Goal: Task Accomplishment & Management: Manage account settings

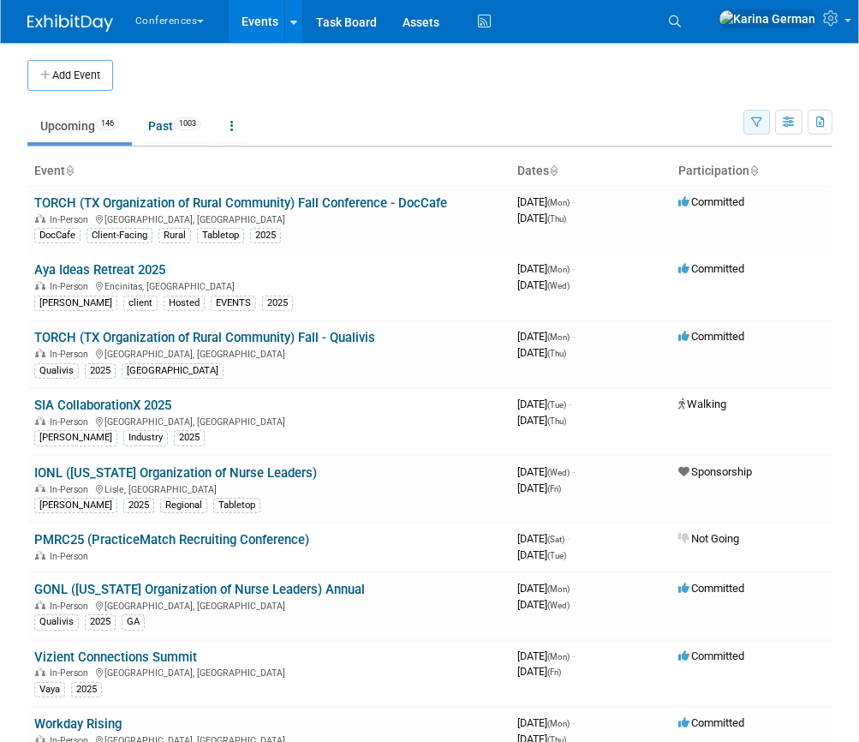
click at [752, 128] on button "button" at bounding box center [756, 122] width 27 height 25
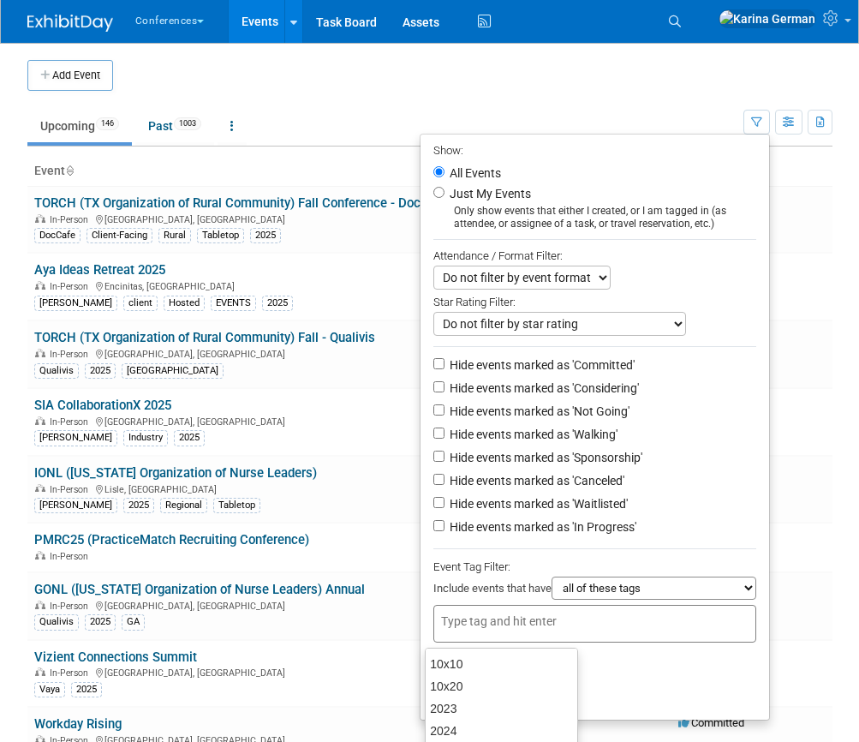
click at [500, 619] on input "text" at bounding box center [509, 620] width 137 height 17
type input "QUA"
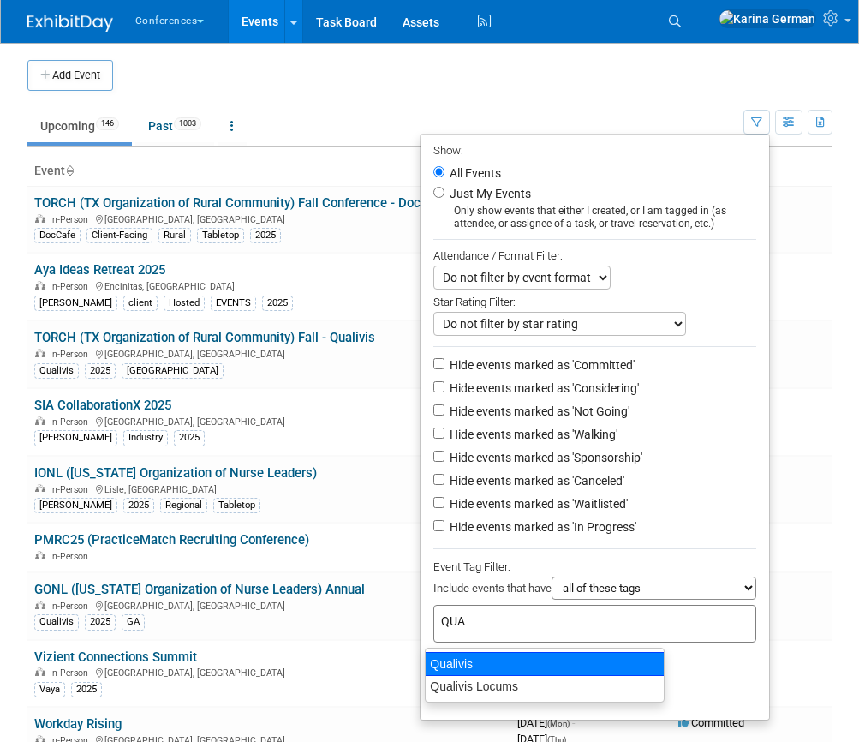
drag, startPoint x: 455, startPoint y: 653, endPoint x: 455, endPoint y: 676, distance: 23.1
click at [455, 653] on div "Qualivis" at bounding box center [545, 664] width 240 height 24
type input "Qualivis"
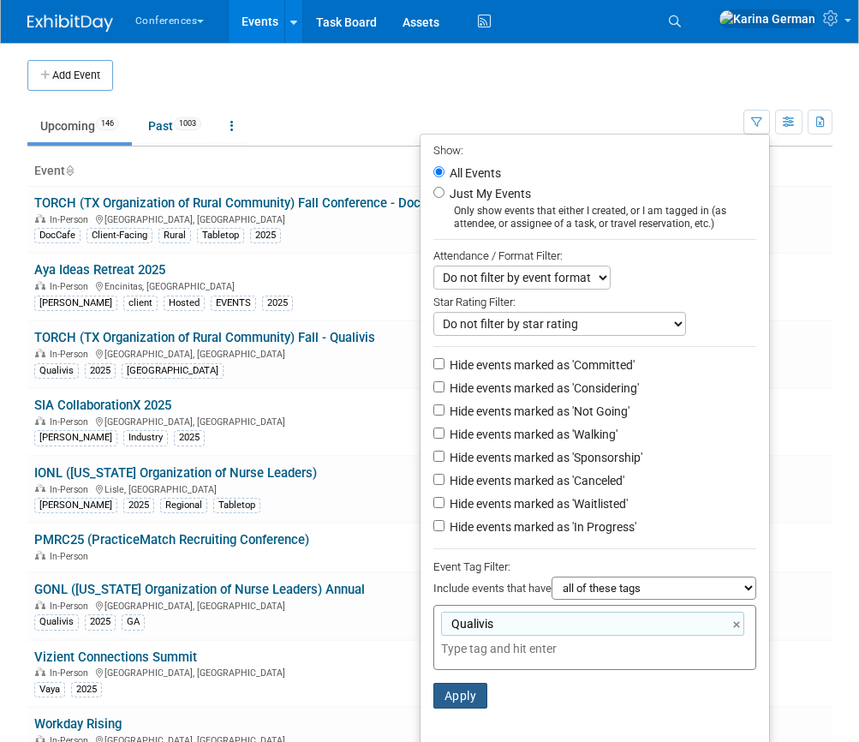
click at [455, 694] on button "Apply" at bounding box center [460, 696] width 55 height 26
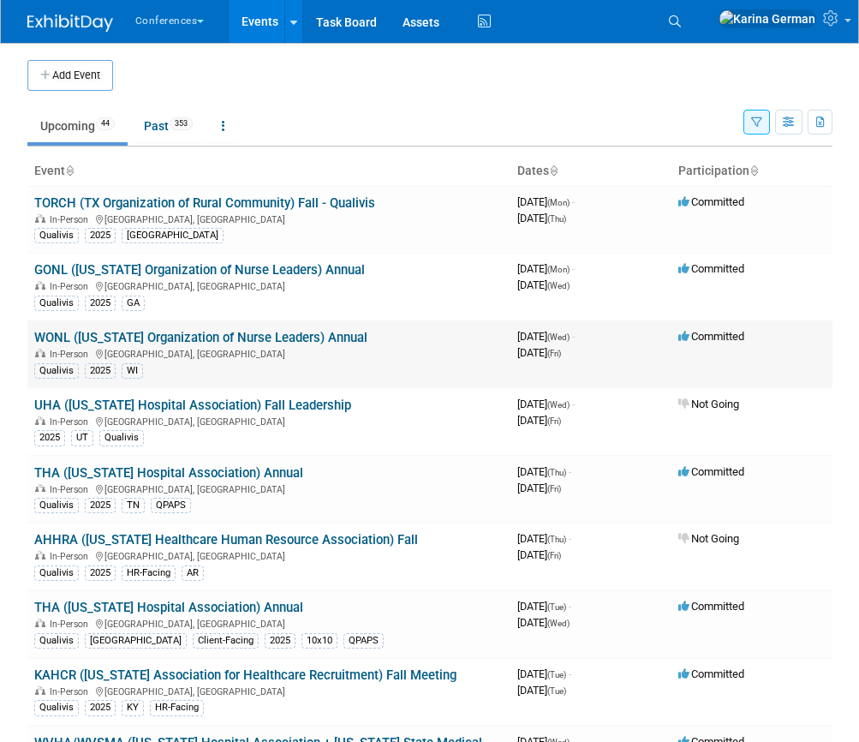
scroll to position [8, 0]
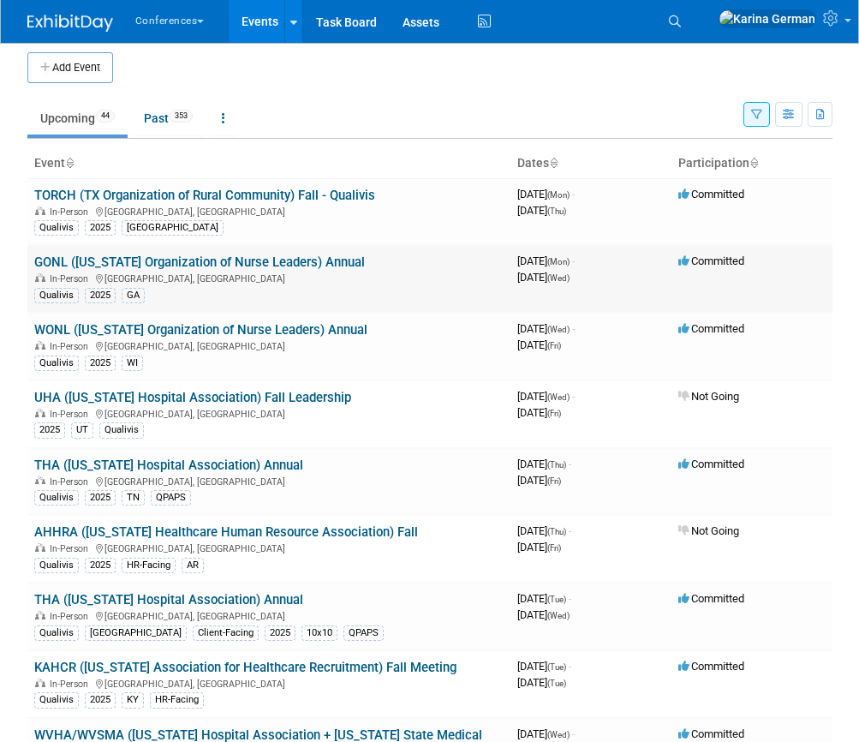
click at [289, 253] on td "GONL (Georgia Organization of Nurse Leaders) Annual In-Person Savannah, GA Qual…" at bounding box center [268, 279] width 483 height 68
click at [289, 261] on link "GONL ([US_STATE] Organization of Nurse Leaders) Annual" at bounding box center [199, 261] width 331 height 15
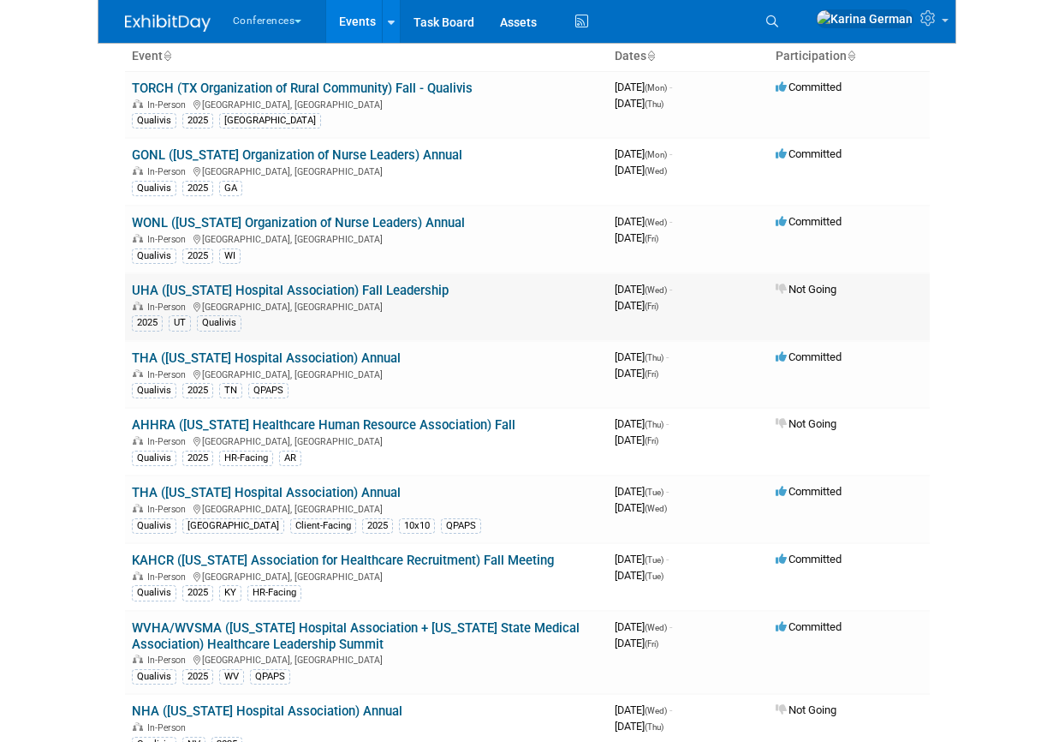
scroll to position [140, 0]
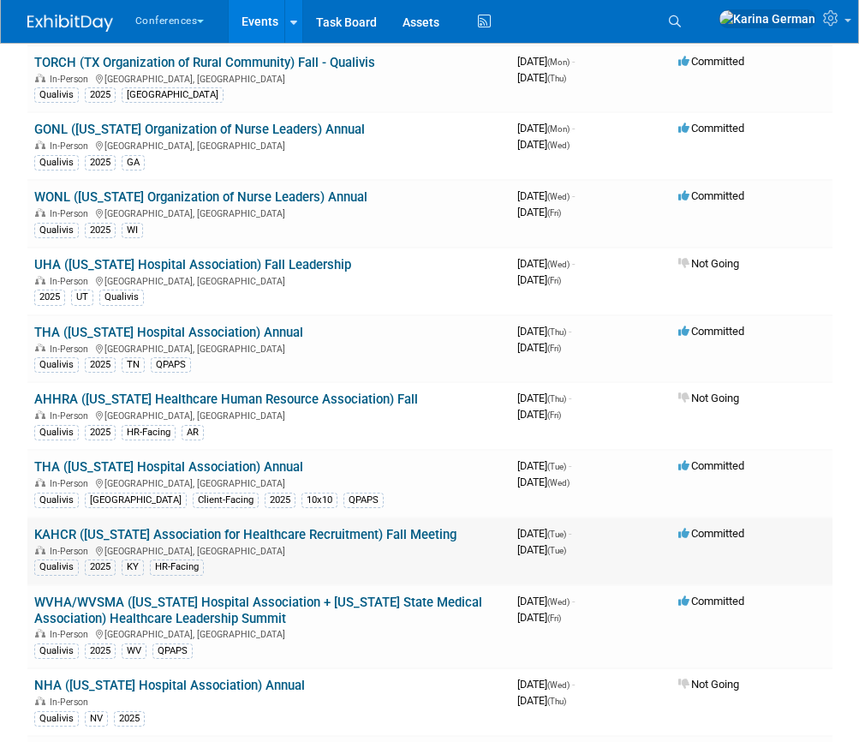
click at [422, 534] on link "KAHCR ([US_STATE] Association for Healthcare Recruitment) Fall Meeting" at bounding box center [245, 534] width 422 height 15
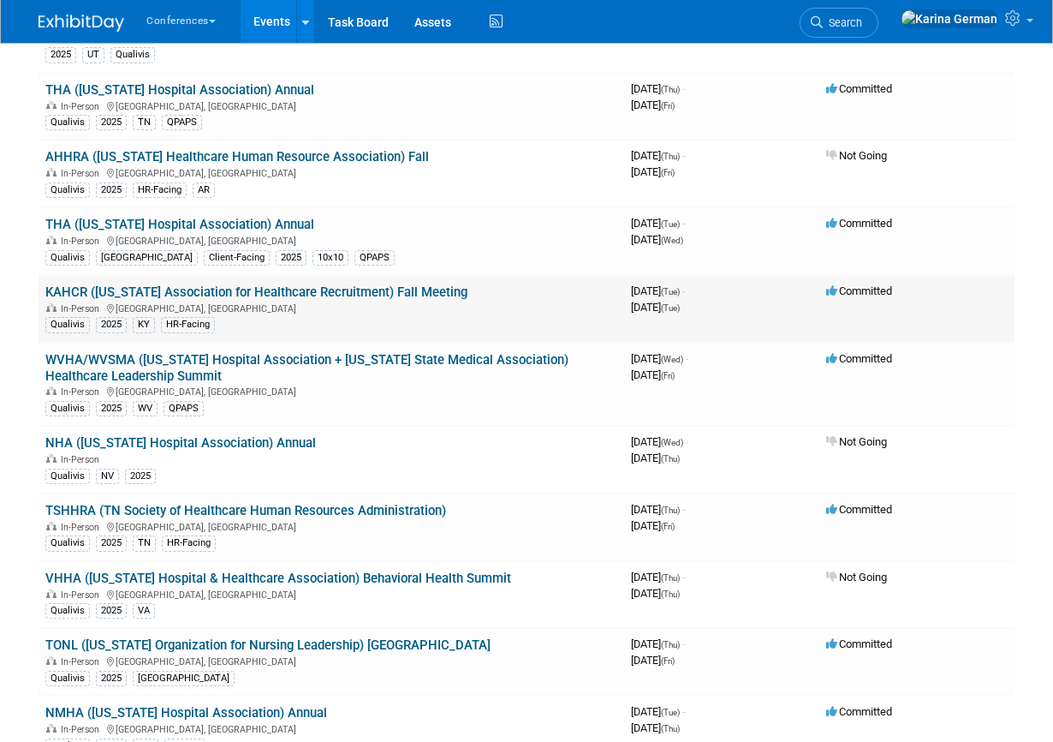
scroll to position [387, 0]
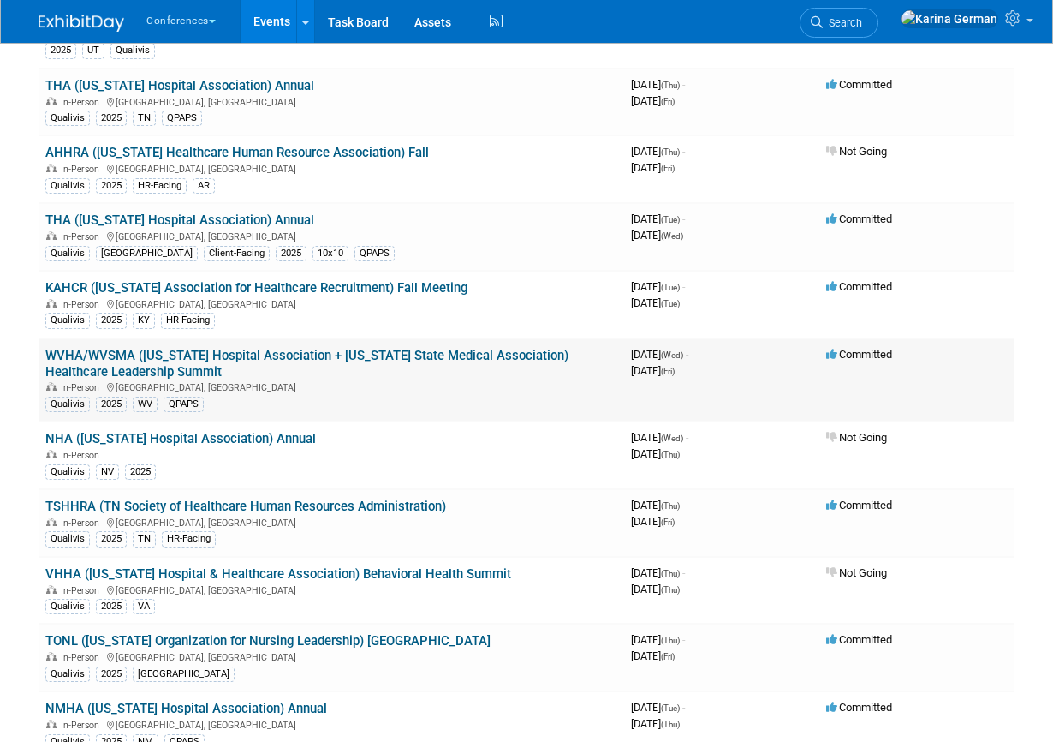
click at [212, 364] on link "WVHA/WVSMA ([US_STATE] Hospital Association + [US_STATE] State Medical Associat…" at bounding box center [306, 364] width 523 height 32
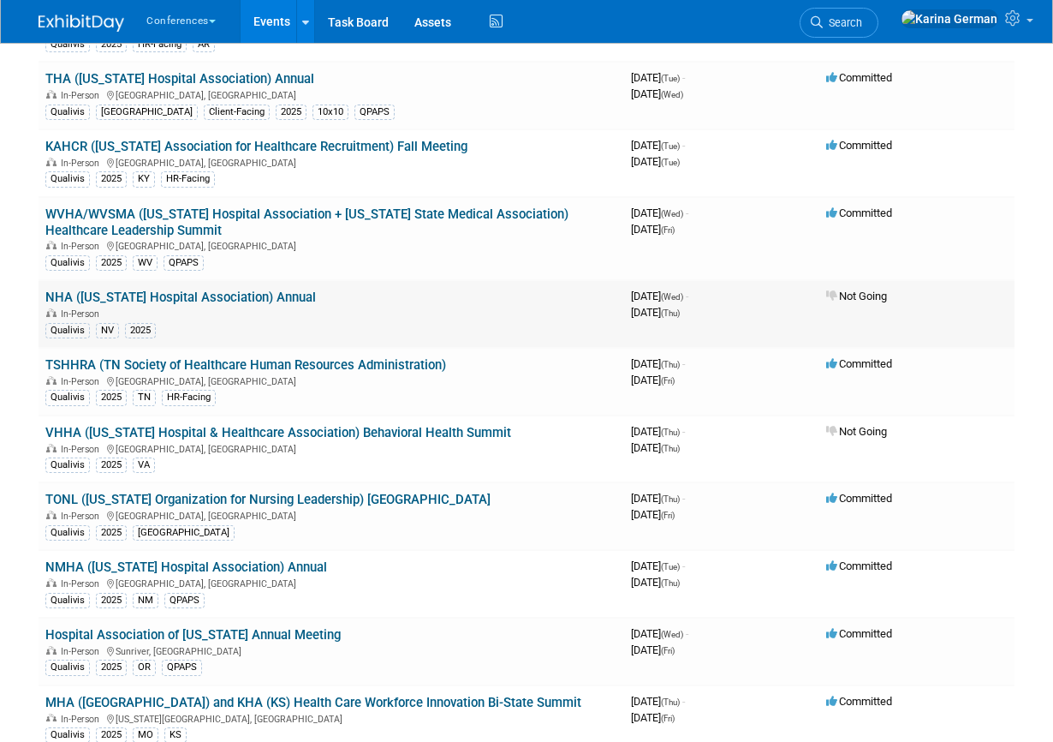
scroll to position [531, 0]
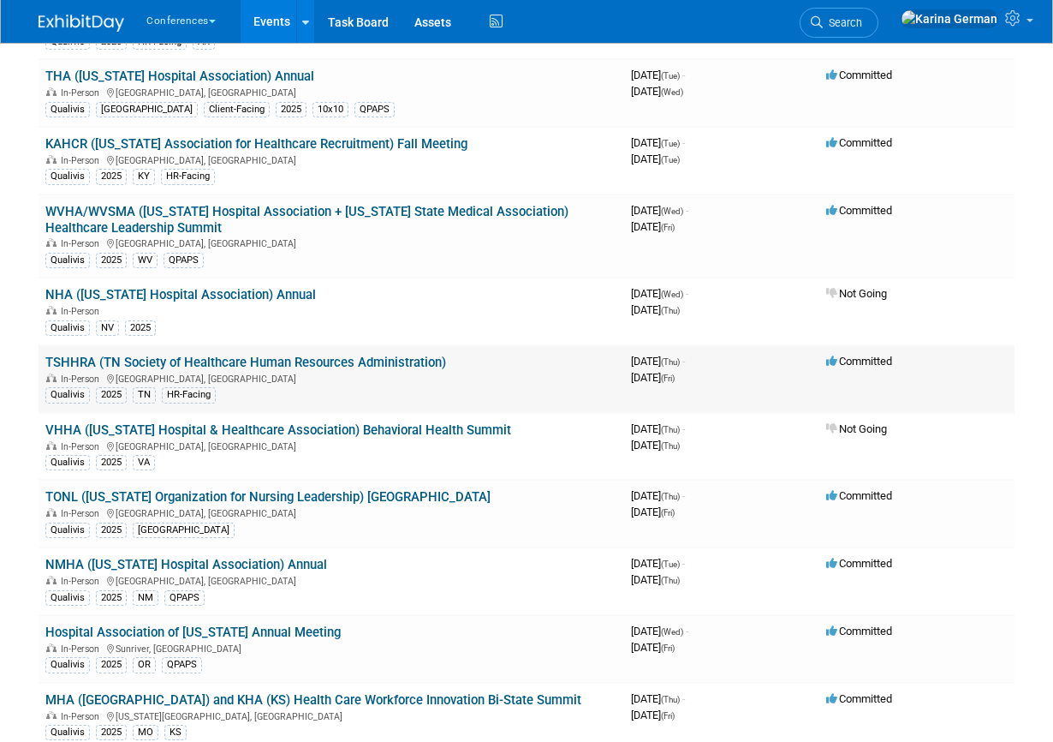
click at [213, 360] on link "TSHHRA (TN Society of Healthcare Human Resources Administration)" at bounding box center [245, 362] width 401 height 15
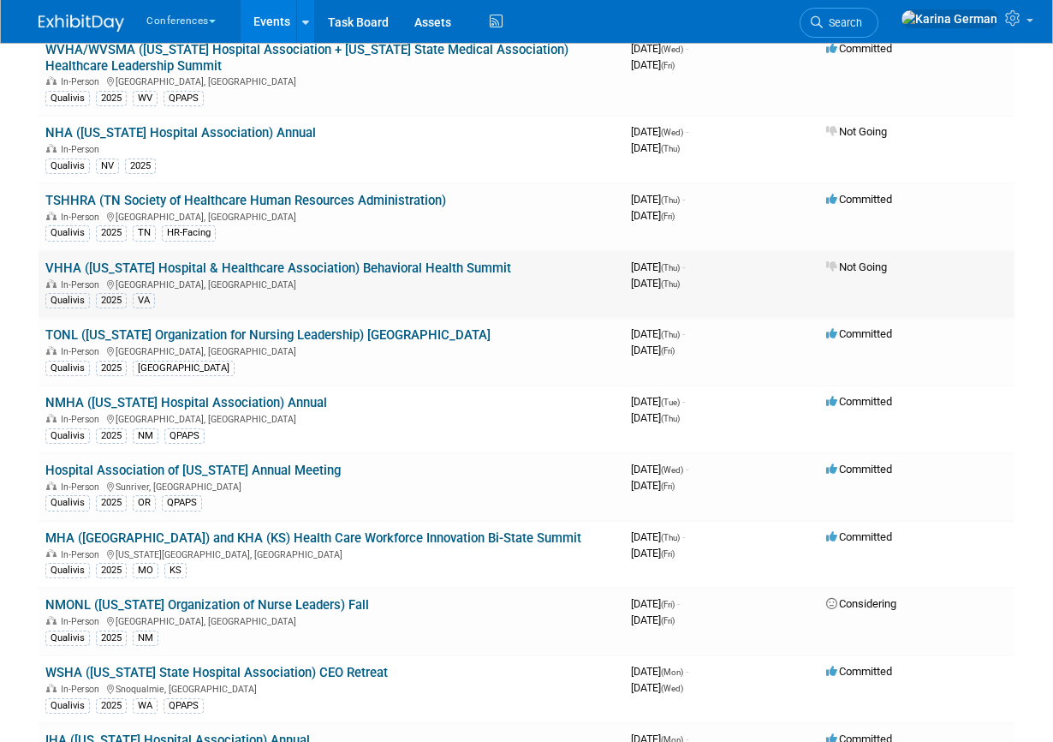
scroll to position [725, 0]
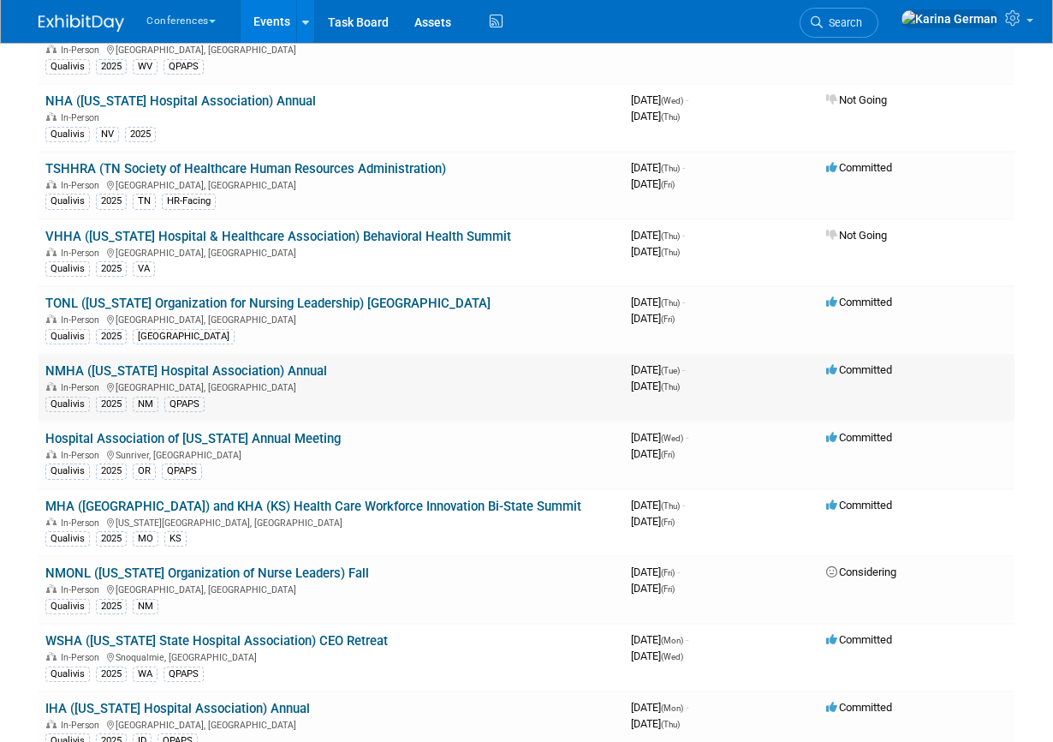
click at [283, 365] on link "NMHA ([US_STATE] Hospital Association) Annual" at bounding box center [186, 370] width 282 height 15
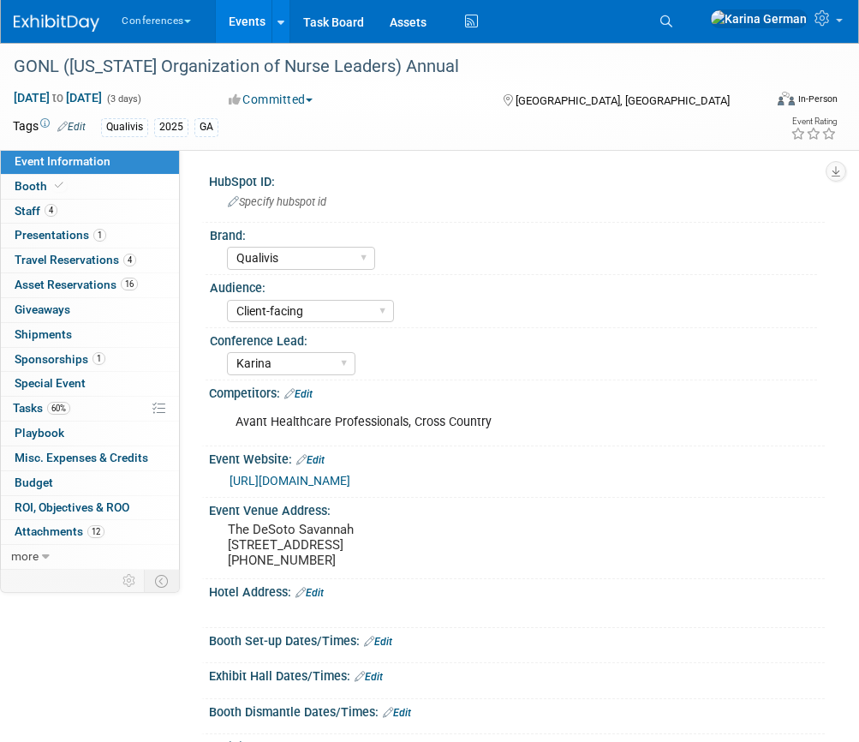
select select "Qualivis"
select select "Client-facing"
select select "Karina"
click at [85, 417] on link "60% Tasks 60%" at bounding box center [90, 409] width 178 height 24
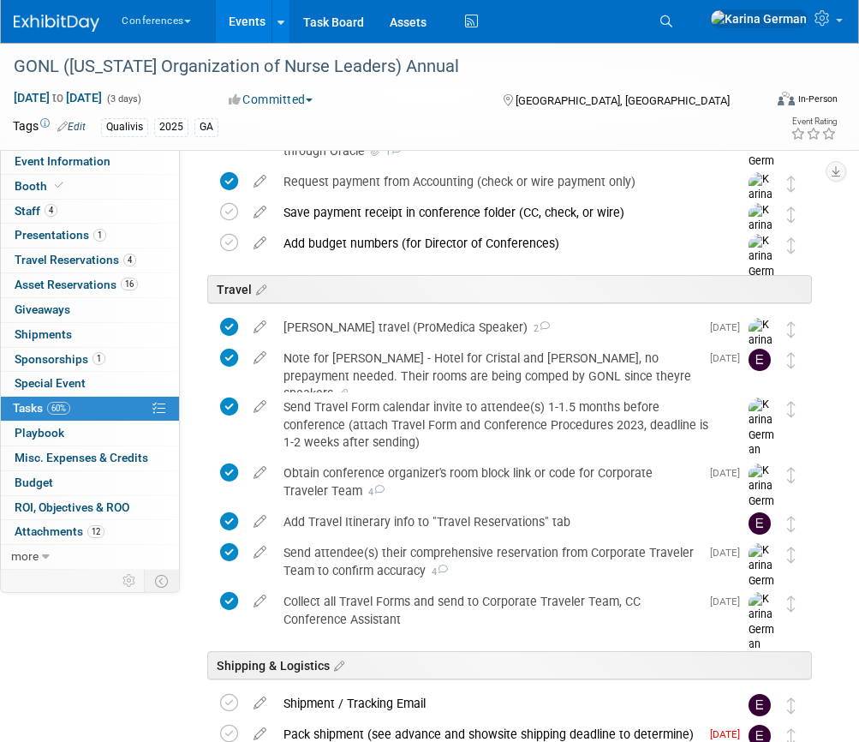
scroll to position [827, 0]
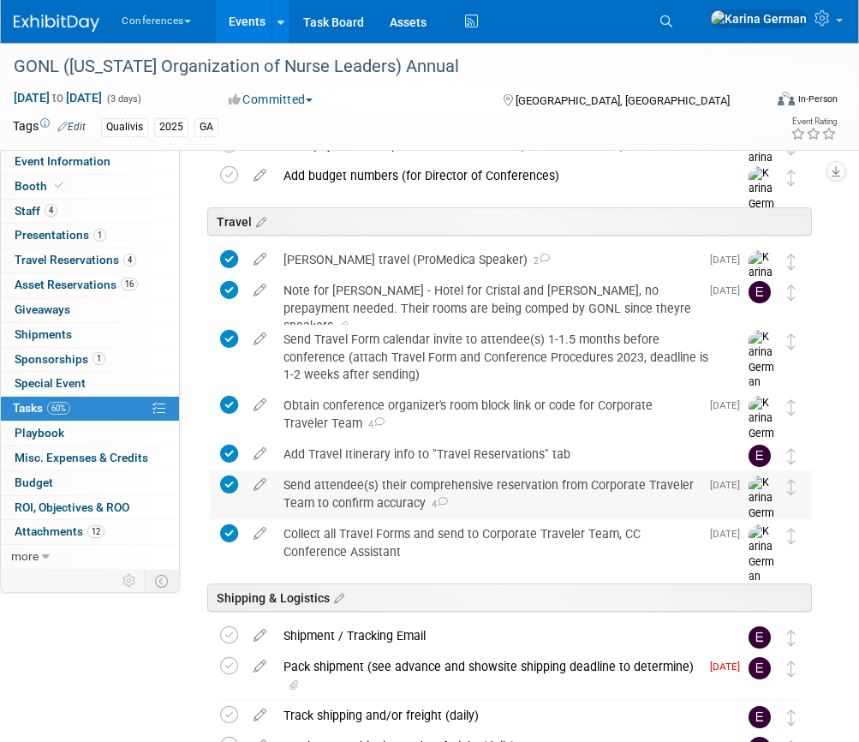
click at [426, 484] on div "Send attendee(s) their comprehensive reservation from Corporate Traveler Team t…" at bounding box center [487, 493] width 425 height 47
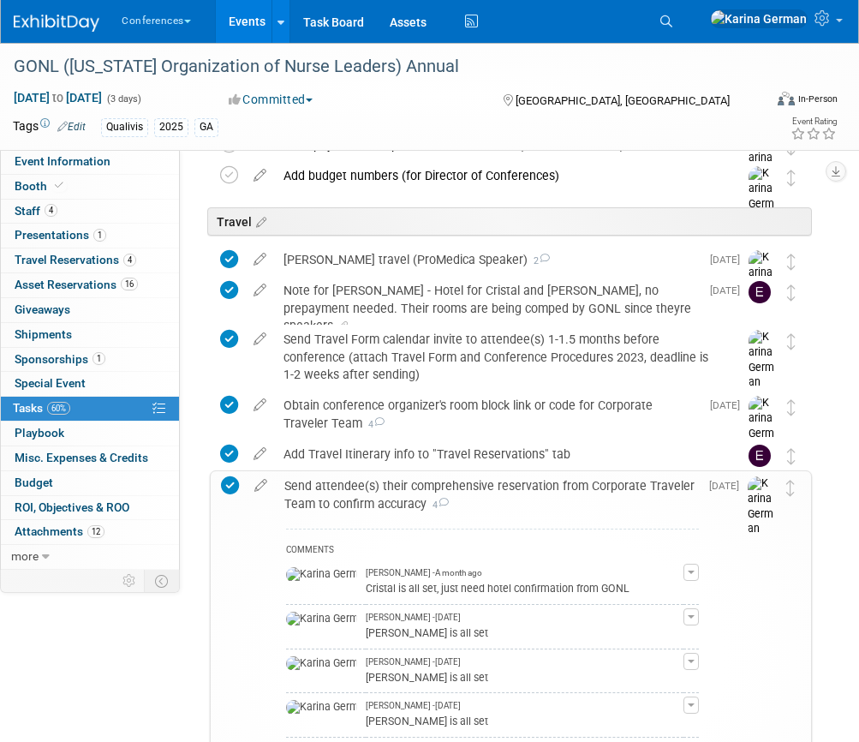
scroll to position [873, 0]
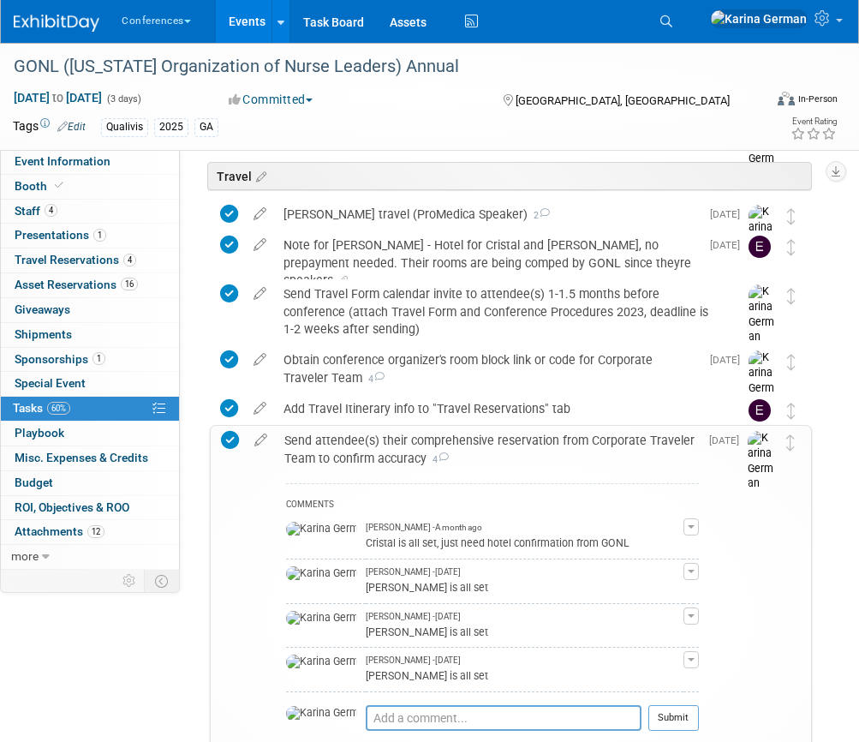
click at [394, 429] on div "Send attendee(s) their comprehensive reservation from Corporate Traveler Team t…" at bounding box center [487, 449] width 423 height 47
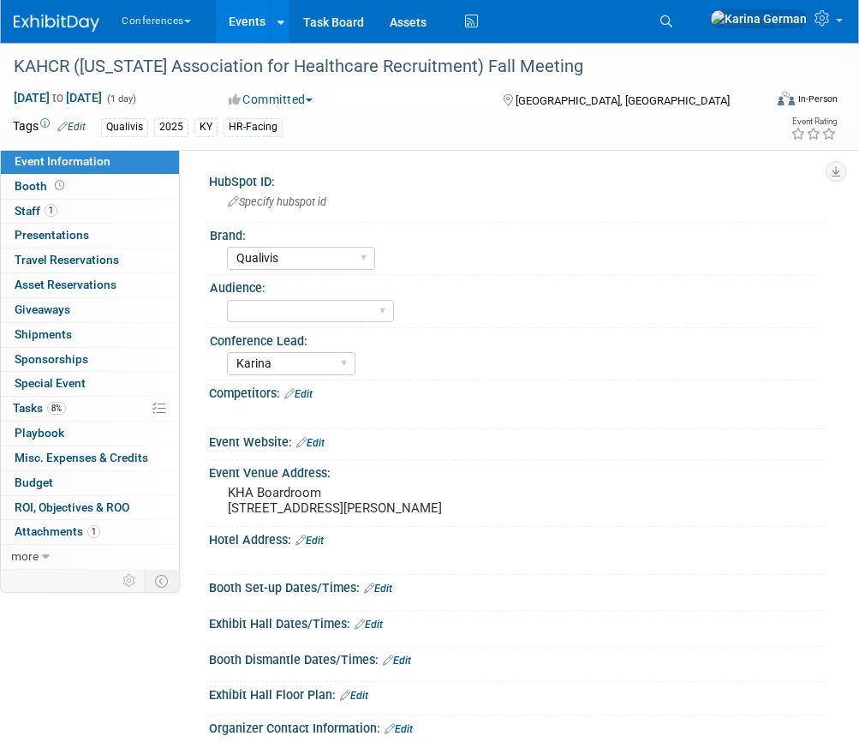
select select "Qualivis"
select select "Karina"
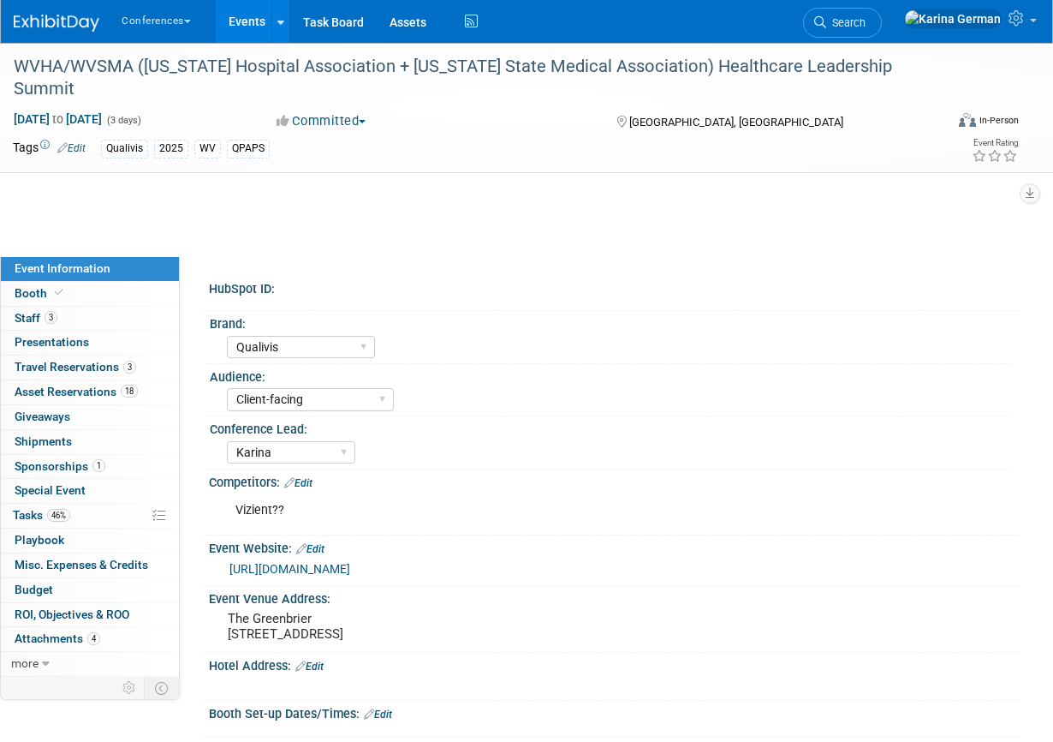
select select "Qualivis"
select select "Client-facing"
select select "Karina"
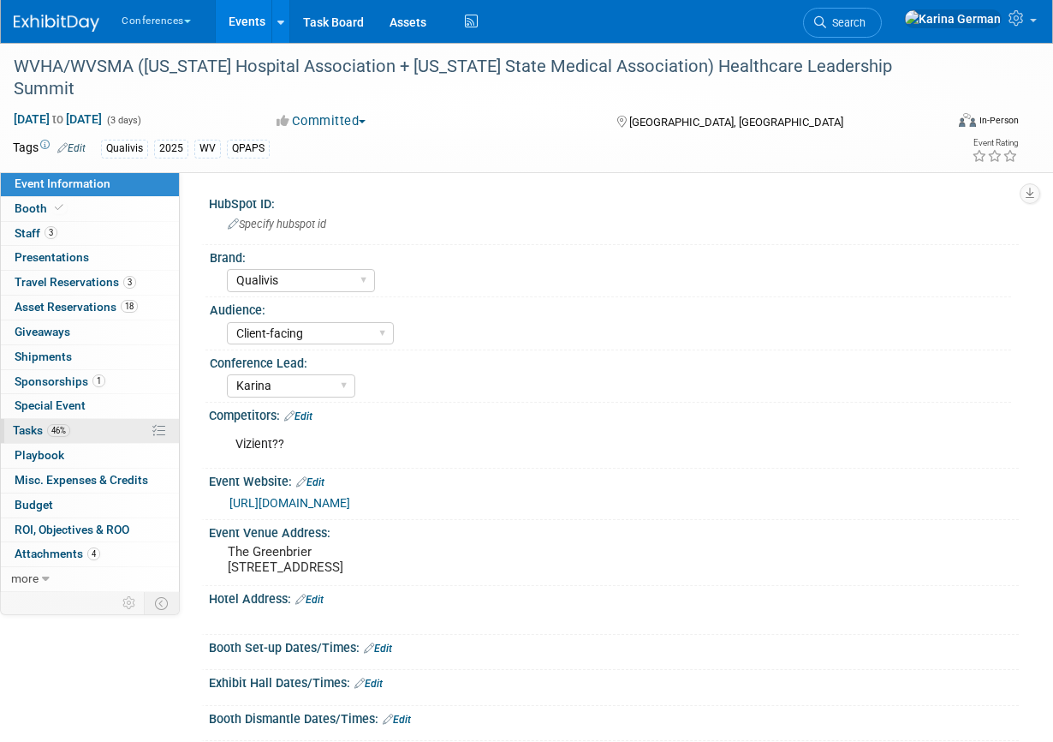
click at [87, 432] on link "46% Tasks 46%" at bounding box center [90, 431] width 178 height 24
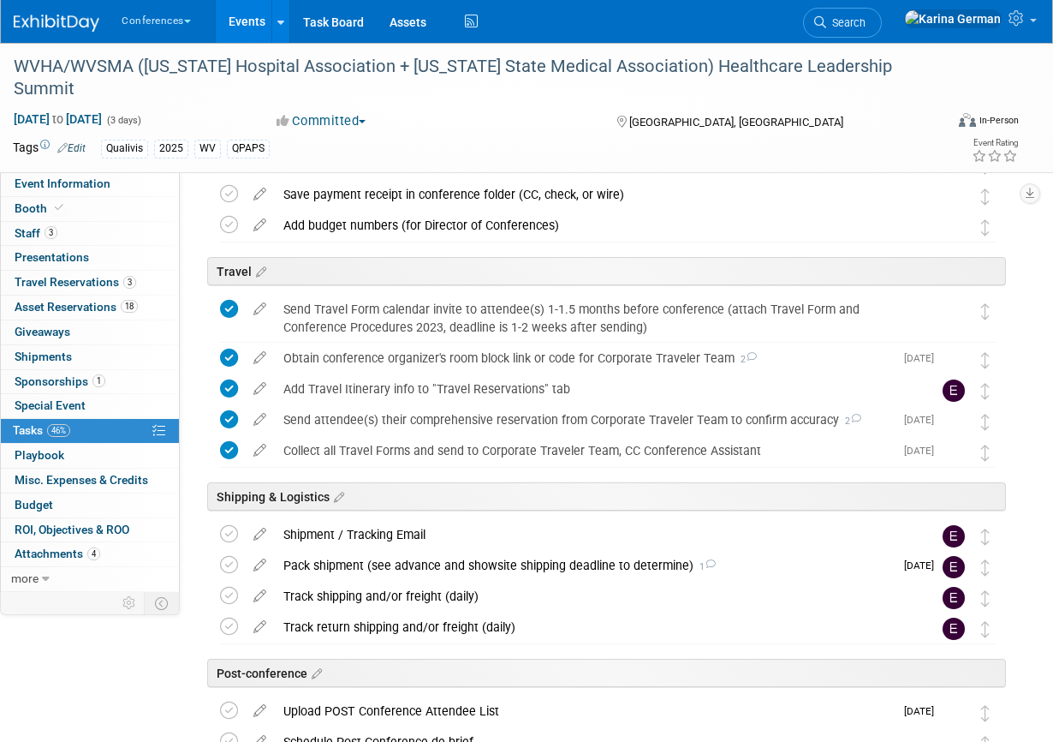
scroll to position [568, 0]
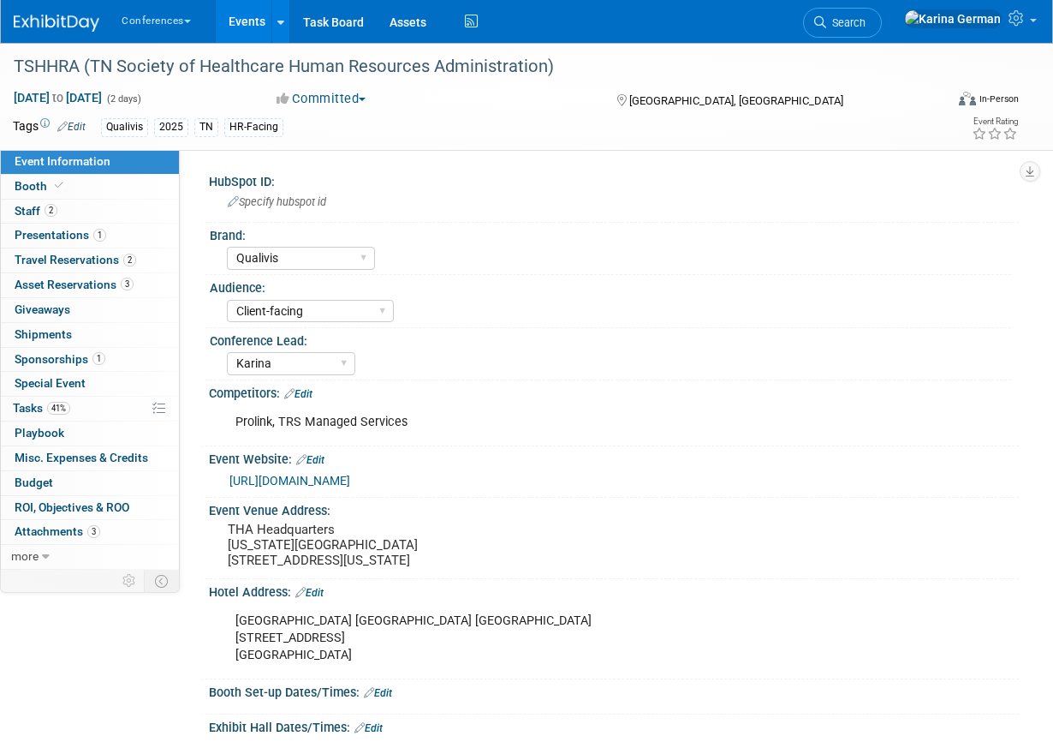
select select "Qualivis"
select select "Client-facing"
select select "Karina"
click at [82, 414] on link "41% Tasks 41%" at bounding box center [90, 409] width 178 height 24
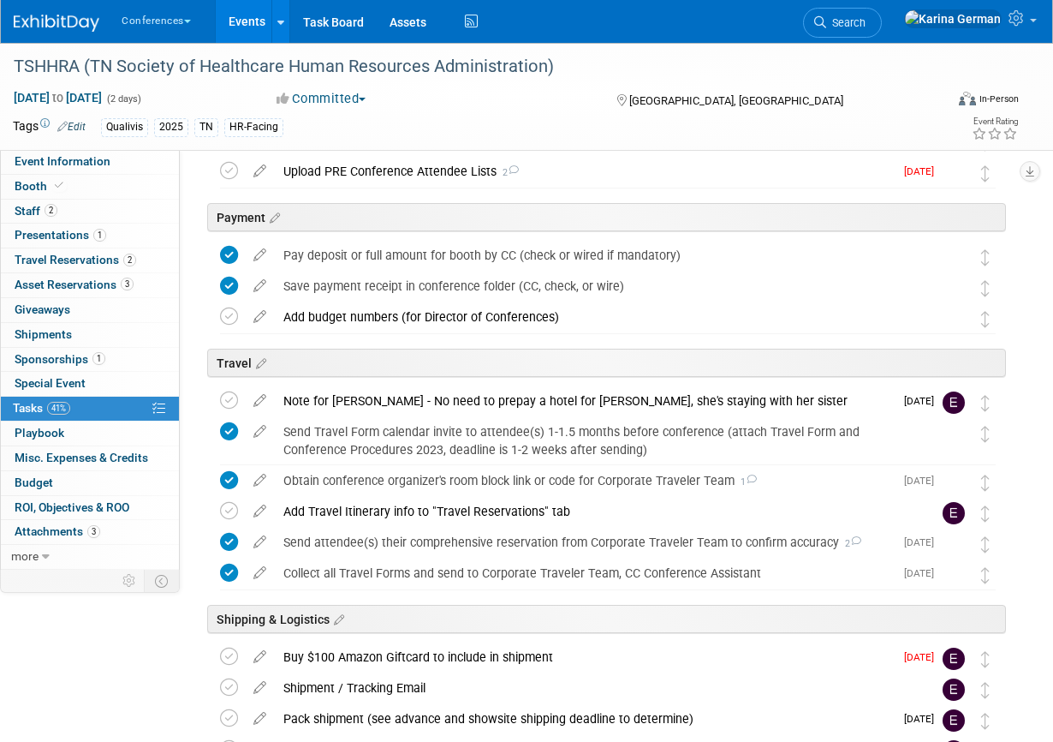
scroll to position [507, 0]
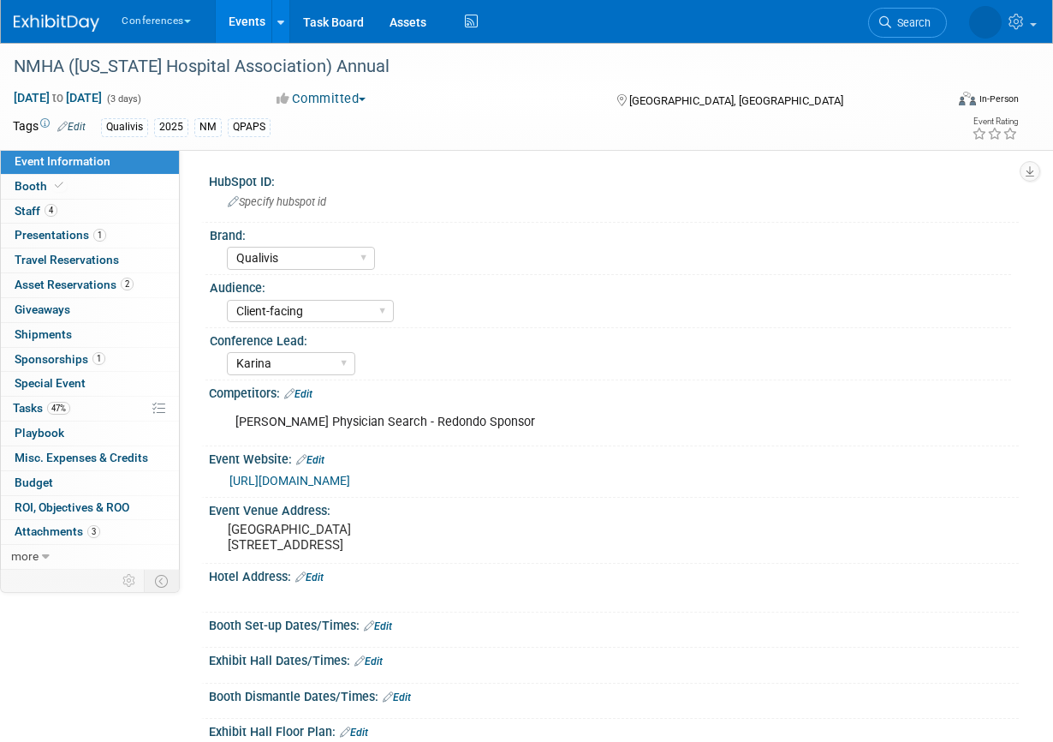
select select "Qualivis"
select select "Client-facing"
select select "Karina"
click at [882, 32] on link "Search" at bounding box center [842, 23] width 79 height 30
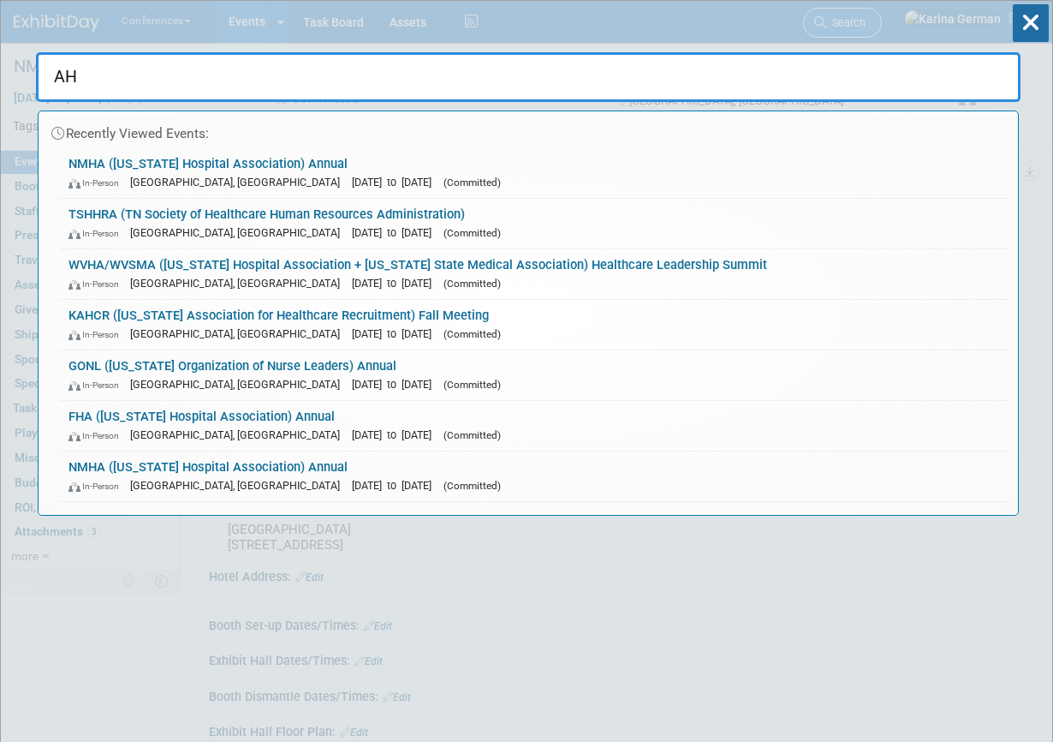
type input "AHA"
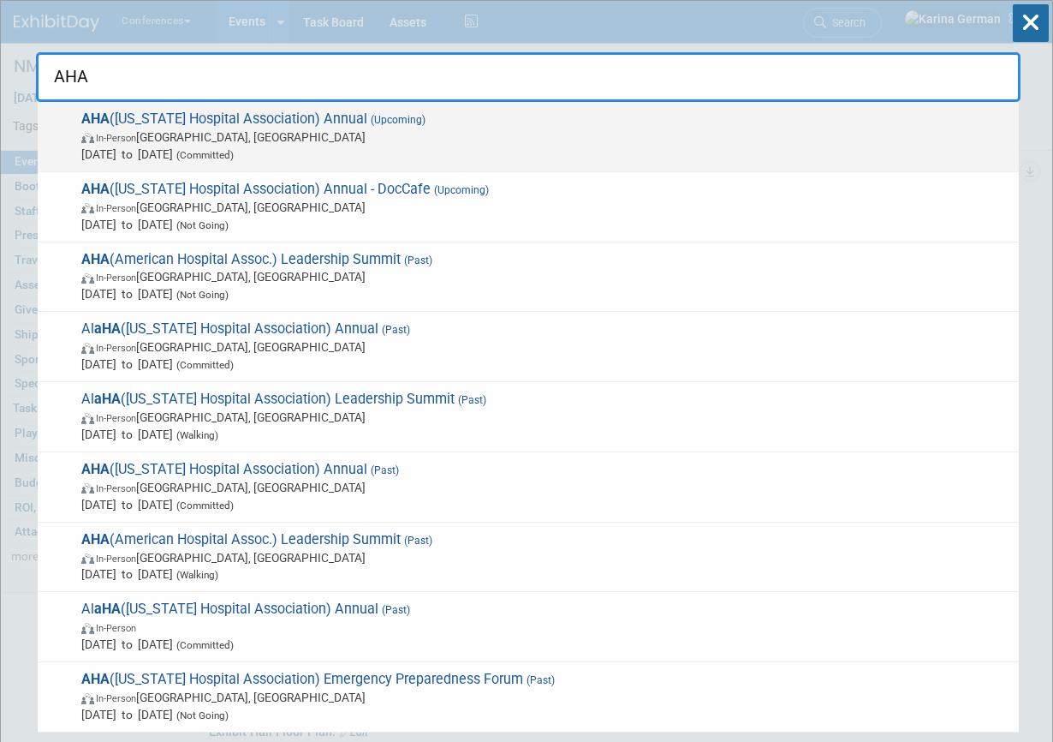
click at [469, 158] on span "[DATE] to [DATE] (Committed)" at bounding box center [545, 154] width 929 height 17
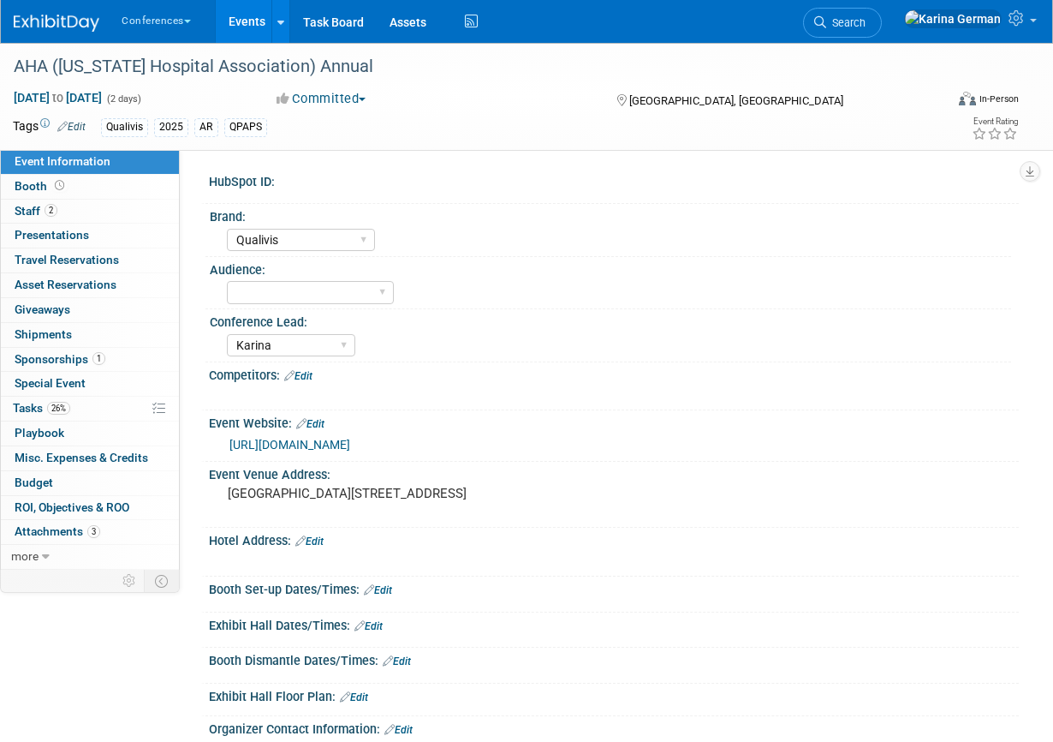
select select "Qualivis"
select select "Karina"
click at [92, 405] on link "26% Tasks 26%" at bounding box center [90, 409] width 178 height 24
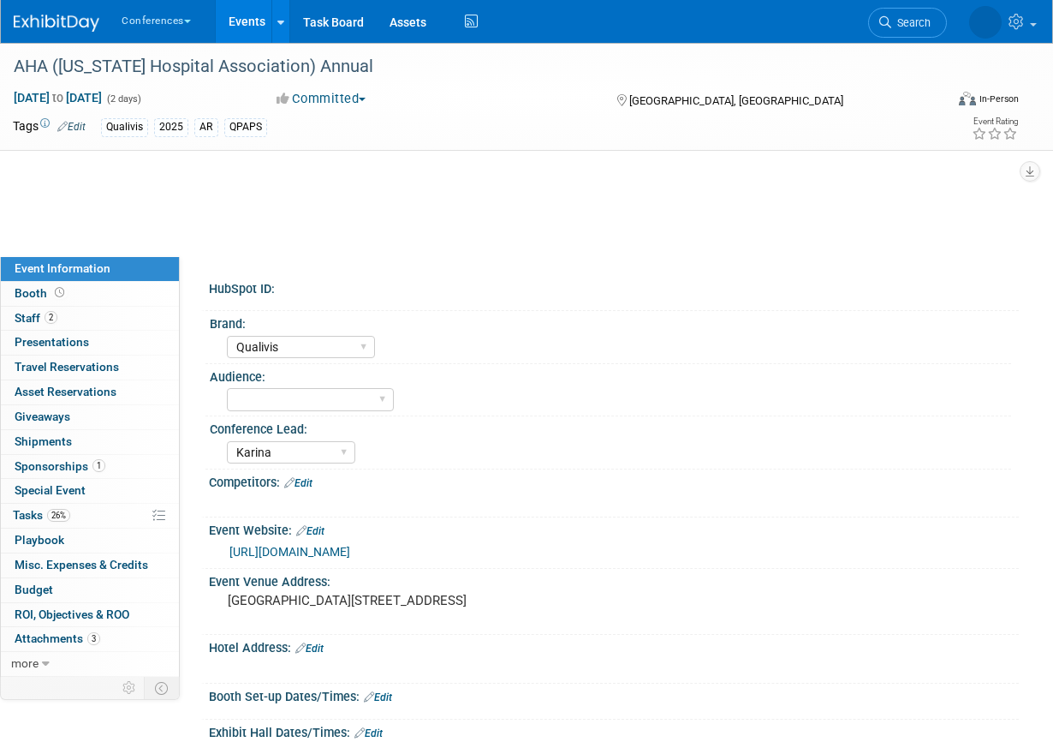
select select "Qualivis"
select select "Karina"
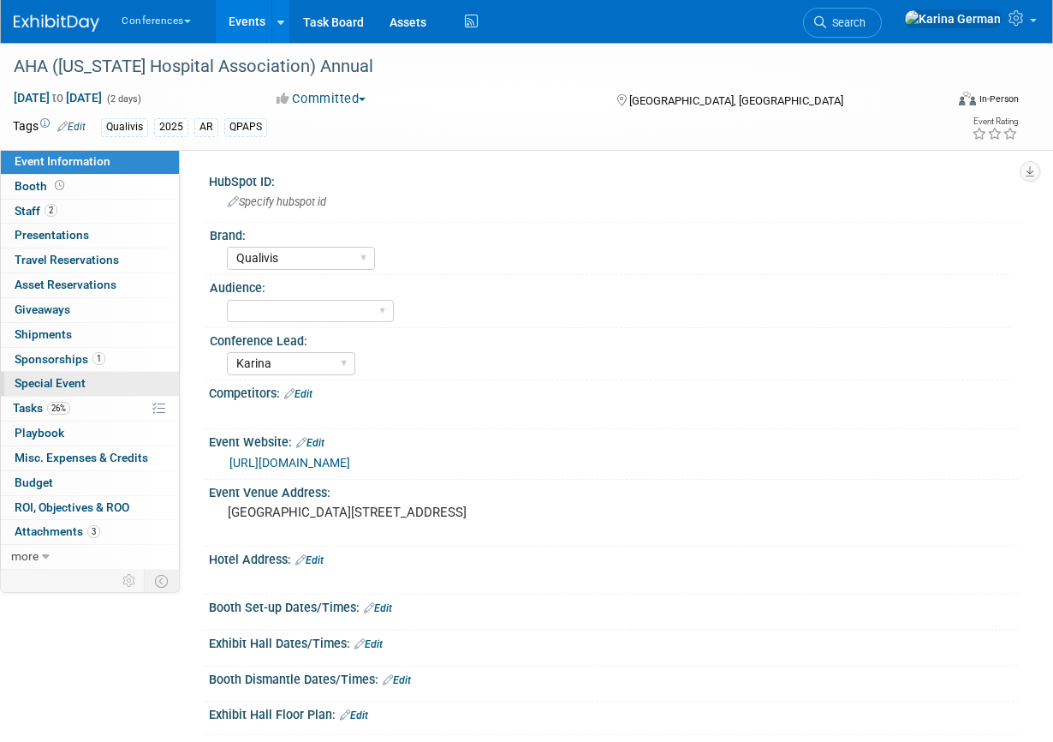
click at [57, 383] on span "Special Event" at bounding box center [50, 383] width 71 height 14
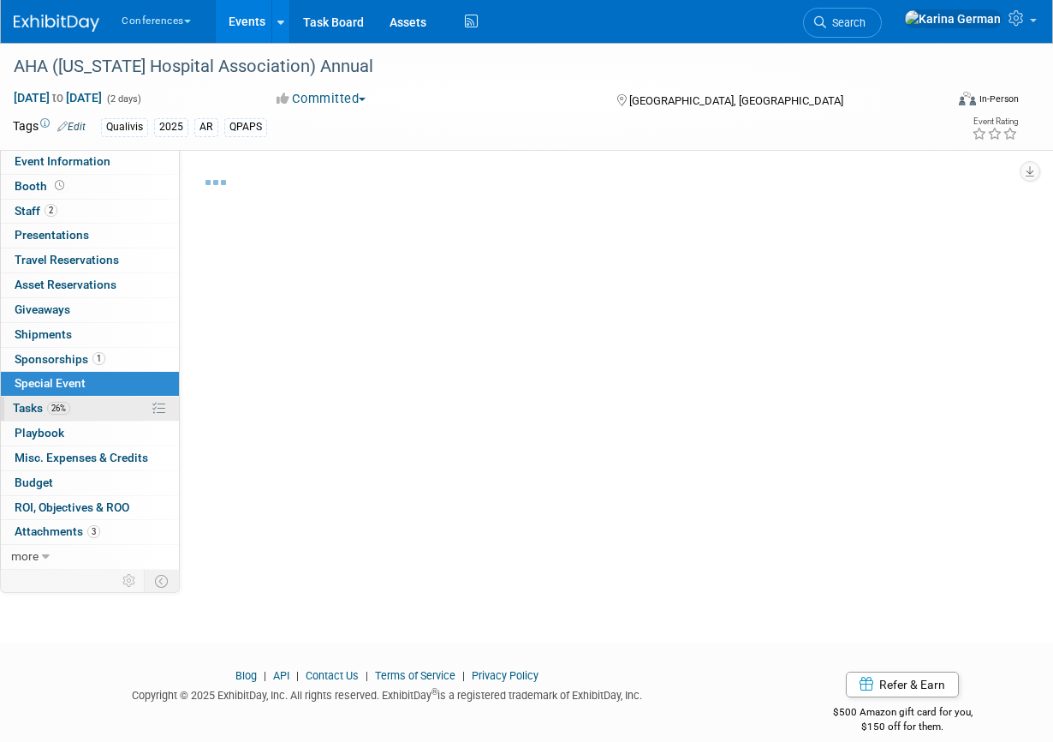
click at [64, 415] on span "Tasks 26%" at bounding box center [41, 408] width 57 height 14
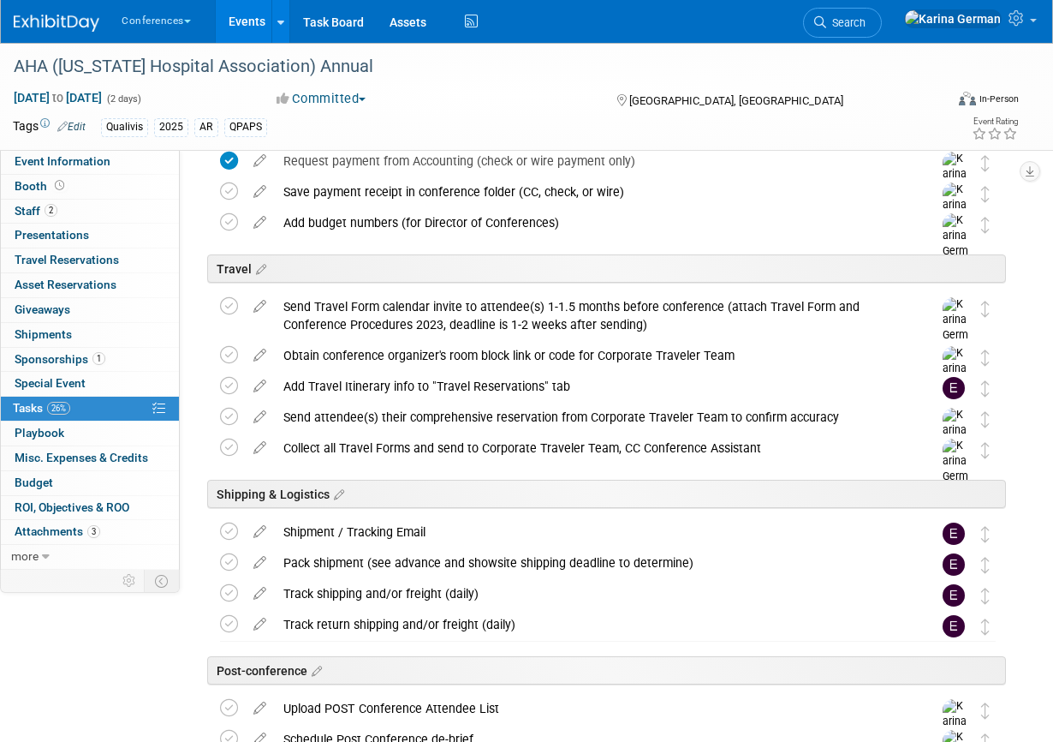
scroll to position [504, 0]
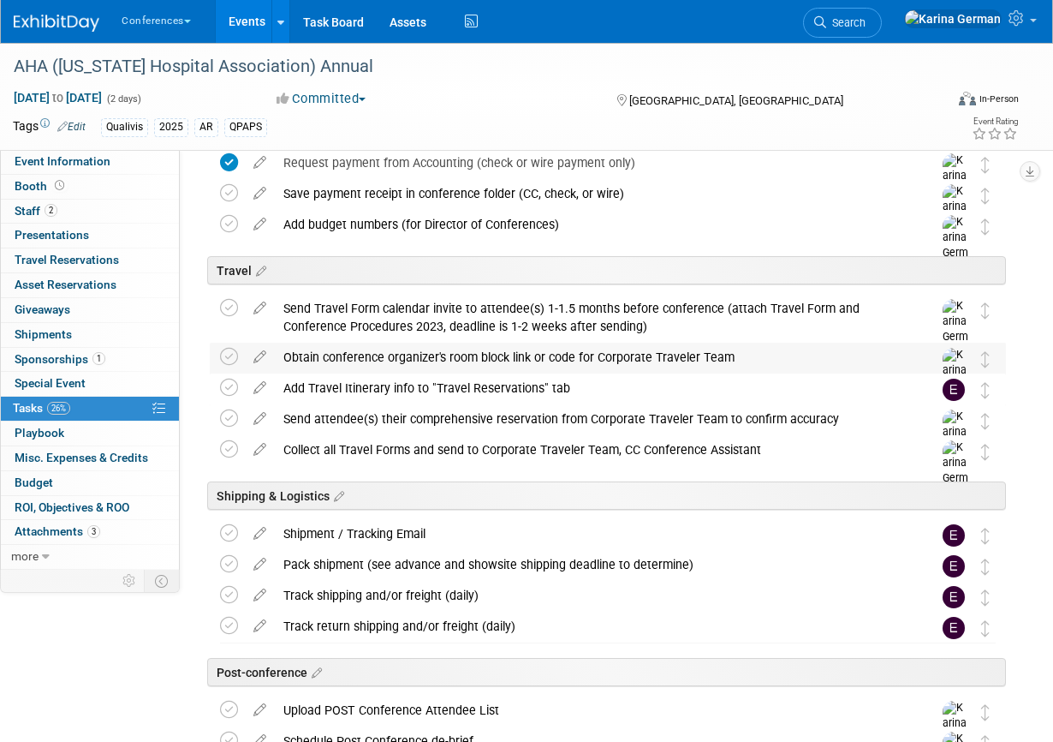
click at [380, 359] on div "Obtain conference organizer's room block link or code for Corporate Traveler Te…" at bounding box center [592, 357] width 634 height 29
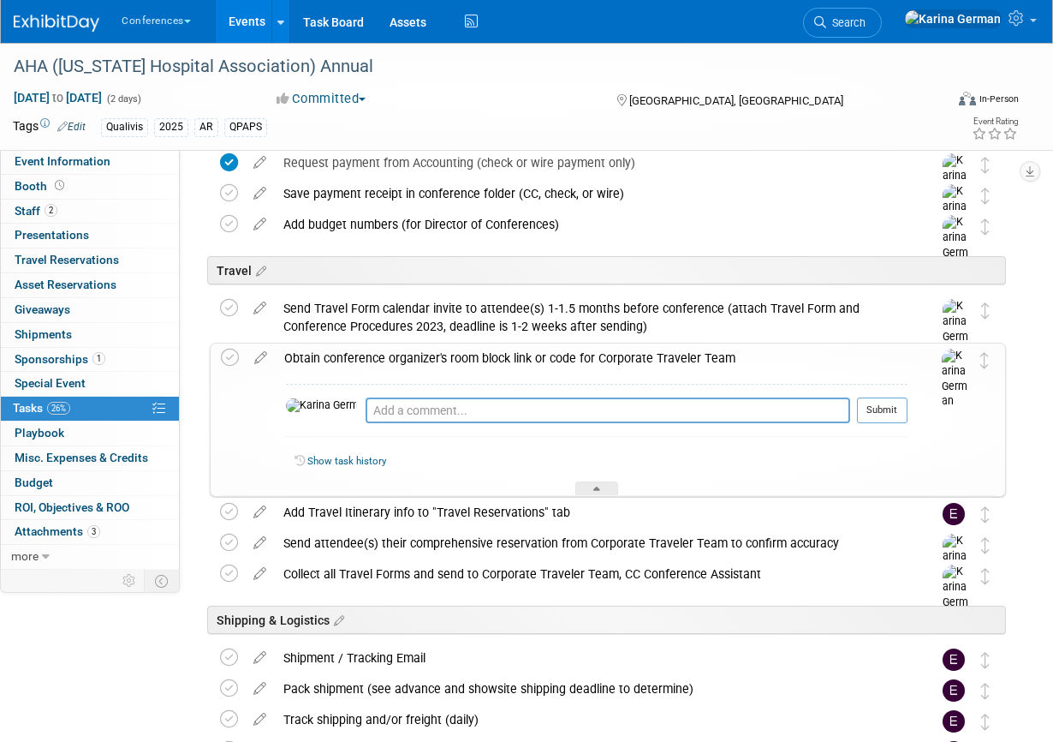
click at [380, 359] on div "Obtain conference organizer's room block link or code for Corporate Traveler Te…" at bounding box center [592, 357] width 632 height 29
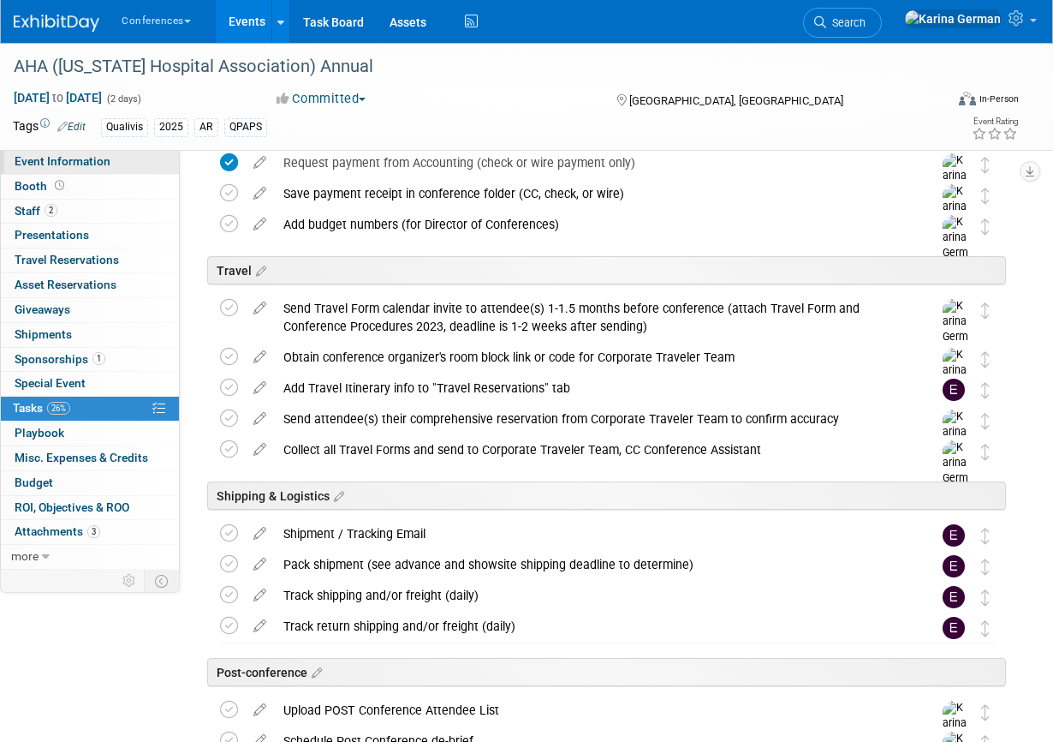
click at [140, 156] on link "Event Information" at bounding box center [90, 162] width 178 height 24
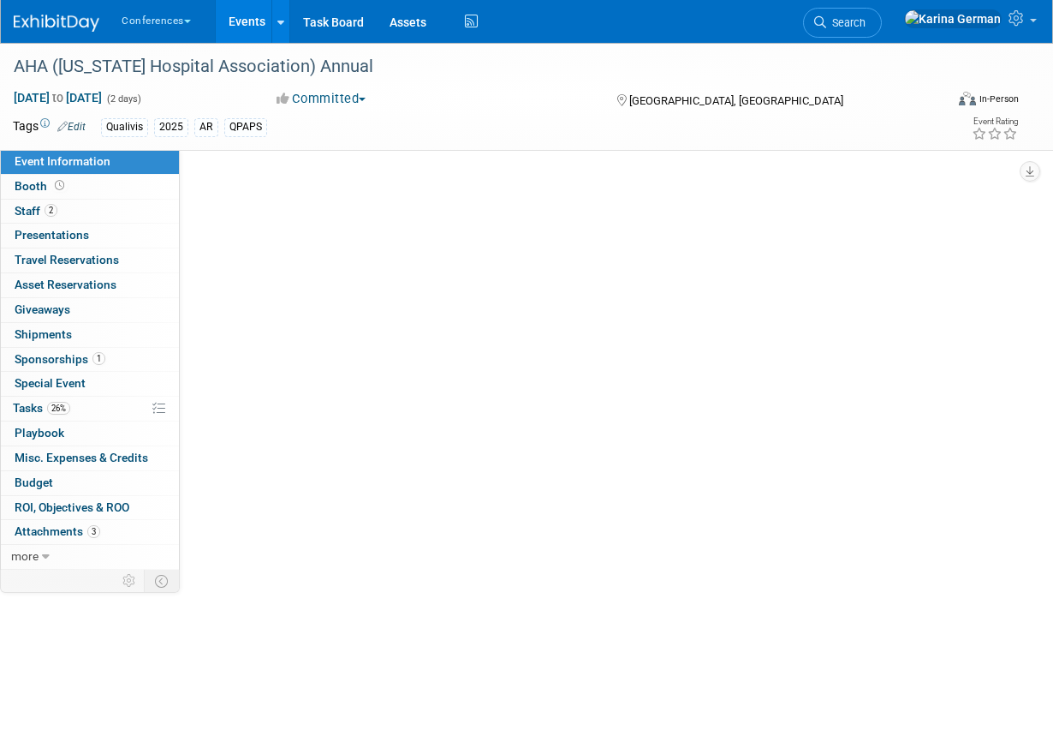
scroll to position [0, 0]
select select "Qualivis"
select select "Karina"
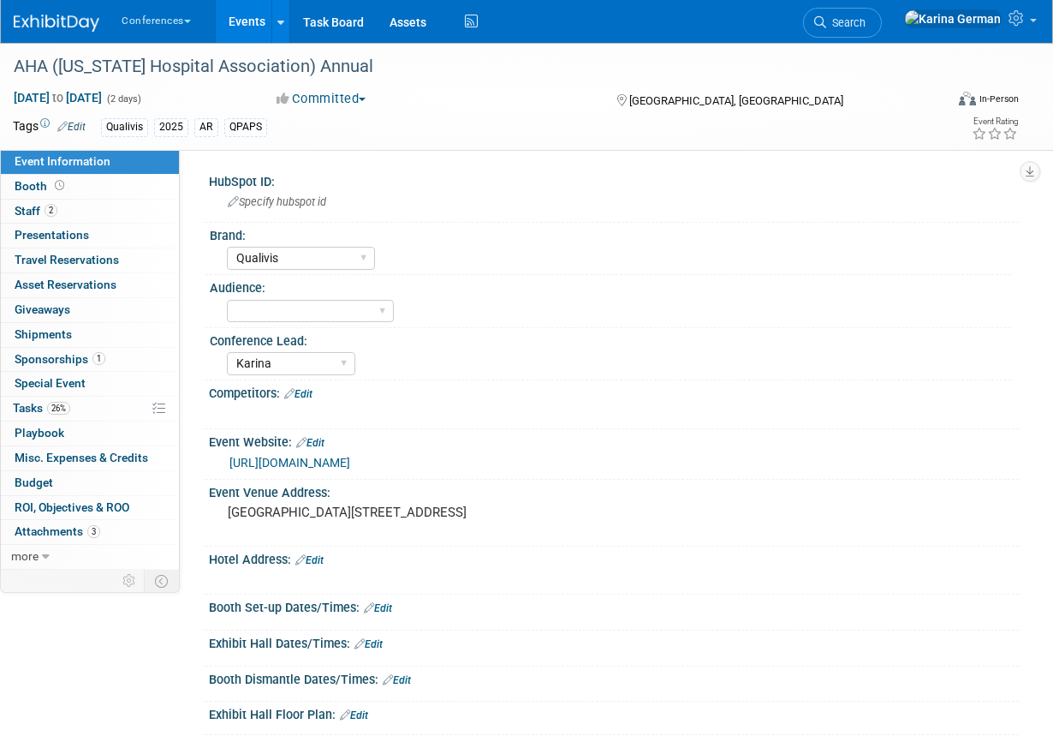
click at [350, 462] on link "https://www.arkhospitals.org/Online/Education/Annual_Meeting/Online/Events/2024…" at bounding box center [290, 463] width 121 height 14
click at [106, 210] on link "2 Staff 2" at bounding box center [90, 212] width 178 height 24
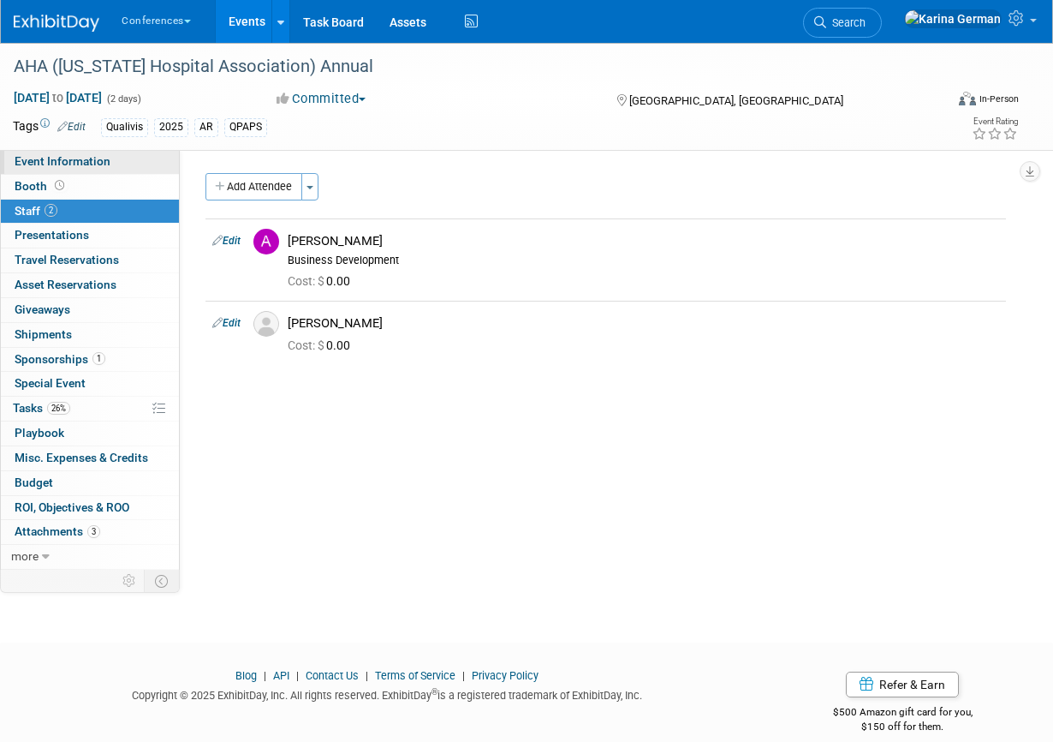
click at [98, 162] on span "Event Information" at bounding box center [63, 161] width 96 height 14
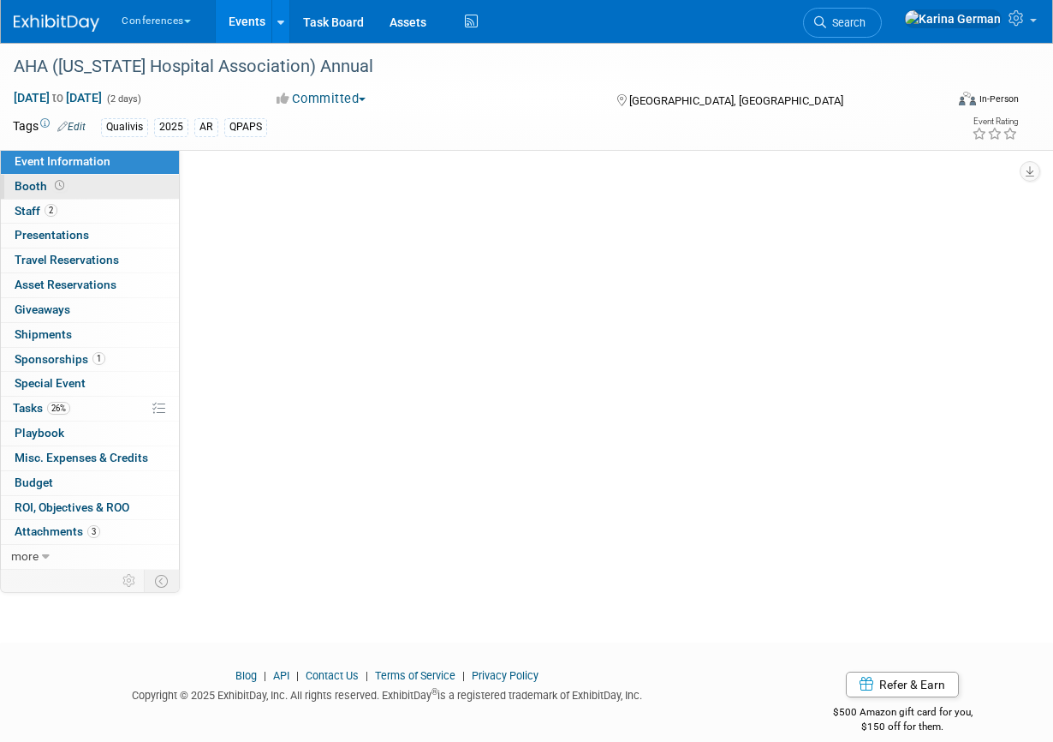
select select "Qualivis"
select select "Karina"
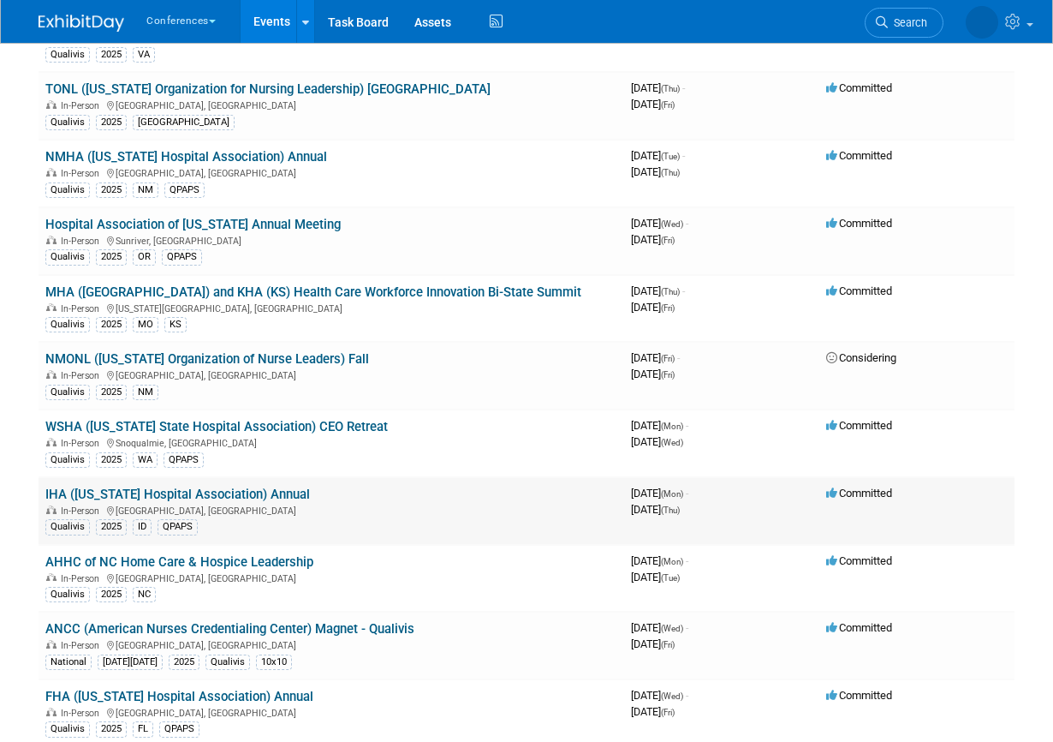
scroll to position [922, 0]
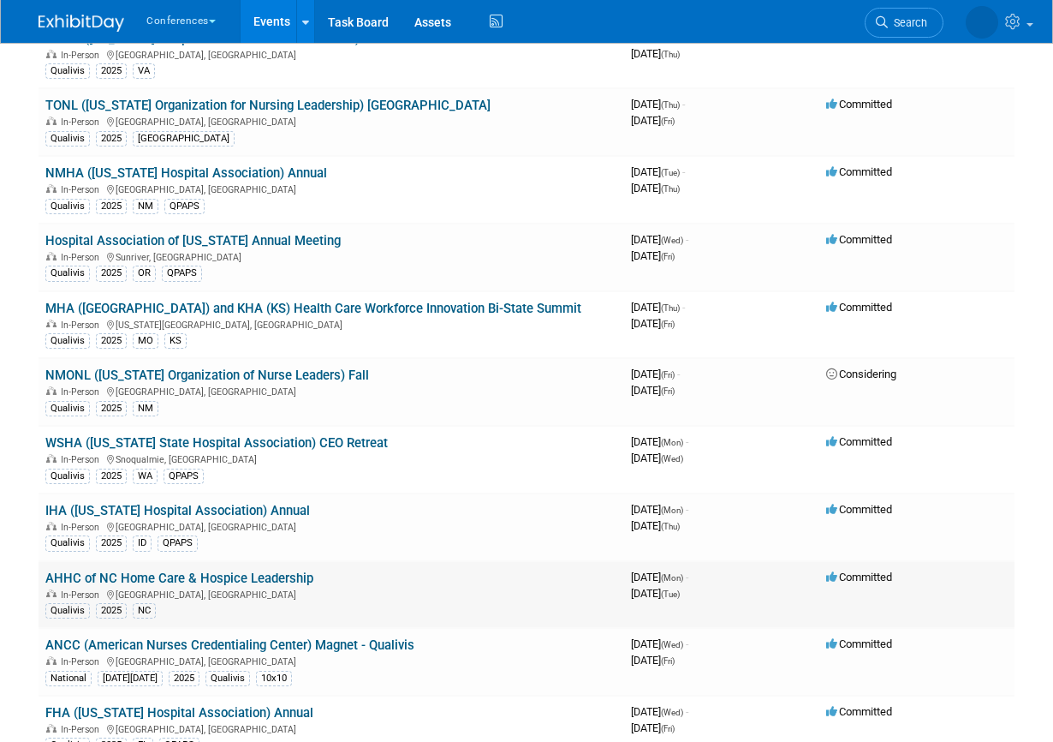
drag, startPoint x: 314, startPoint y: 574, endPoint x: 39, endPoint y: 582, distance: 275.9
click at [39, 582] on td "AHHC of NC Home Care & Hospice Leadership In-Person Wrightsville Beach, NC Qual…" at bounding box center [332, 595] width 586 height 68
copy link "AHHC of NC Home Care & Hospice Leadership"
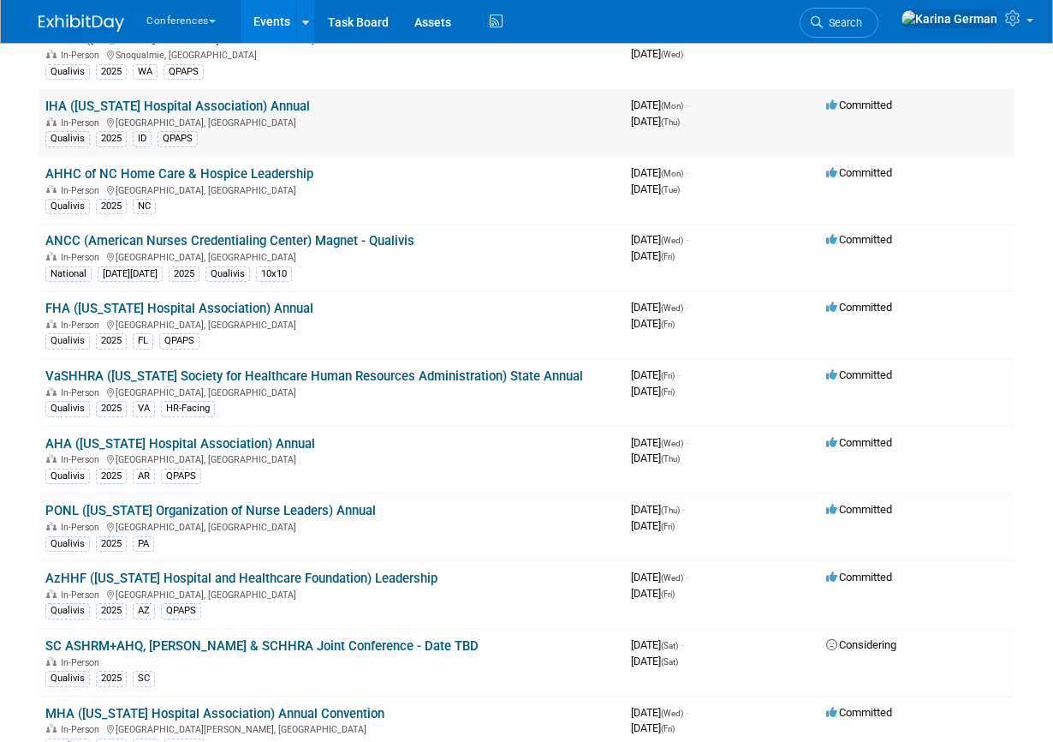
scroll to position [1326, 0]
click at [219, 580] on link "AzHHF (Arizona Hospital and Healthcare Foundation) Leadership" at bounding box center [241, 578] width 392 height 15
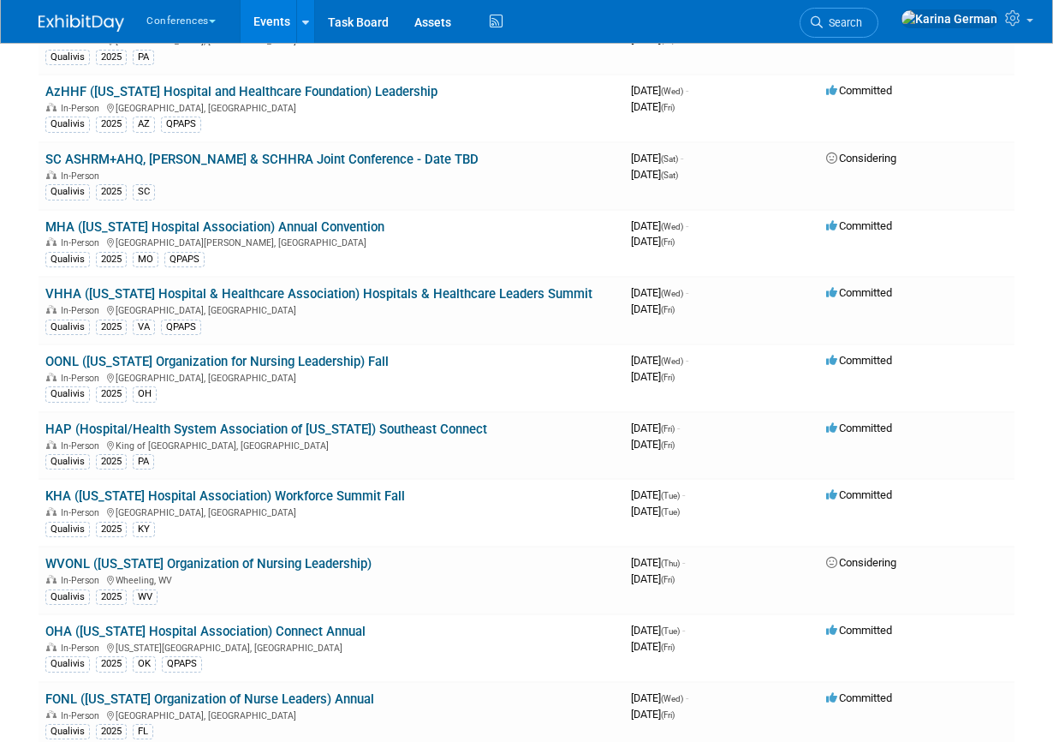
scroll to position [1867, 0]
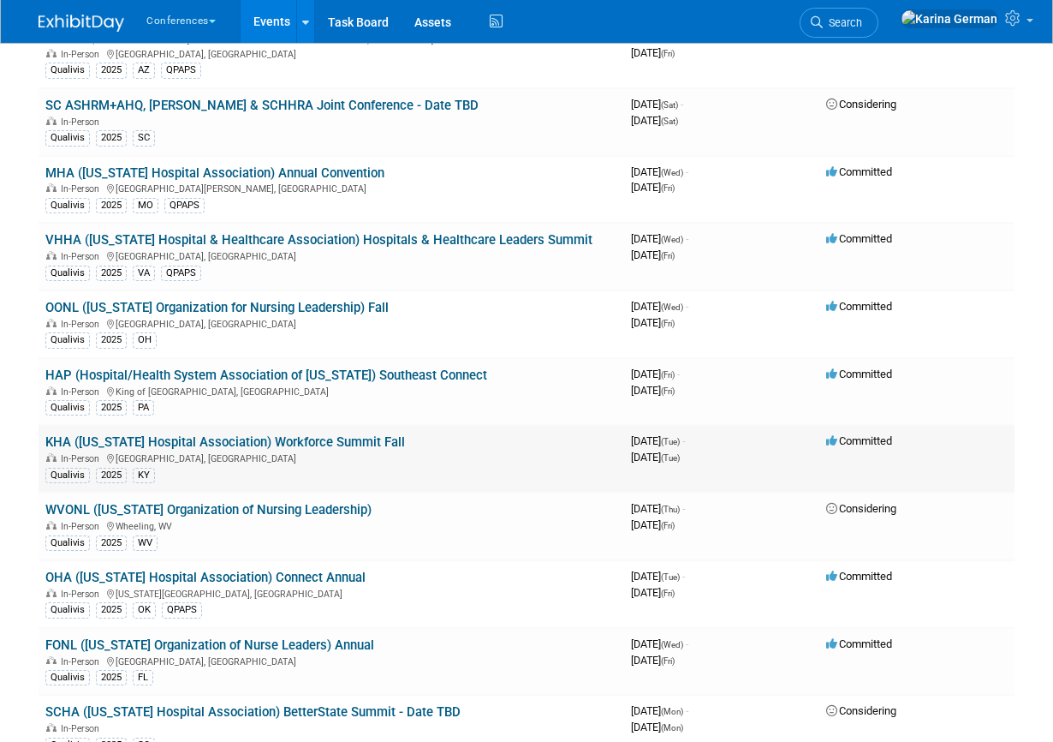
click at [213, 445] on link "KHA (Kentucky Hospital Association) Workforce Summit Fall" at bounding box center [225, 441] width 360 height 15
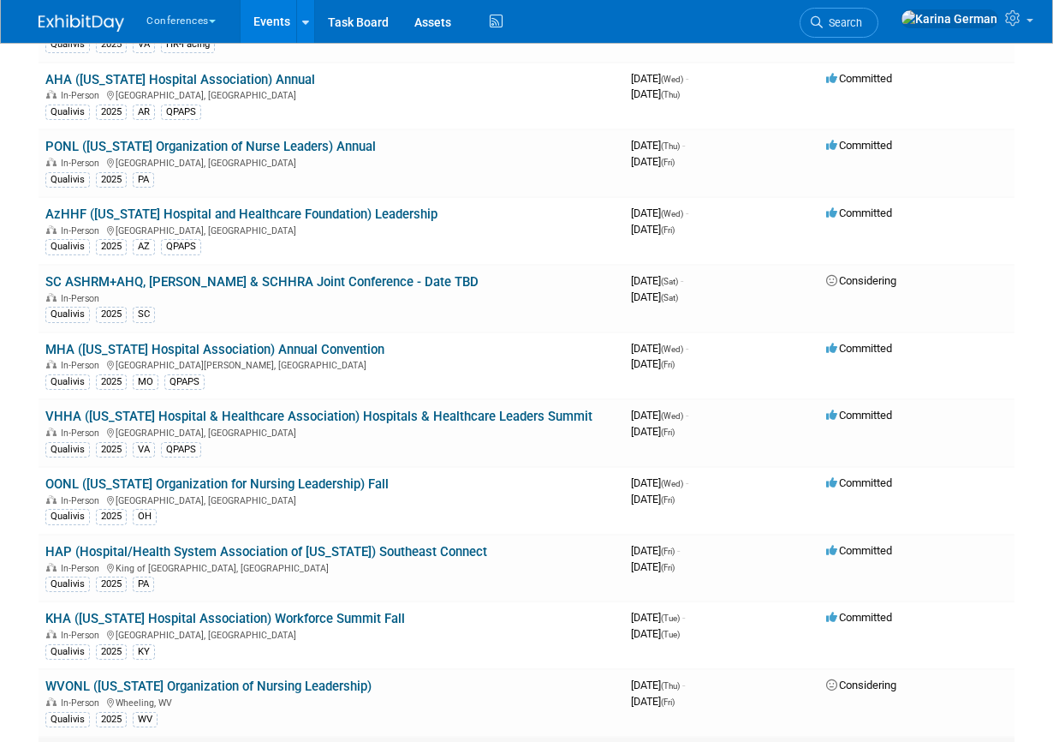
scroll to position [1668, 0]
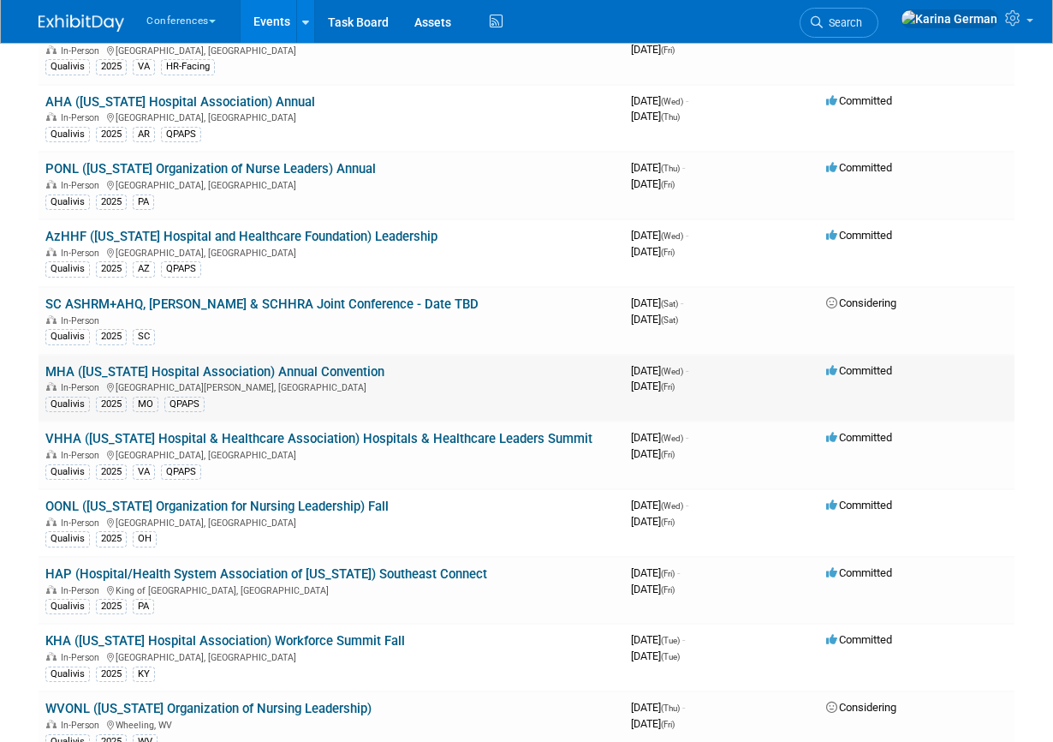
click at [267, 370] on link "MHA (Missouri Hospital Association) Annual Convention" at bounding box center [214, 371] width 339 height 15
click at [300, 435] on link "VHHA (Virginia Hospital & Healthcare Association) Hospitals & Healthcare Leader…" at bounding box center [318, 438] width 547 height 15
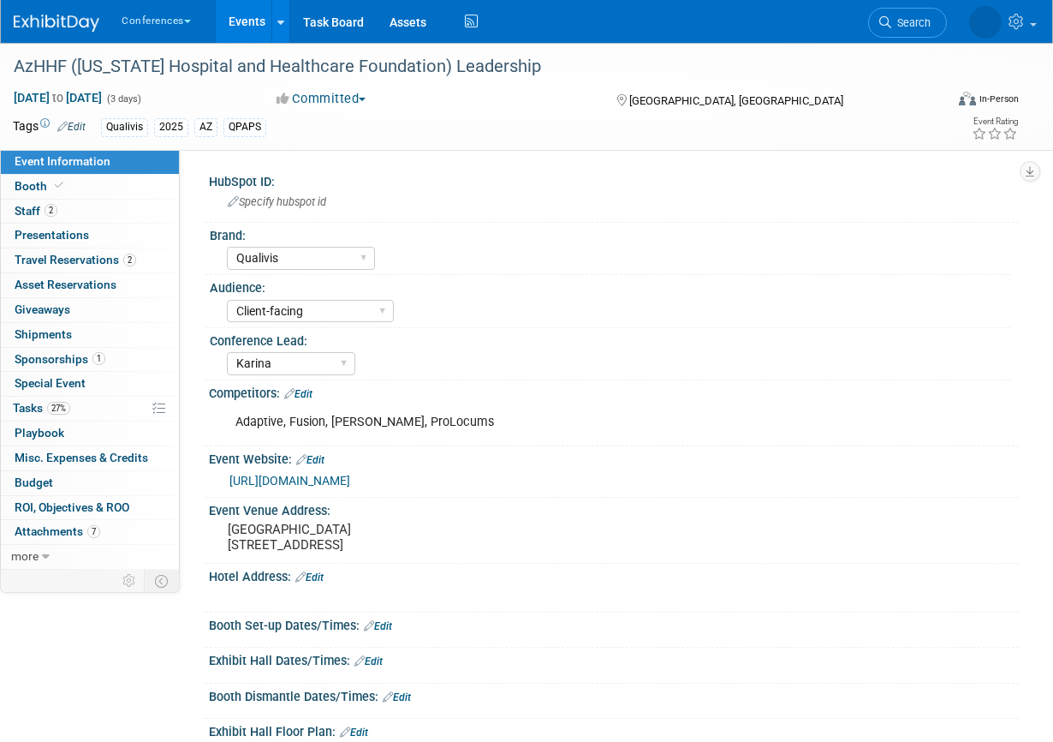
select select "Qualivis"
select select "Client-facing"
select select "Karina"
click at [79, 405] on link "27% Tasks 27%" at bounding box center [90, 409] width 178 height 24
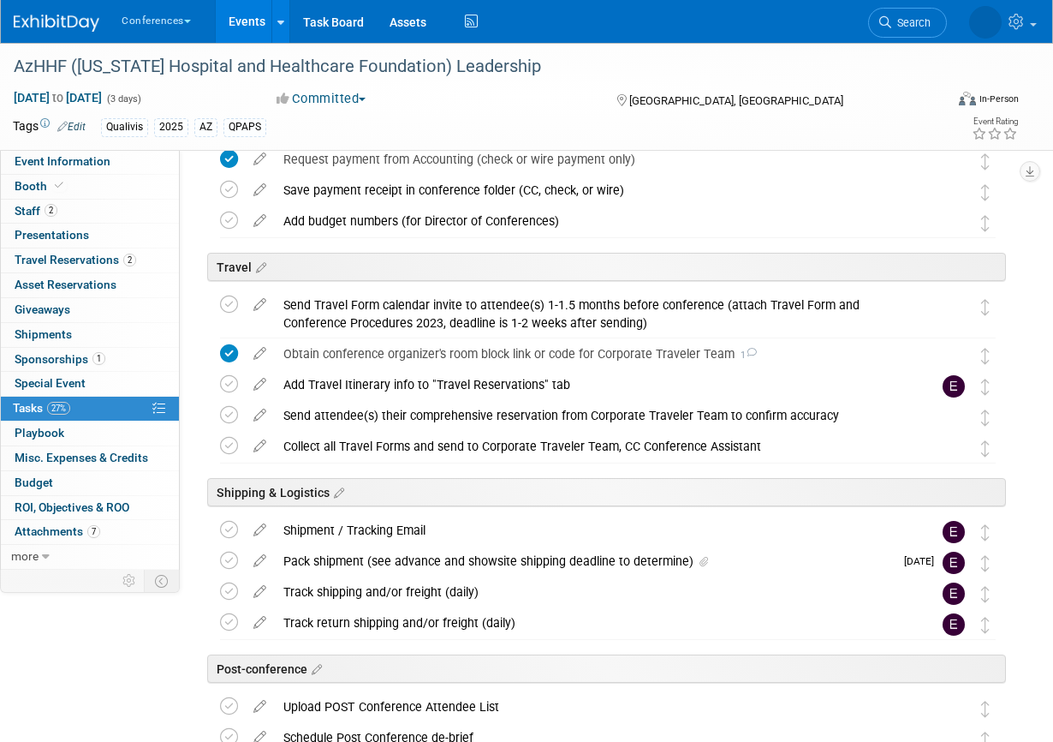
scroll to position [577, 0]
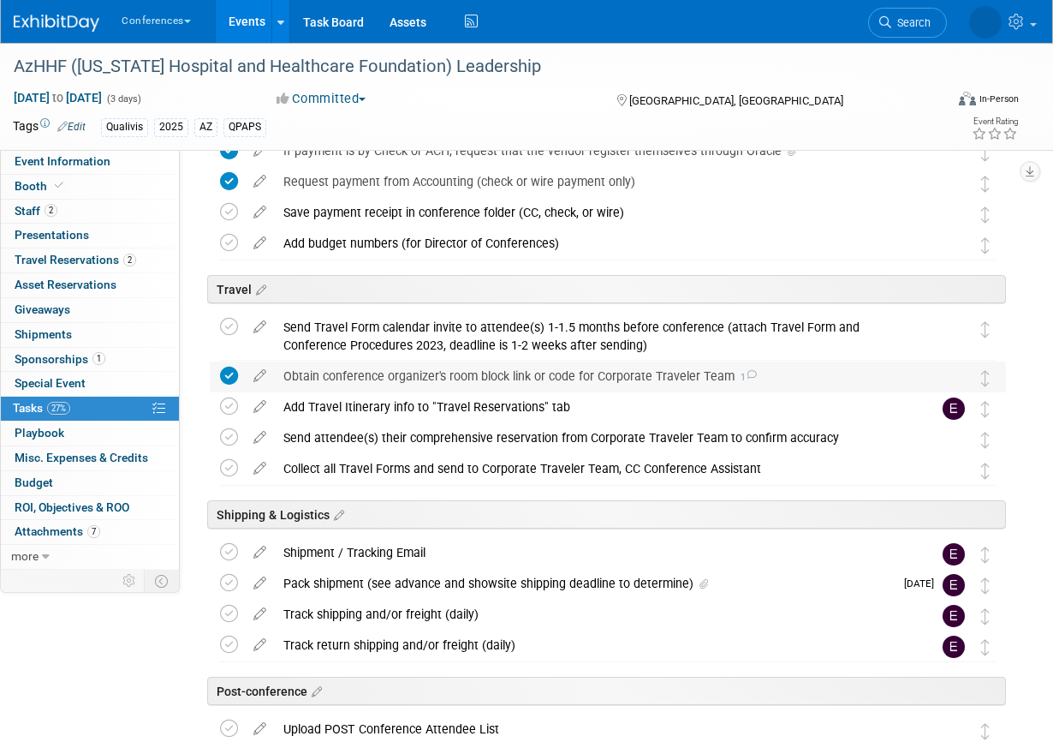
click at [346, 380] on div "Obtain conference organizer's room block link or code for Corporate Traveler Te…" at bounding box center [592, 375] width 634 height 29
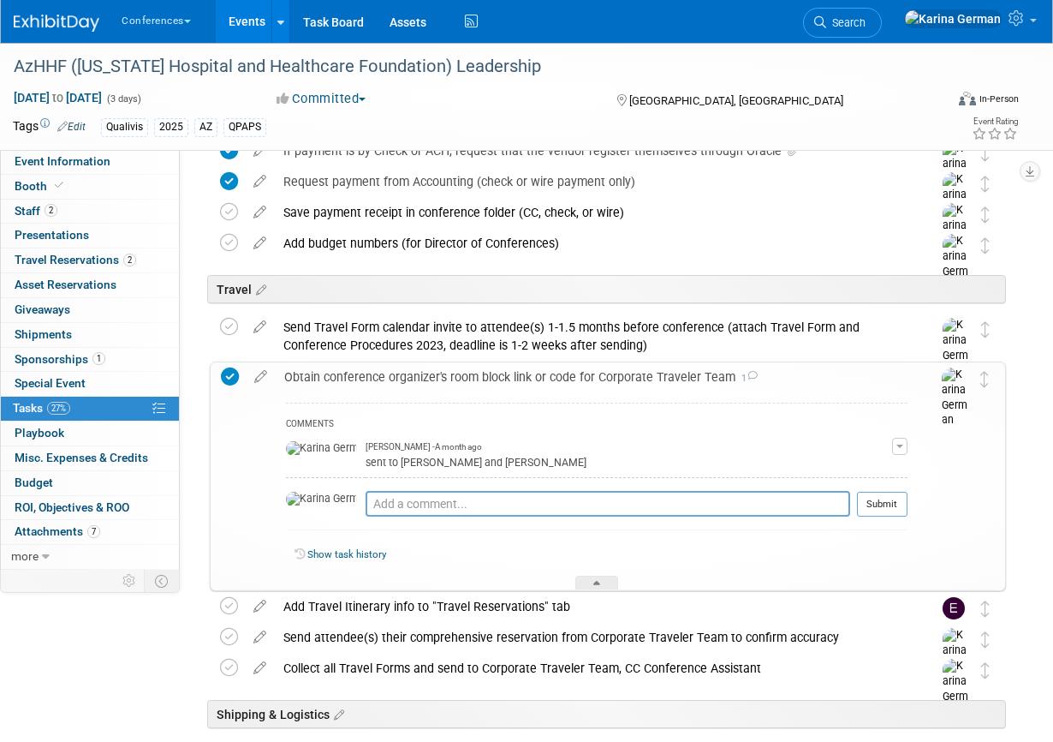
click at [346, 379] on div "Obtain conference organizer's room block link or code for Corporate Traveler Te…" at bounding box center [592, 376] width 632 height 29
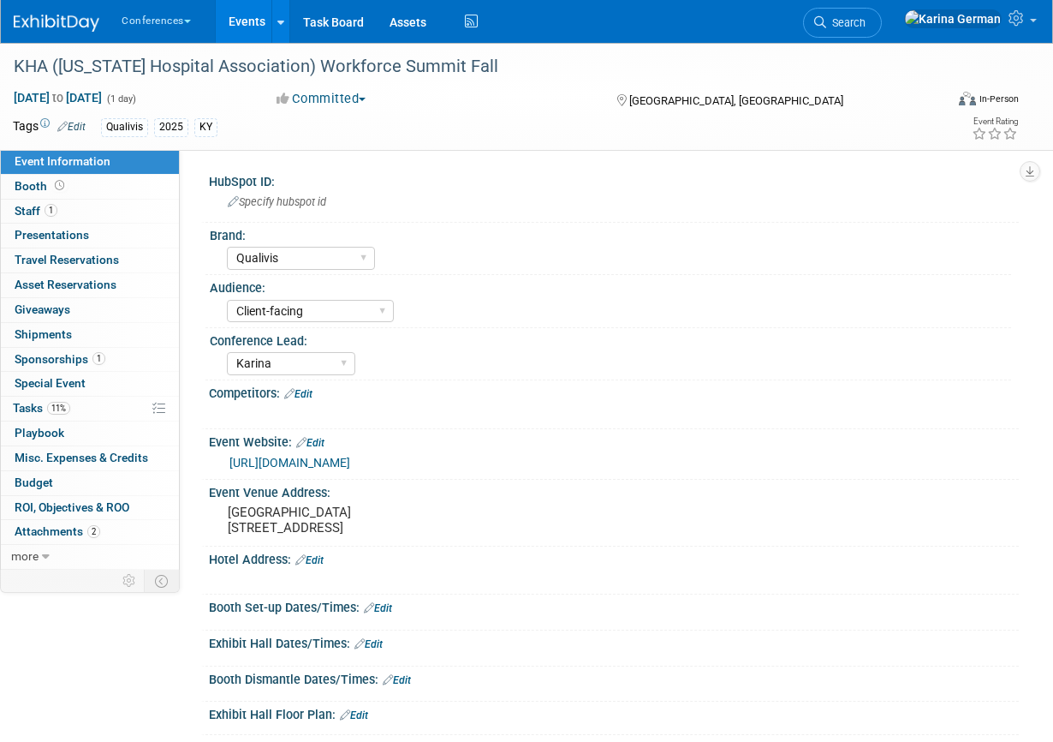
select select "Qualivis"
select select "Client-facing"
select select "Karina"
click at [75, 406] on link "11% Tasks 11%" at bounding box center [90, 409] width 178 height 24
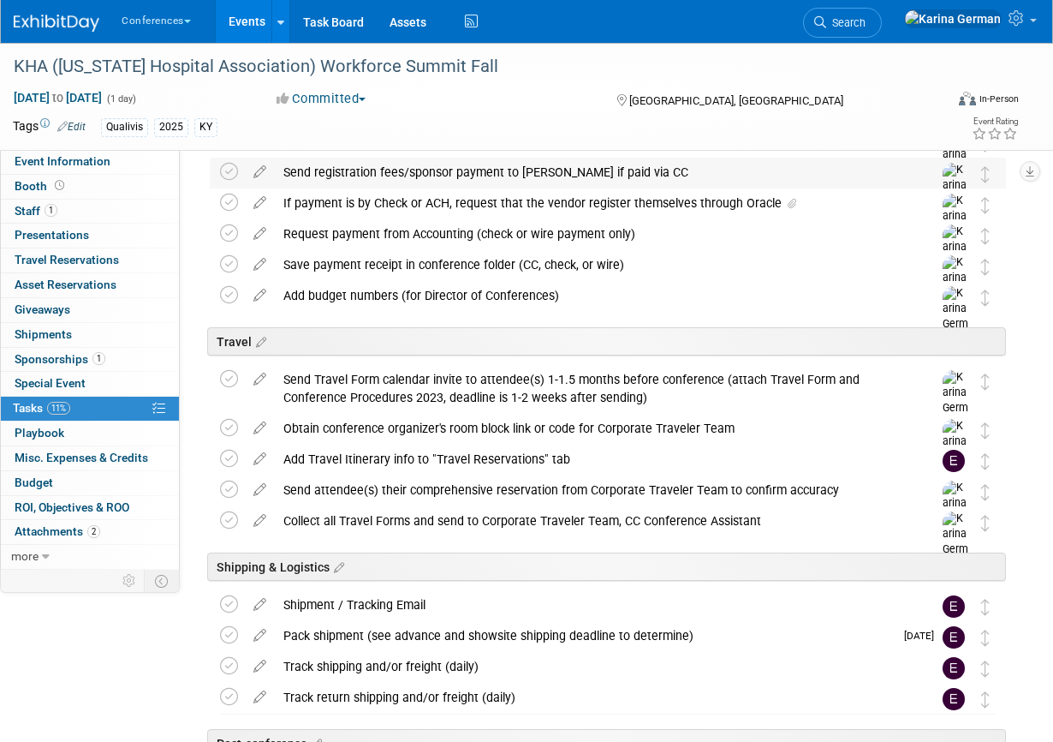
scroll to position [419, 0]
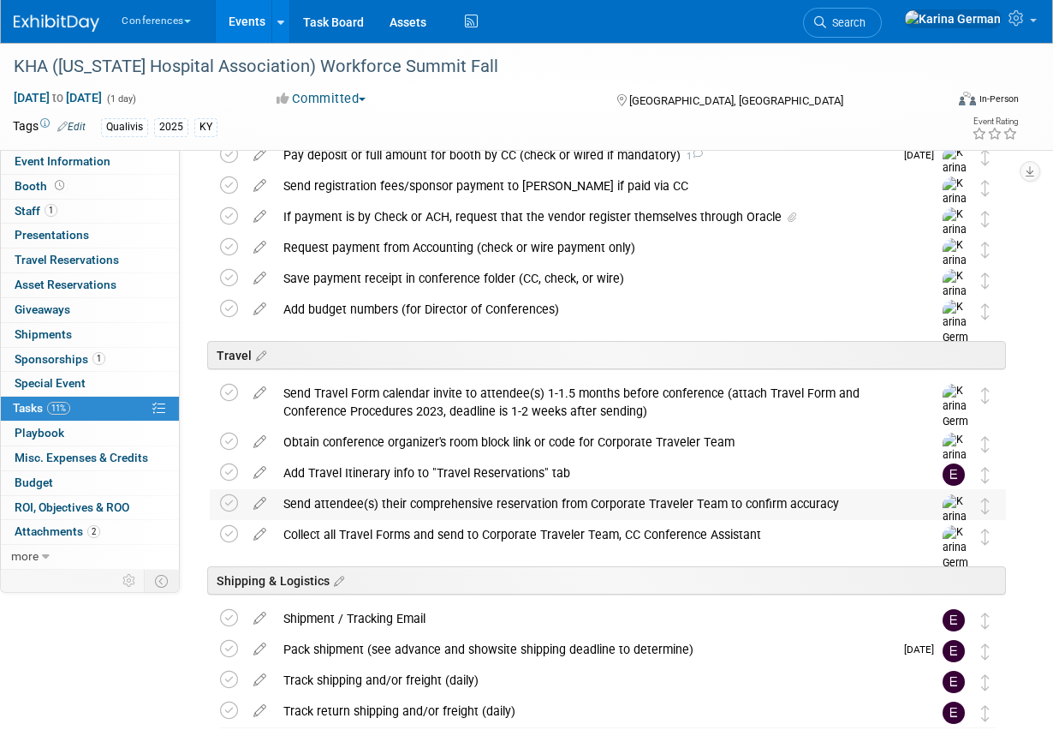
click at [390, 495] on div "Send attendee(s) their comprehensive reservation from Corporate Traveler Team t…" at bounding box center [592, 503] width 634 height 29
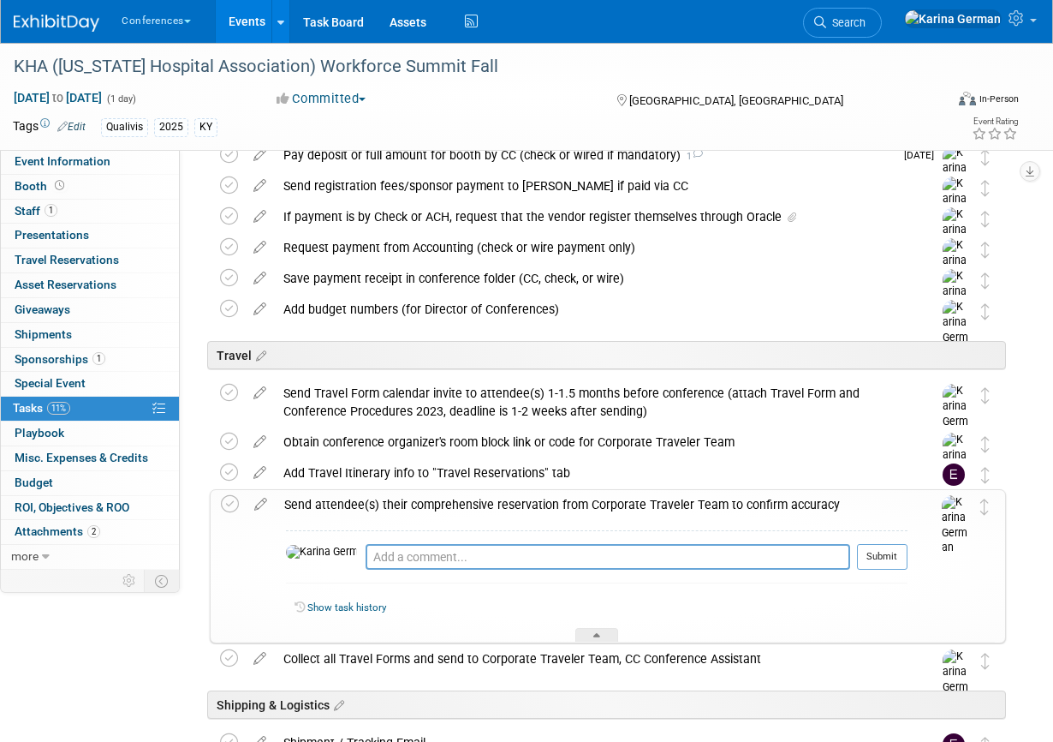
click at [390, 495] on div "Send attendee(s) their comprehensive reservation from Corporate Traveler Team t…" at bounding box center [592, 504] width 632 height 29
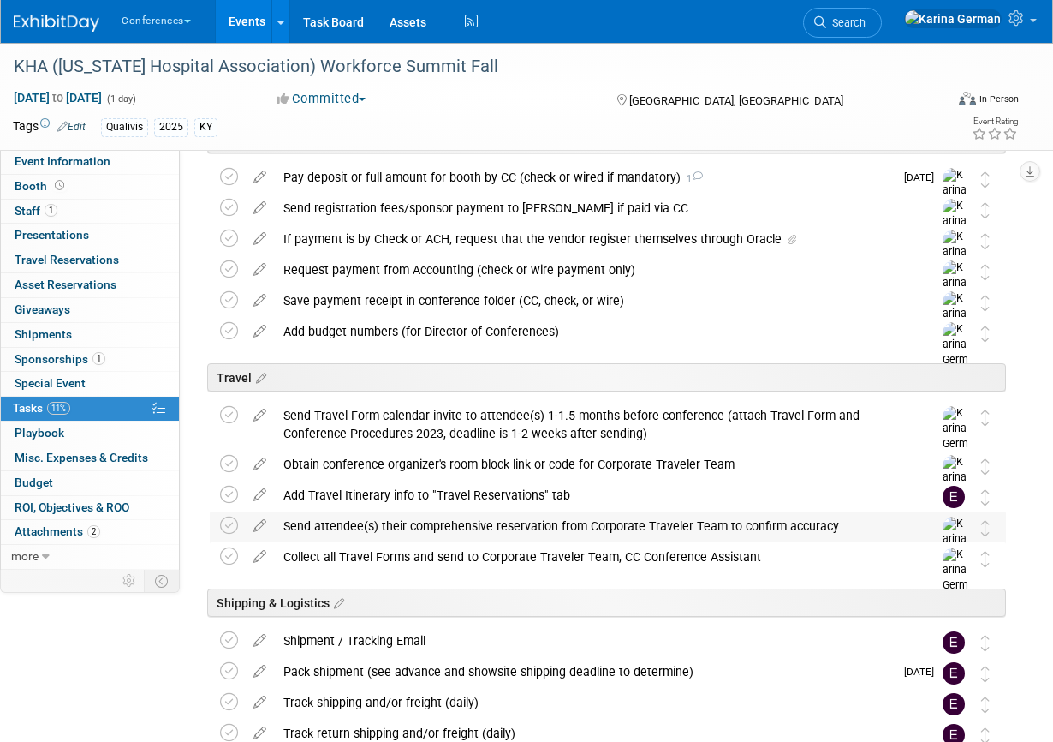
scroll to position [397, 0]
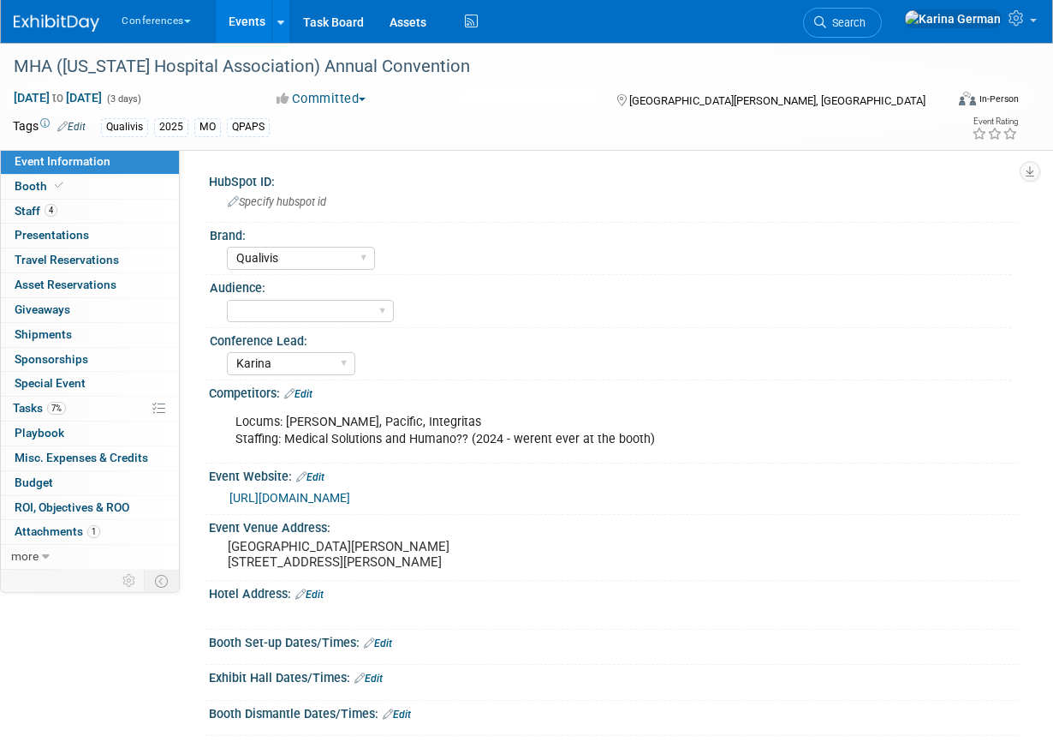
select select "Qualivis"
select select "Karina"
click at [87, 408] on link "7% Tasks 7%" at bounding box center [90, 409] width 178 height 24
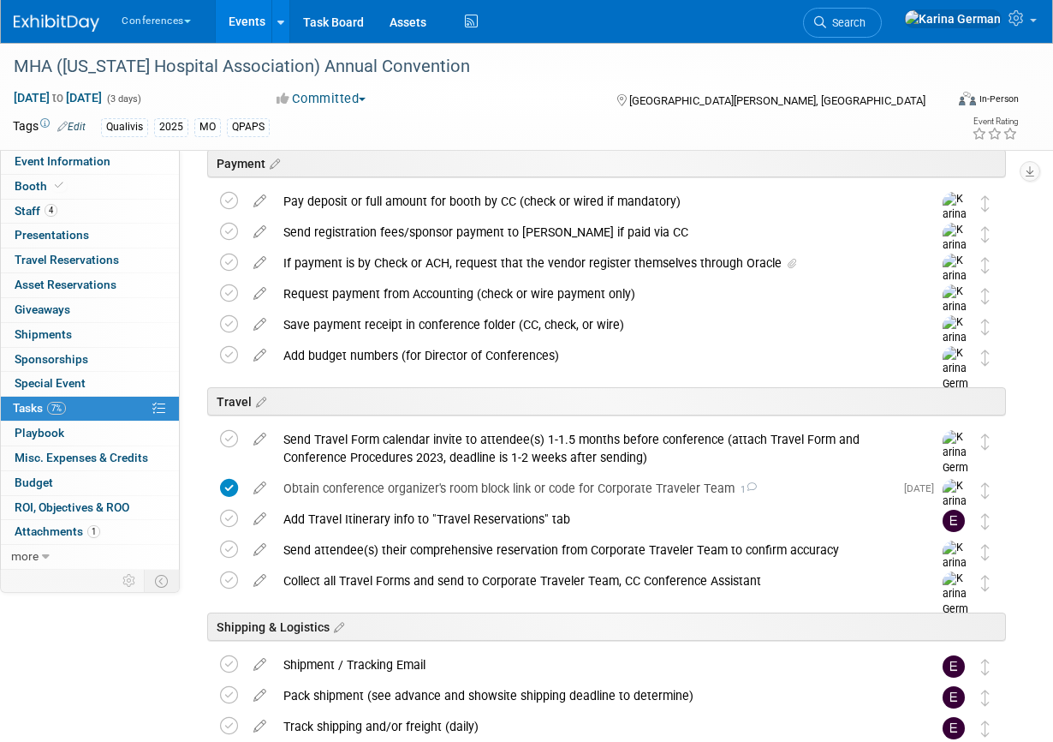
scroll to position [410, 0]
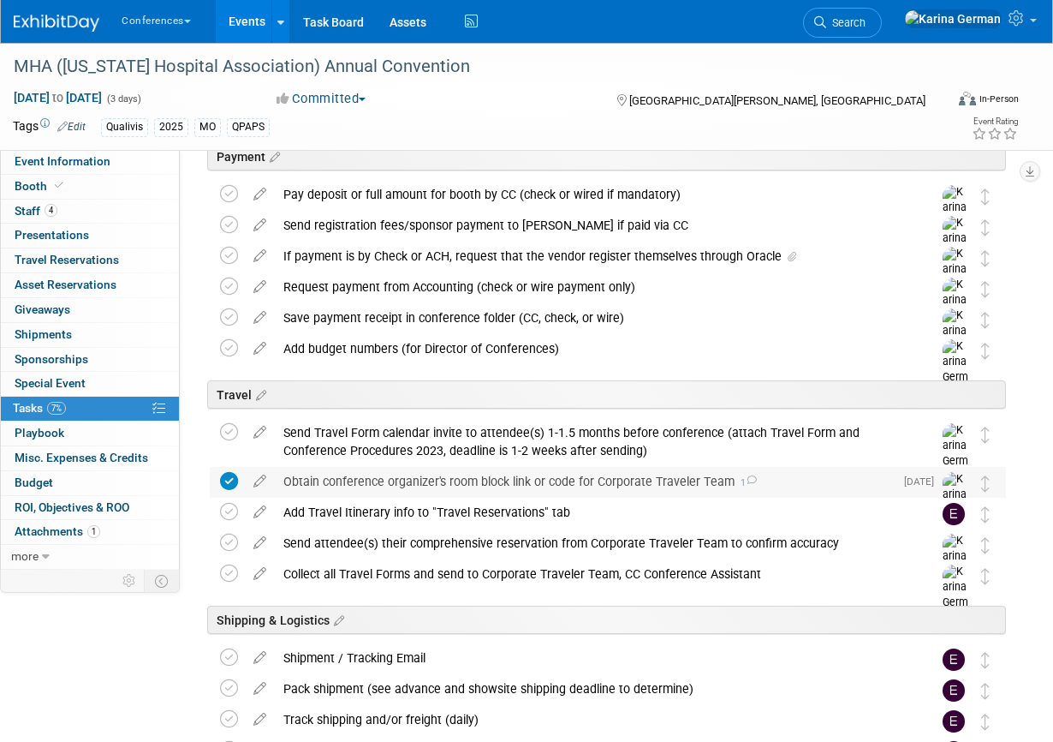
click at [450, 485] on div "Obtain conference organizer's room block link or code for Corporate Traveler Te…" at bounding box center [584, 481] width 619 height 29
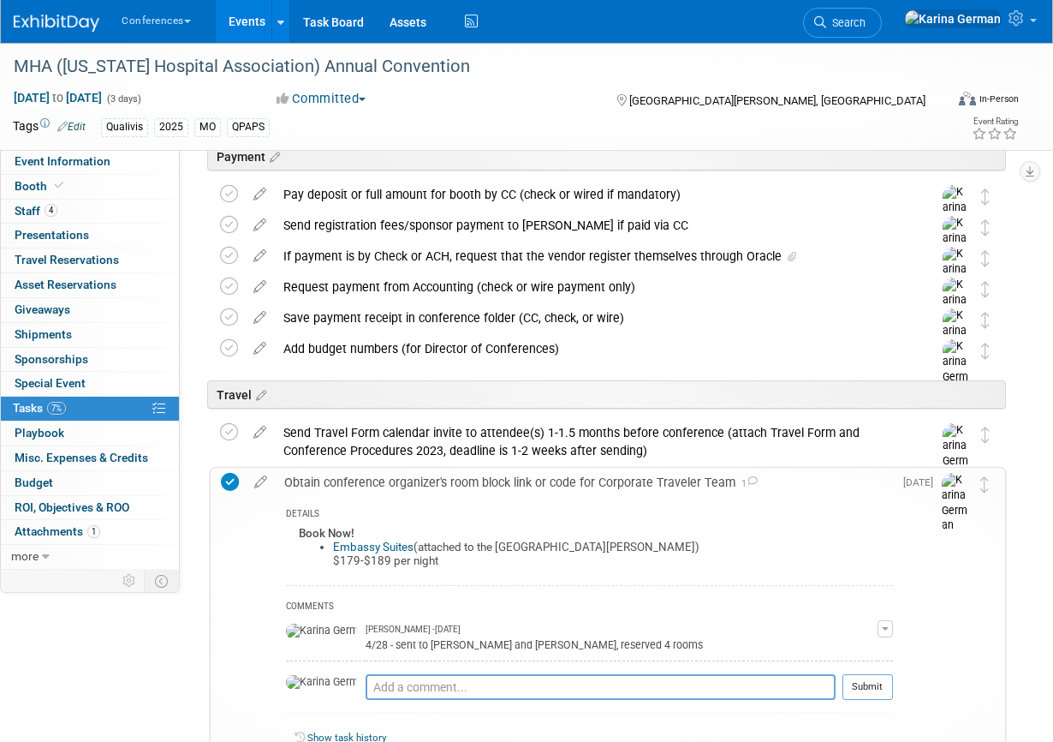
scroll to position [426, 0]
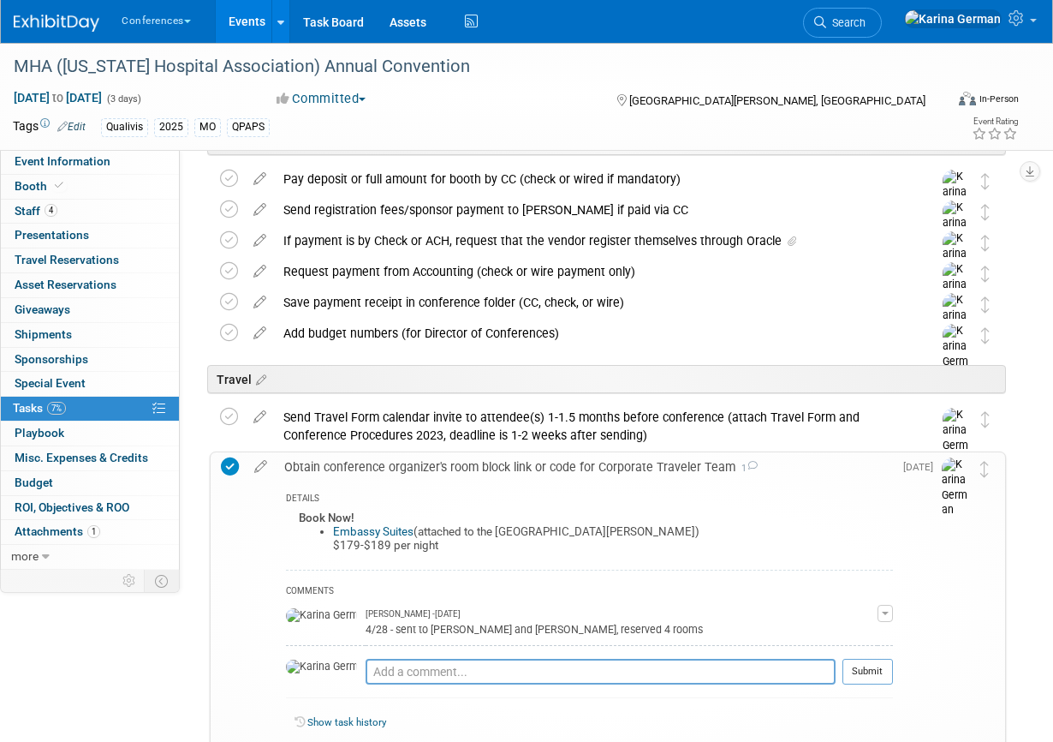
click at [450, 475] on div "Obtain conference organizer's room block link or code for Corporate Traveler Te…" at bounding box center [584, 466] width 617 height 29
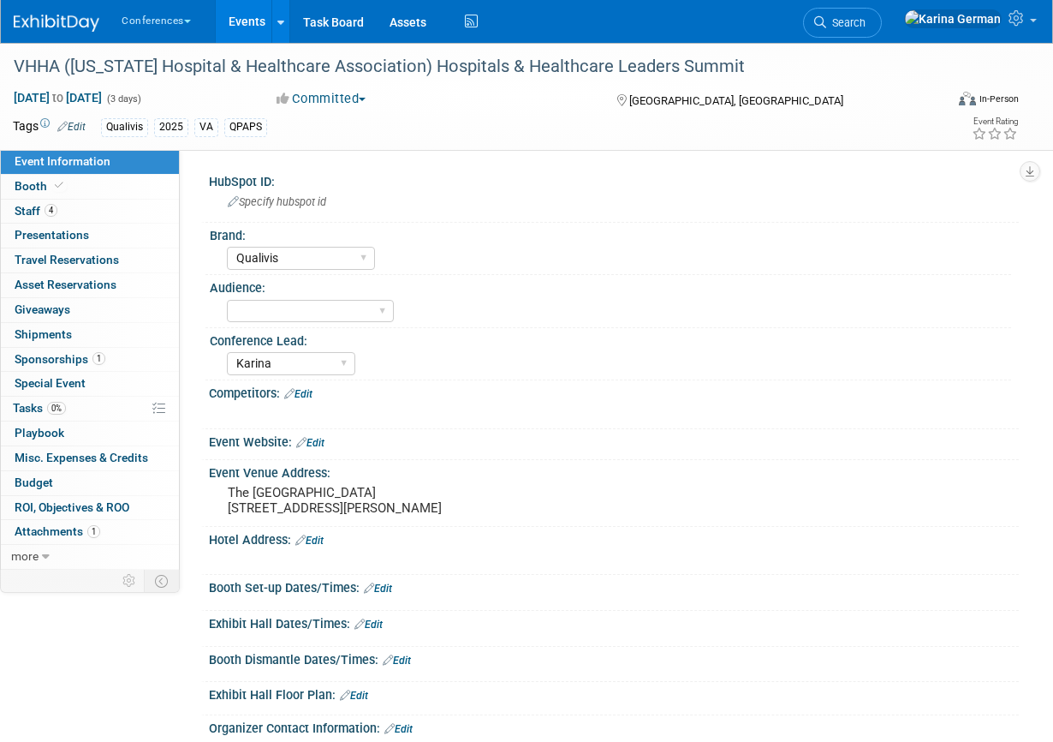
select select "Qualivis"
select select "Karina"
click at [120, 406] on link "0% Tasks 0%" at bounding box center [90, 409] width 178 height 24
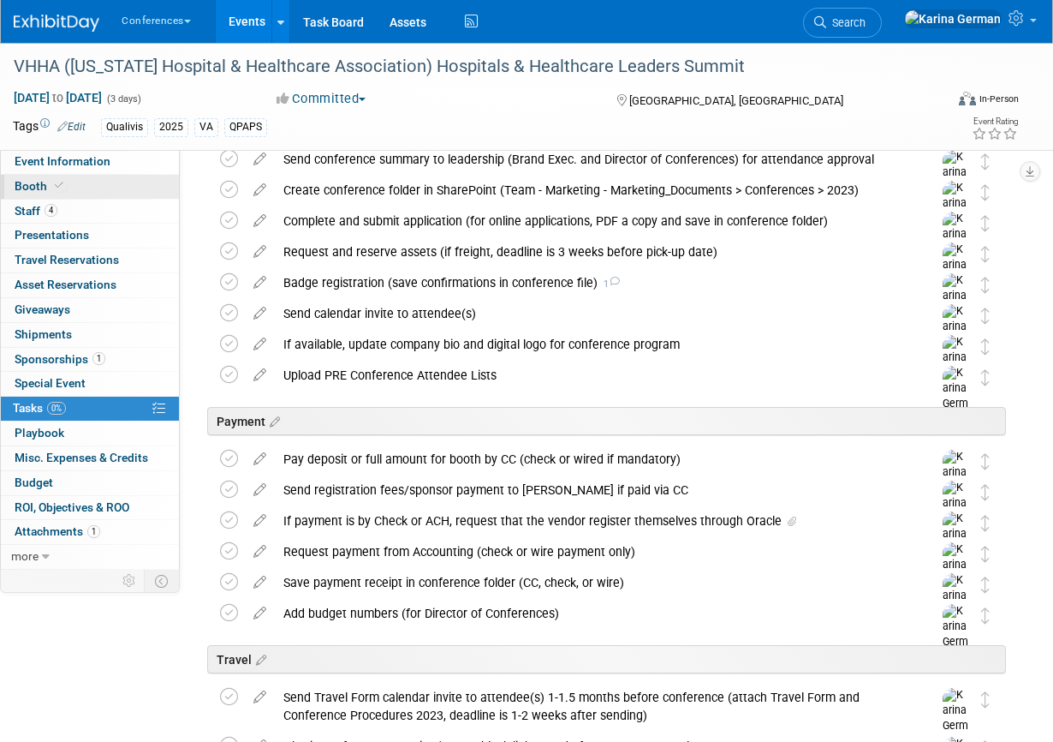
scroll to position [87, 0]
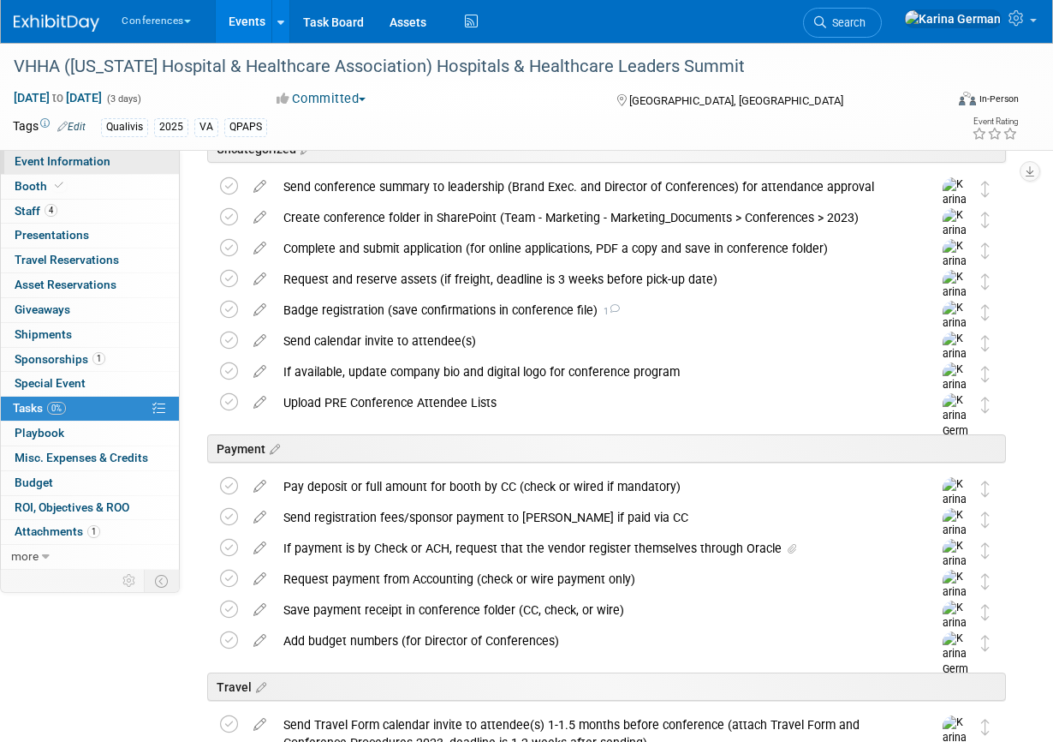
click at [105, 154] on span "Event Information" at bounding box center [63, 161] width 96 height 14
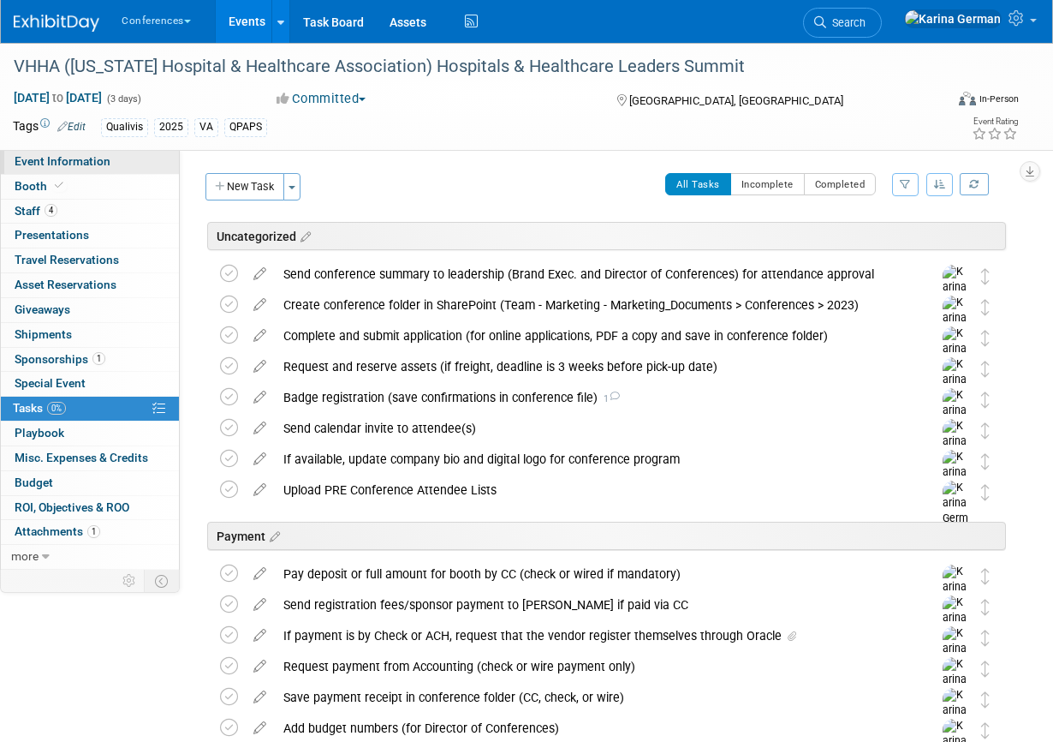
select select "Qualivis"
select select "Karina"
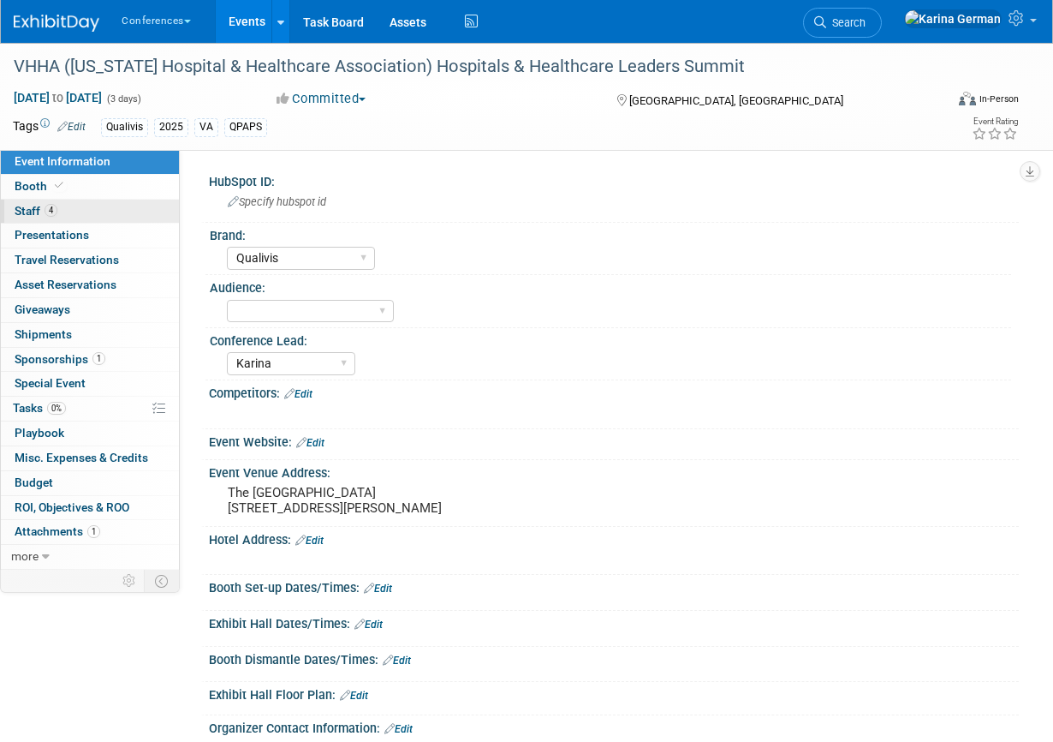
click at [100, 206] on link "4 Staff 4" at bounding box center [90, 212] width 178 height 24
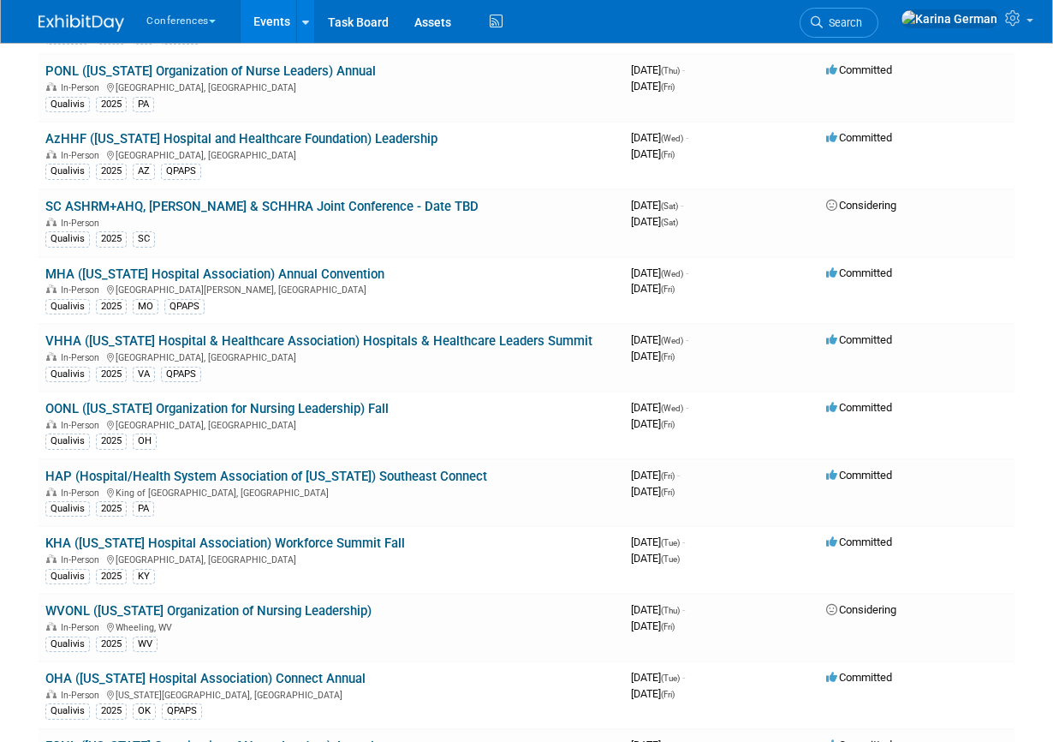
scroll to position [1773, 0]
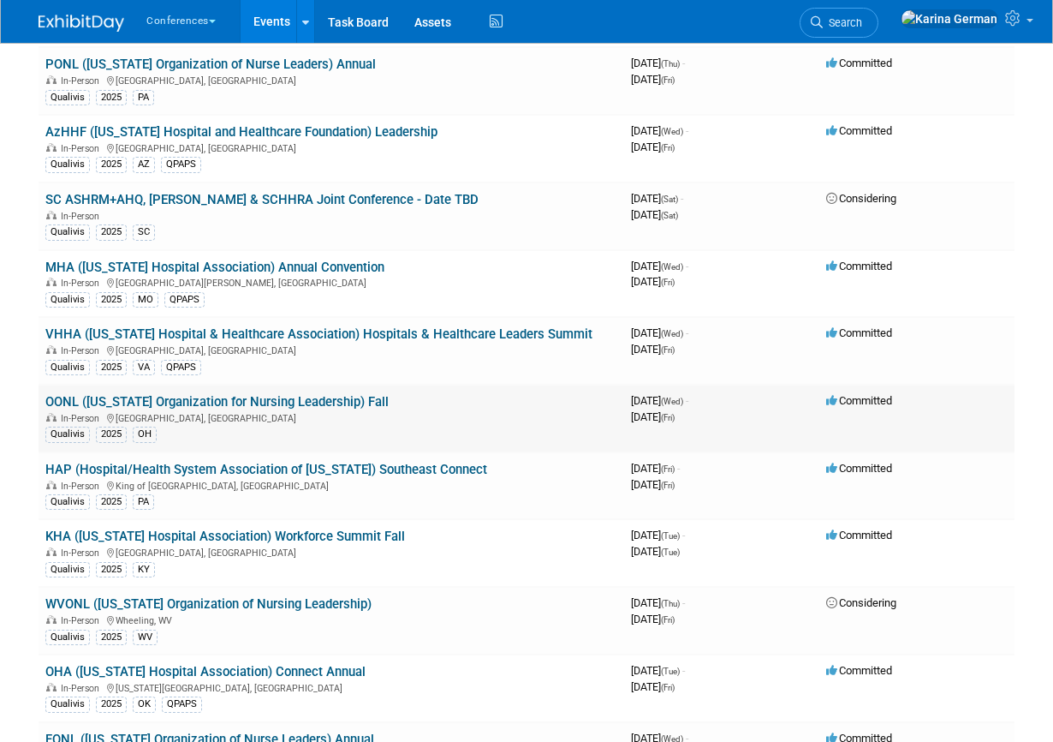
click at [307, 392] on td "OONL ([US_STATE] Organization for Nursing Leadership) Fall In-Person [GEOGRAPHI…" at bounding box center [332, 419] width 586 height 68
click at [301, 401] on link "OONL ([US_STATE] Organization for Nursing Leadership) Fall" at bounding box center [216, 401] width 343 height 15
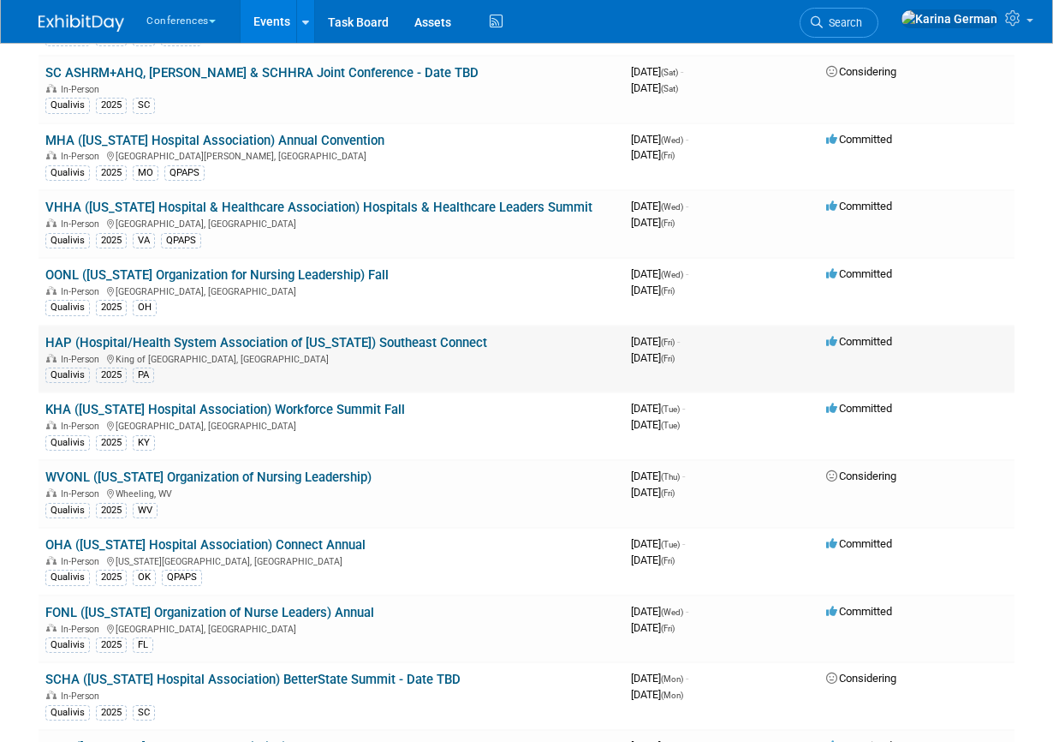
scroll to position [1906, 0]
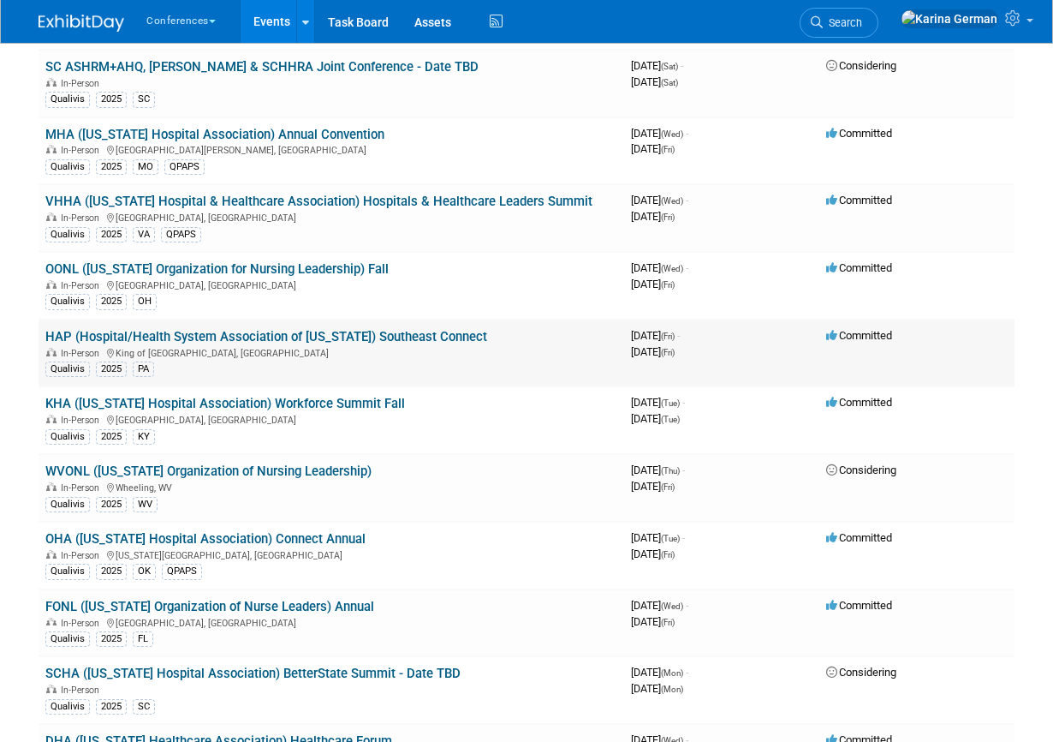
click at [423, 331] on link "HAP (Hospital/Health System Association of [US_STATE]) Southeast Connect" at bounding box center [266, 336] width 442 height 15
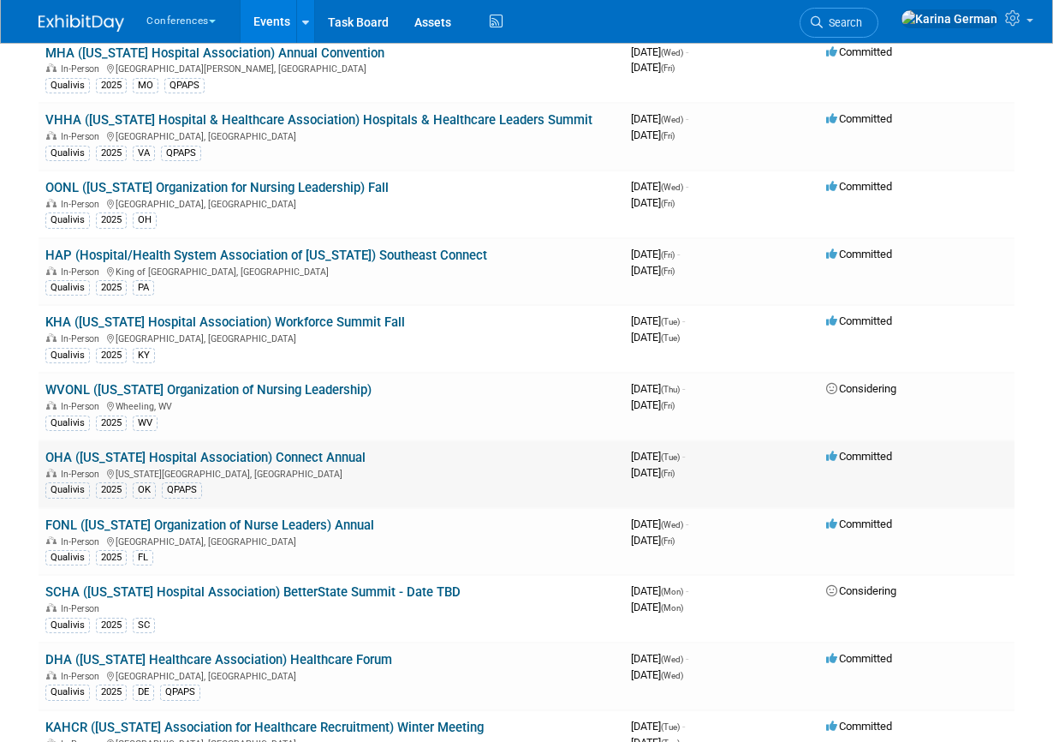
scroll to position [1989, 0]
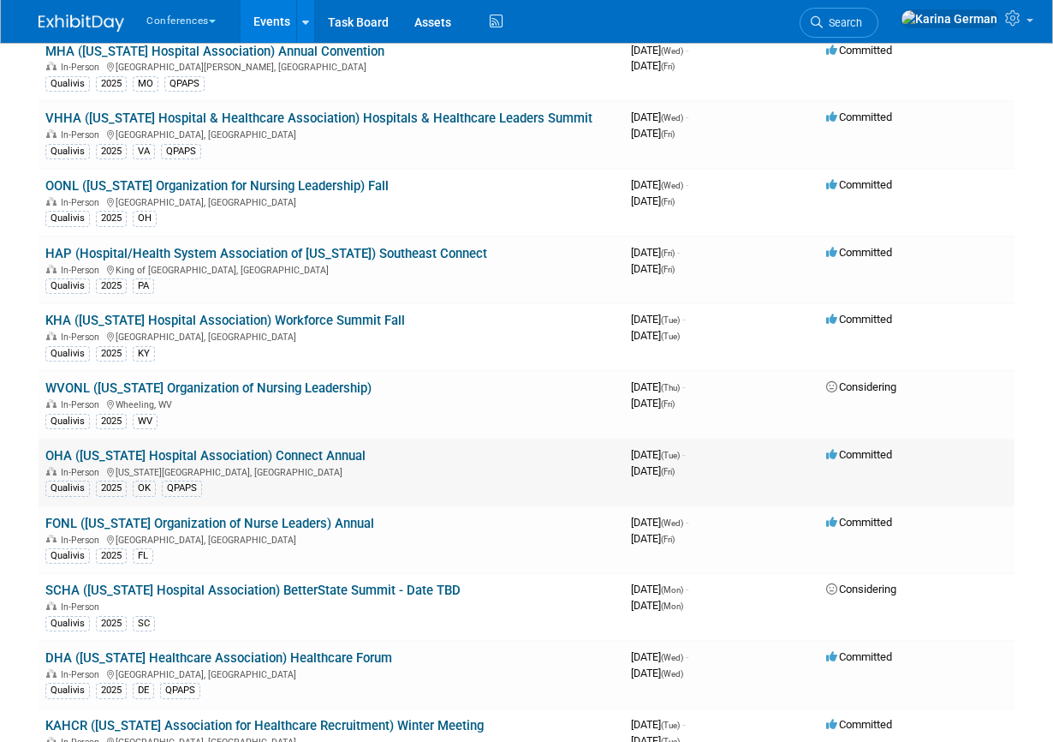
click at [305, 457] on link "OHA ([US_STATE] Hospital Association) Connect Annual" at bounding box center [205, 455] width 320 height 15
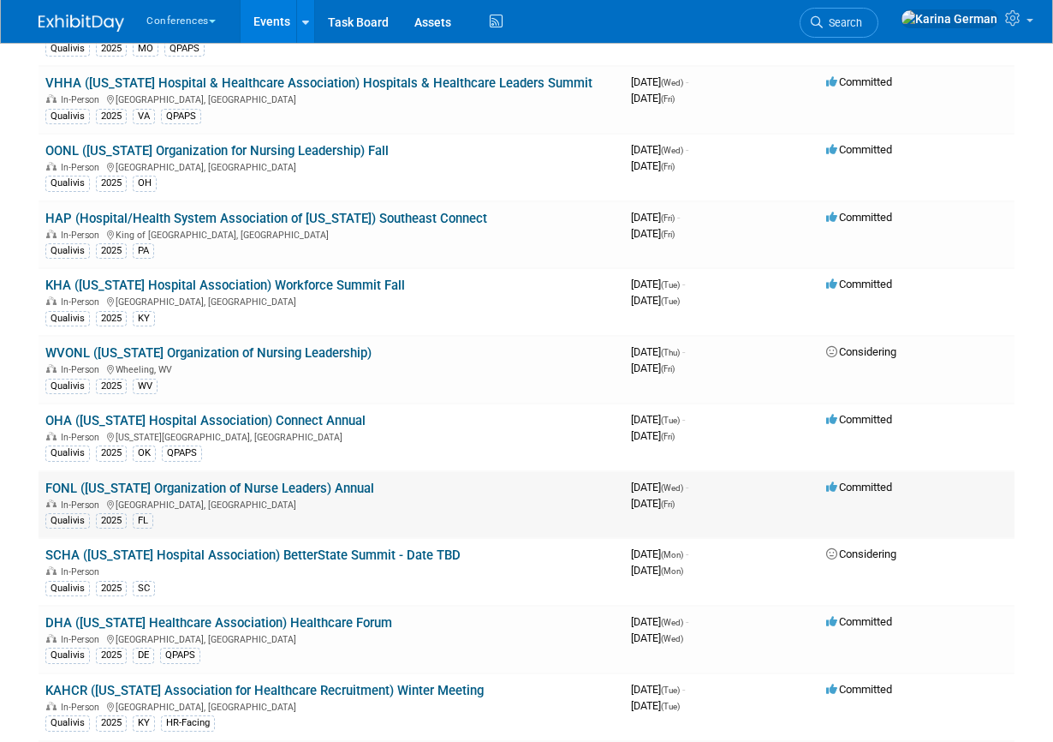
click at [295, 486] on link "FONL (Florida Organization of Nurse Leaders) Annual" at bounding box center [209, 487] width 329 height 15
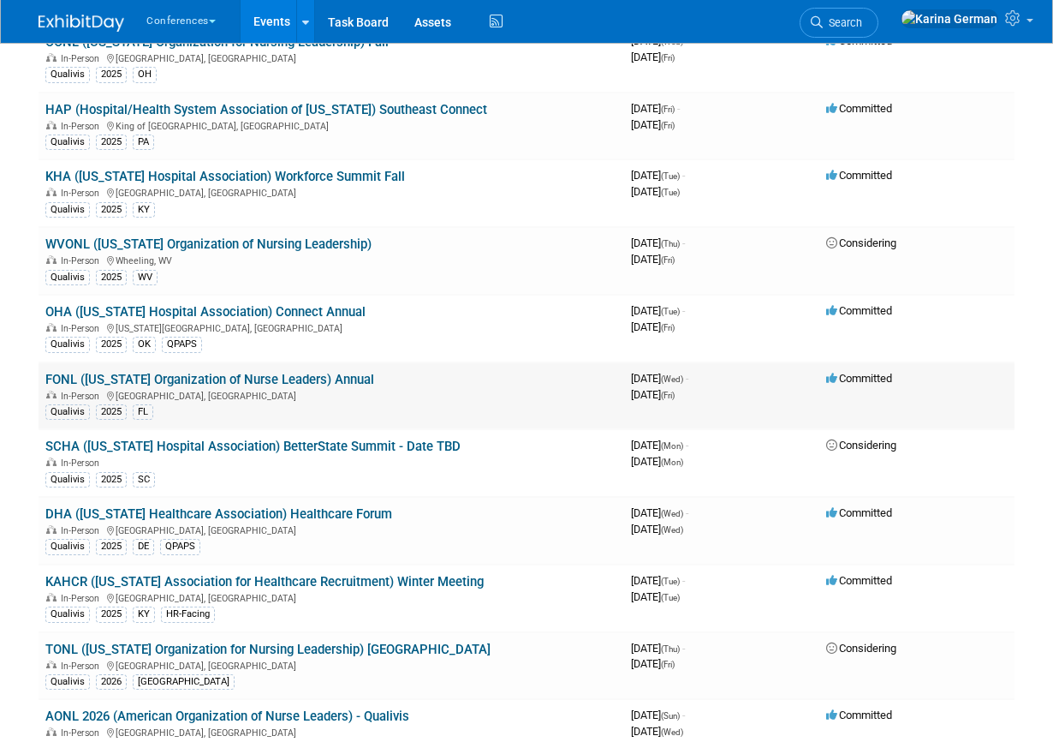
scroll to position [2150, 0]
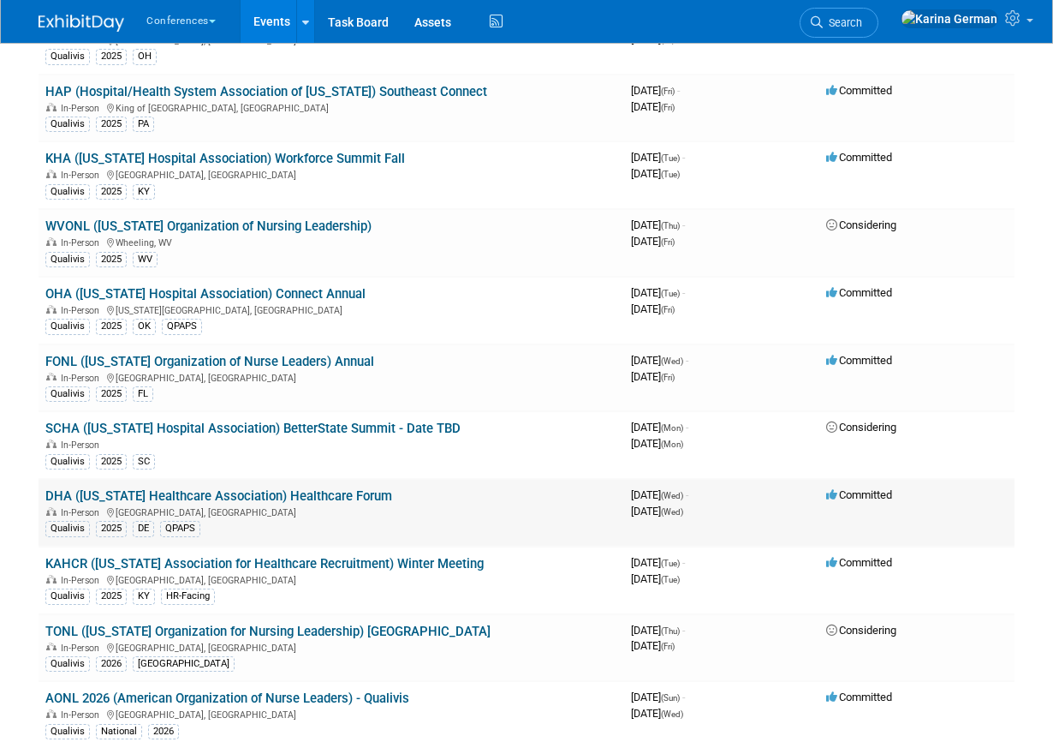
click at [212, 497] on link "DHA (Delaware Healthcare Association) Healthcare Forum" at bounding box center [218, 495] width 347 height 15
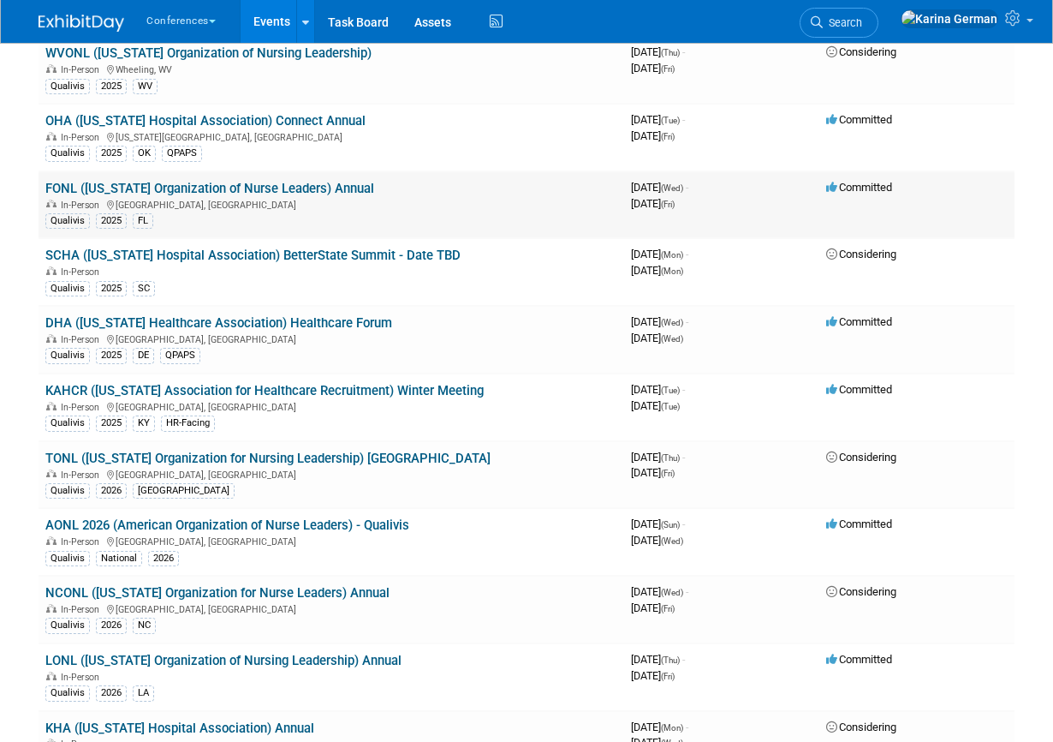
scroll to position [2322, 0]
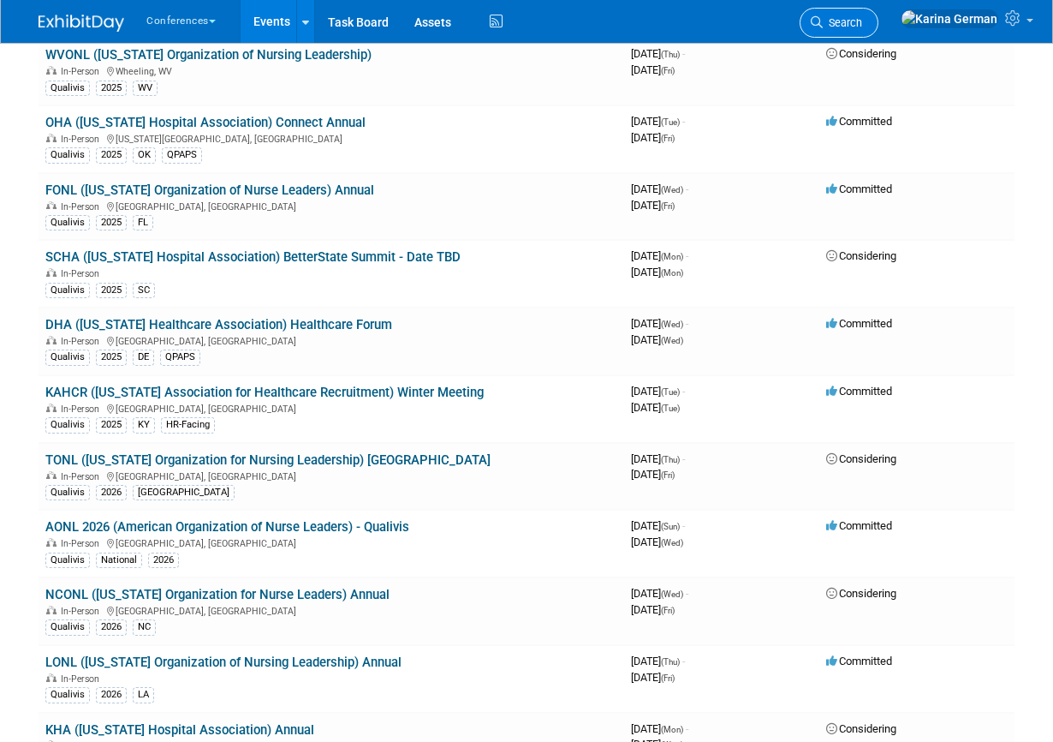
click at [862, 21] on span "Search" at bounding box center [842, 22] width 39 height 13
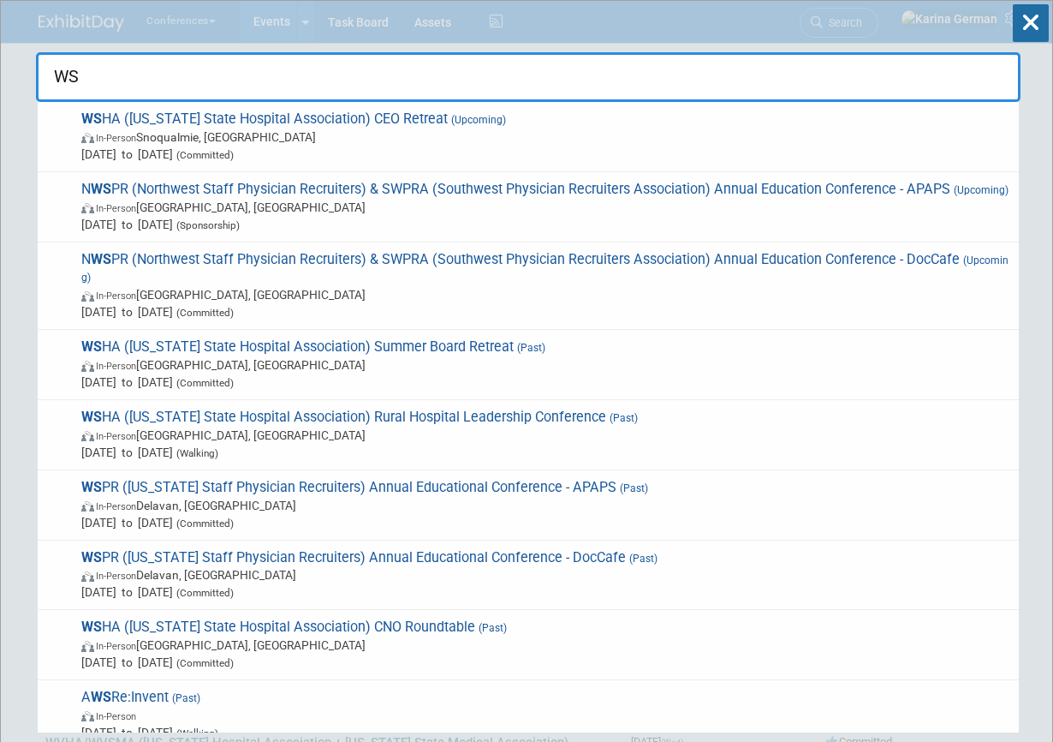
type input "W"
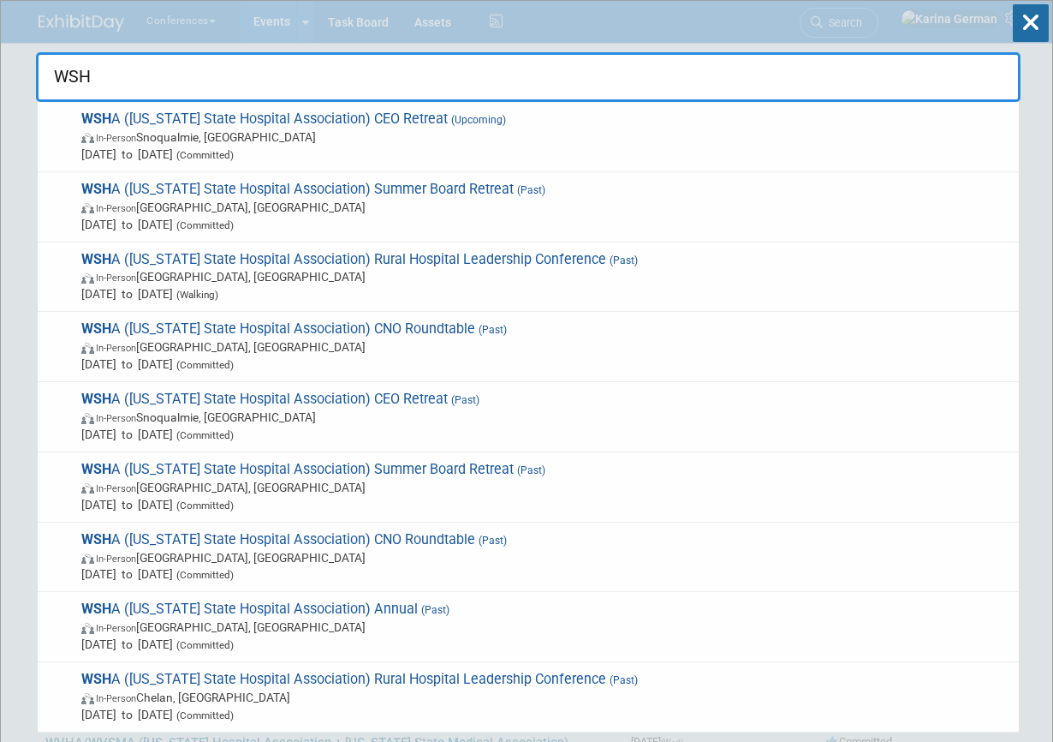
type input "WSHA"
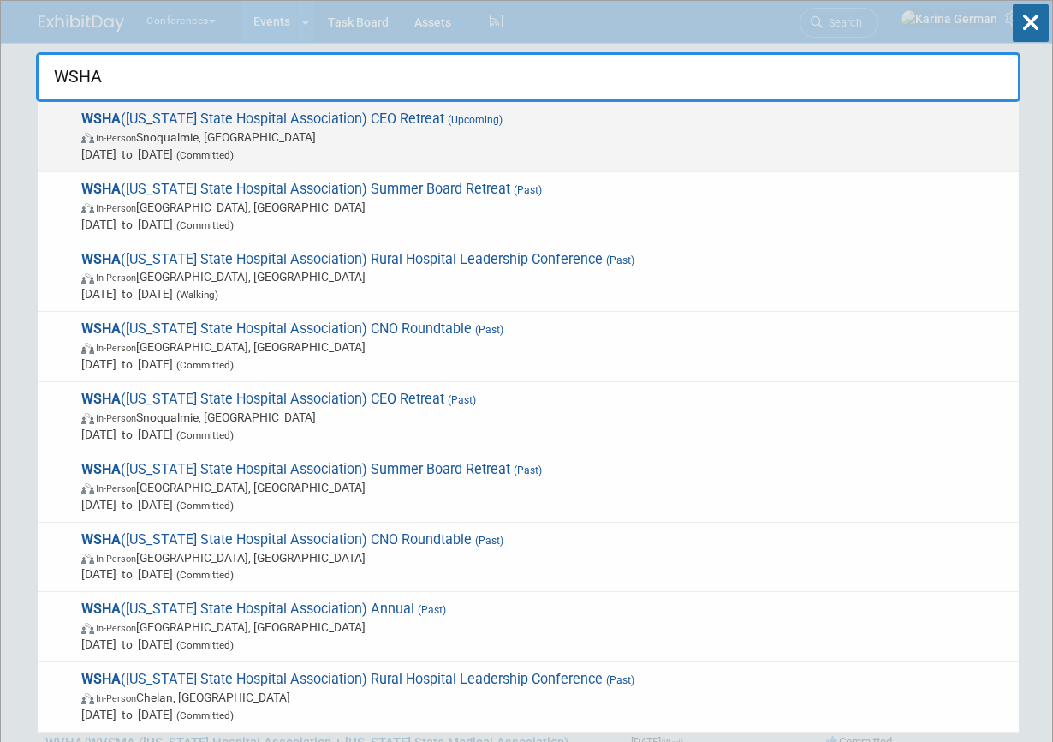
click at [284, 146] on span "Oct 6, 2025 to Oct 8, 2025 (Committed)" at bounding box center [545, 154] width 929 height 17
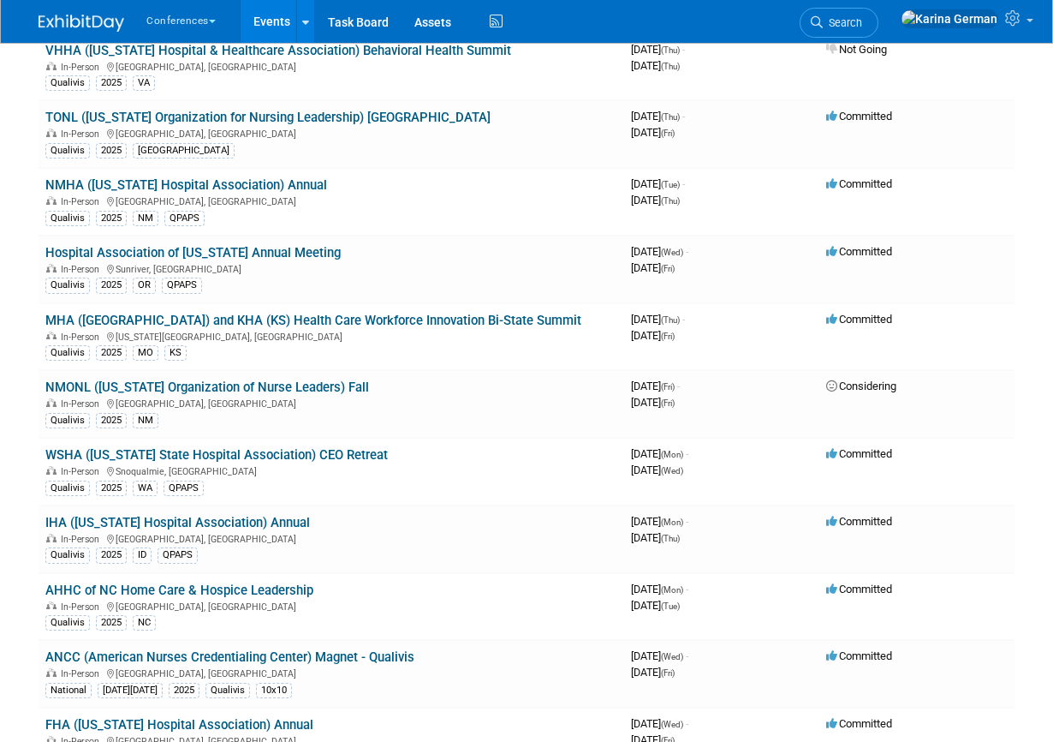
scroll to position [920, 0]
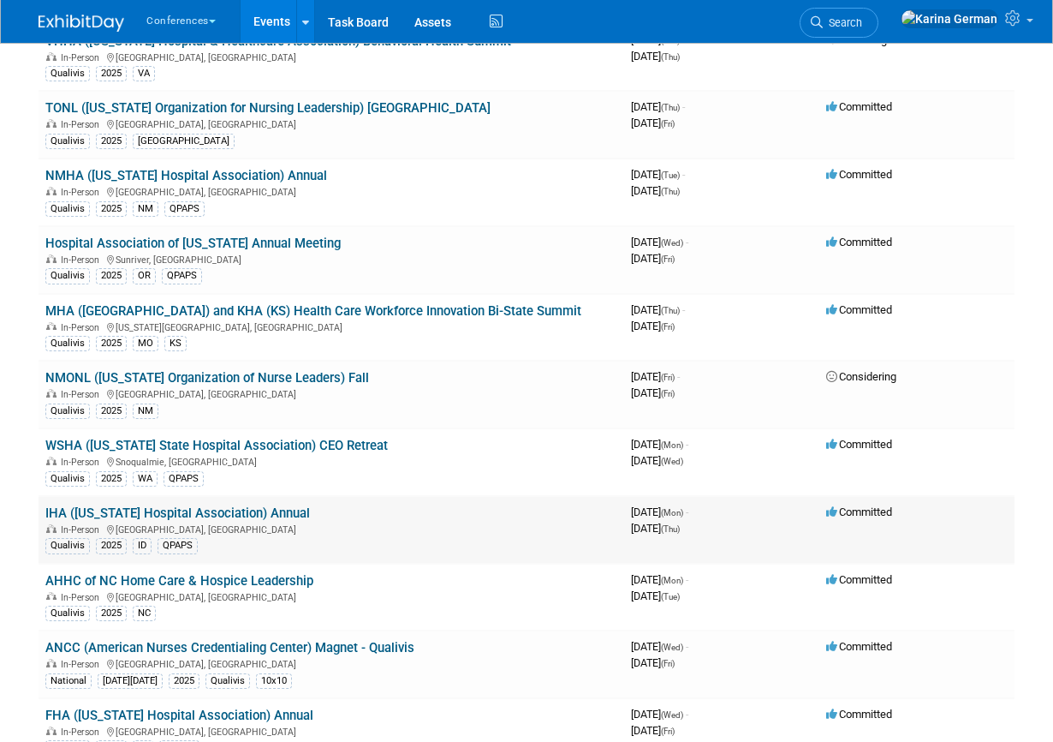
click at [239, 510] on link "IHA (Idaho Hospital Association) Annual" at bounding box center [177, 512] width 265 height 15
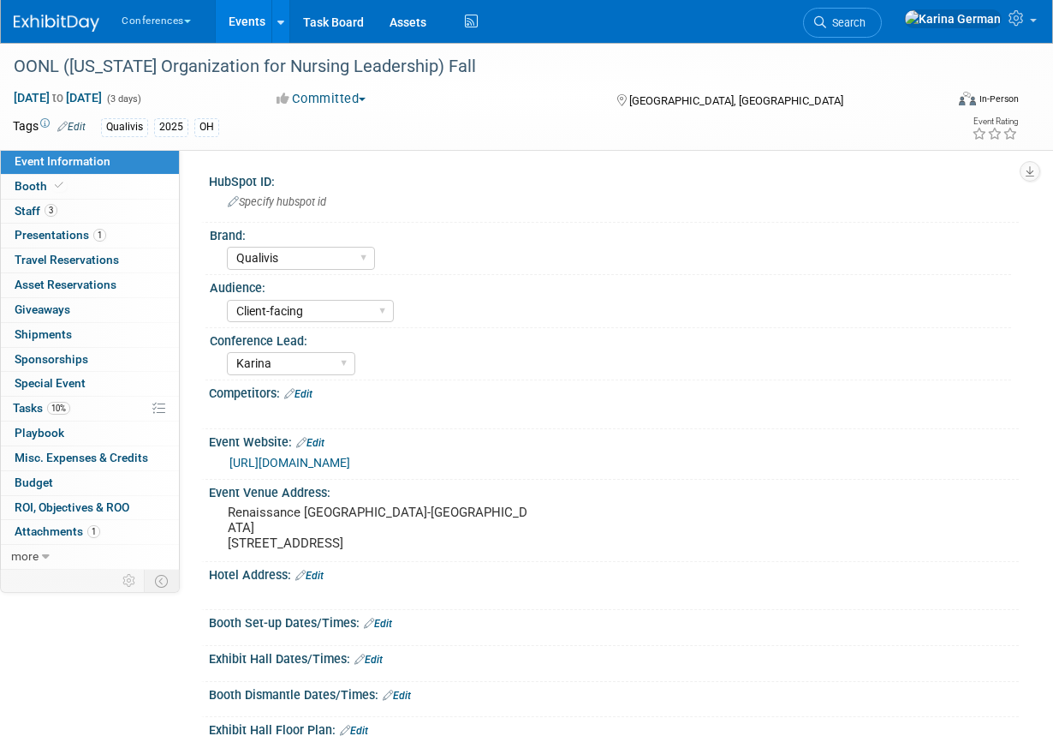
select select "Qualivis"
select select "Client-facing"
select select "Karina"
click at [83, 405] on link "10% Tasks 10%" at bounding box center [90, 409] width 178 height 24
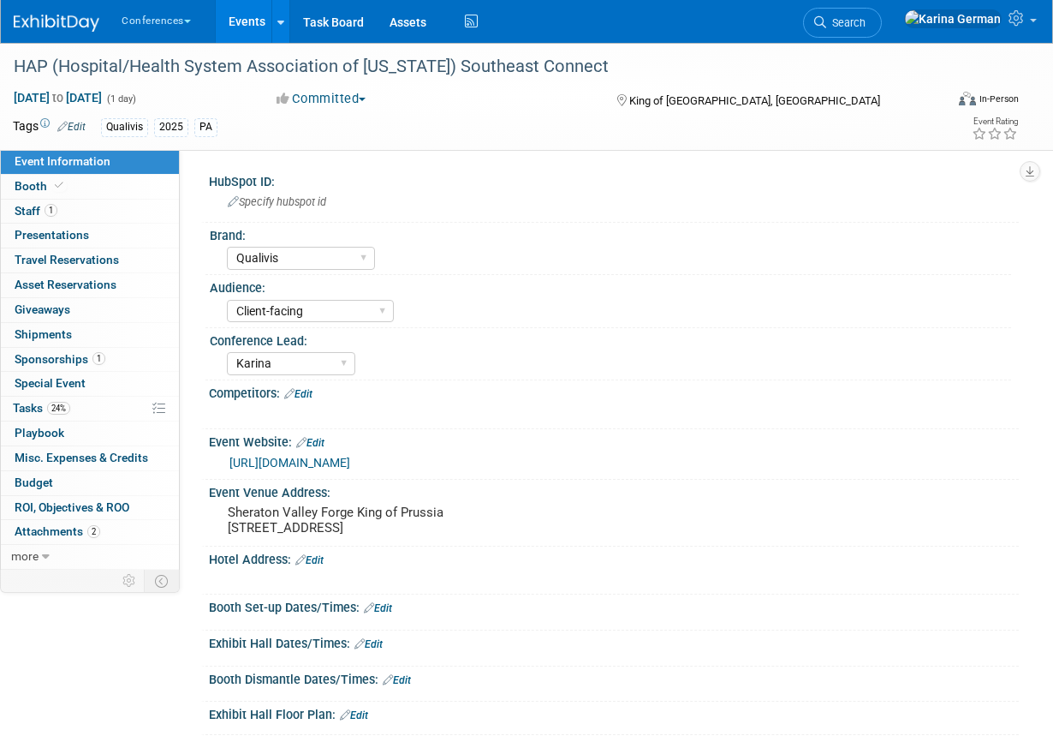
select select "Qualivis"
select select "Client-facing"
select select "Karina"
click at [86, 414] on link "24% Tasks 24%" at bounding box center [90, 409] width 178 height 24
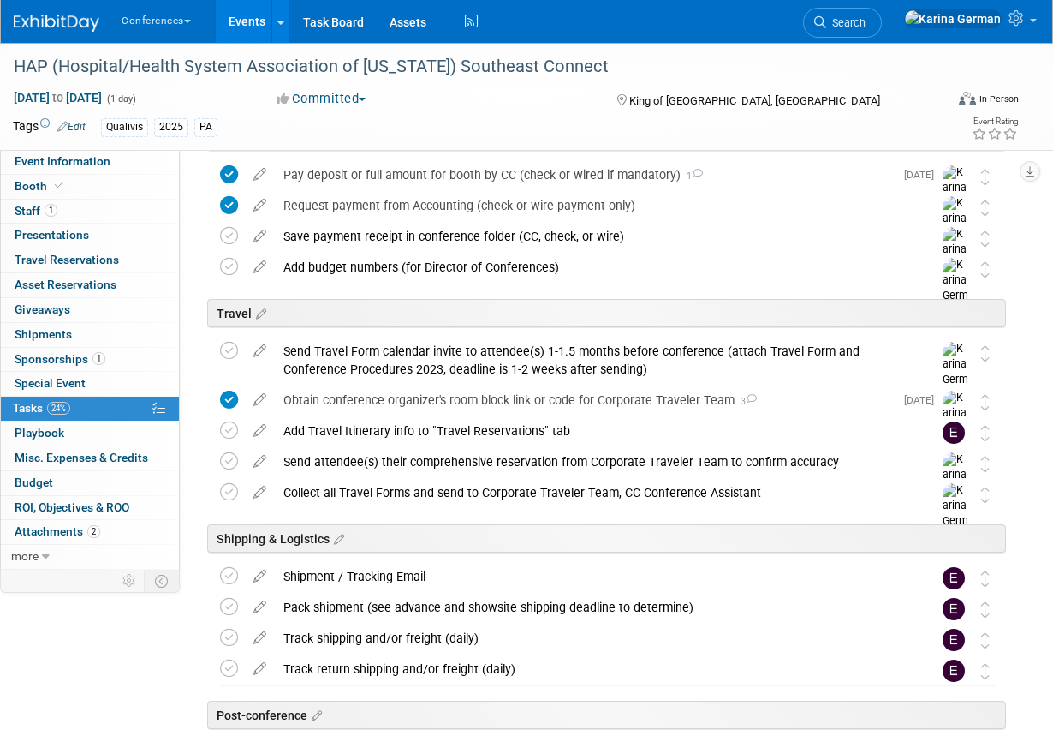
scroll to position [407, 0]
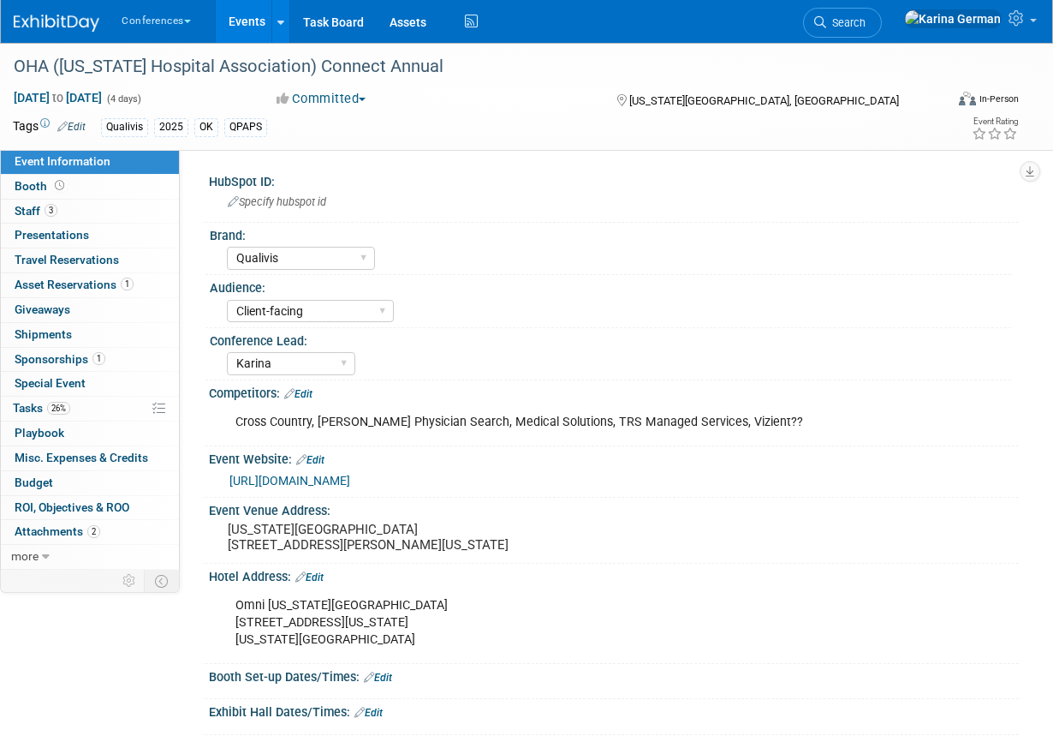
select select "Qualivis"
select select "Client-facing"
select select "Karina"
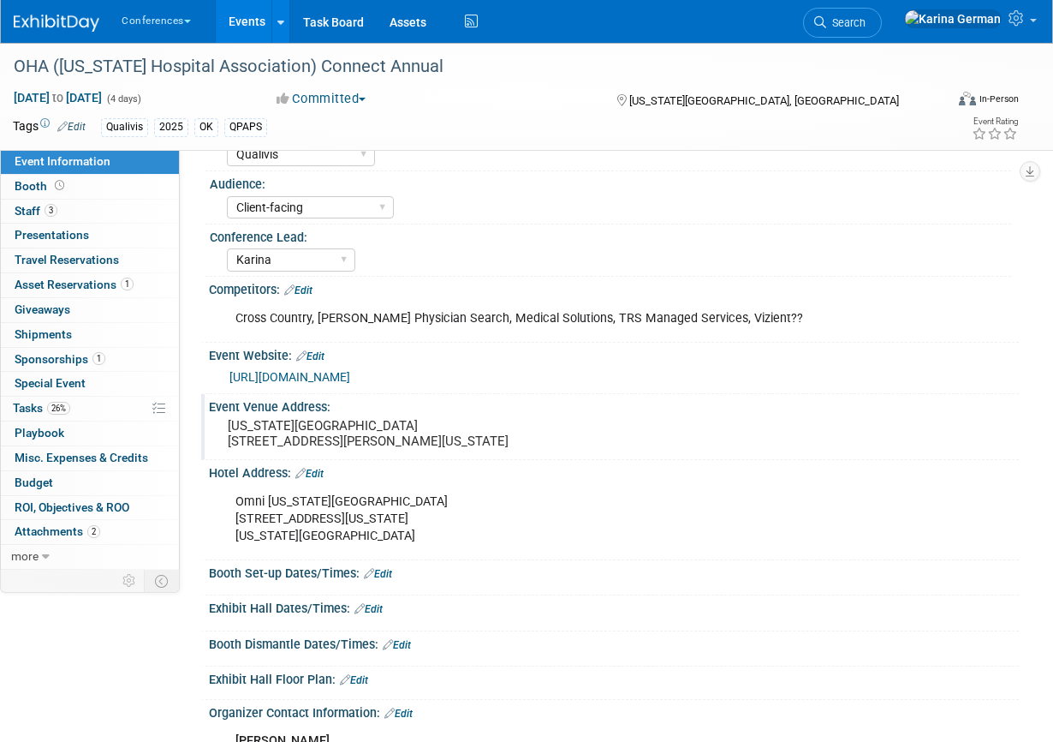
scroll to position [127, 0]
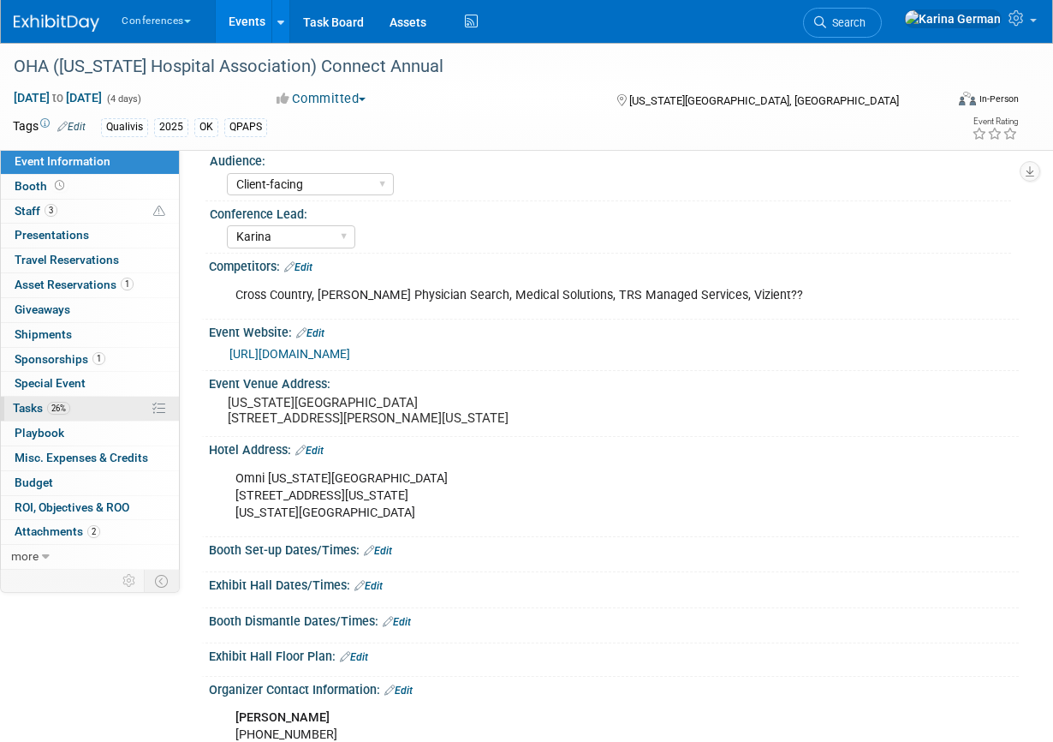
click at [98, 408] on link "26% Tasks 26%" at bounding box center [90, 409] width 178 height 24
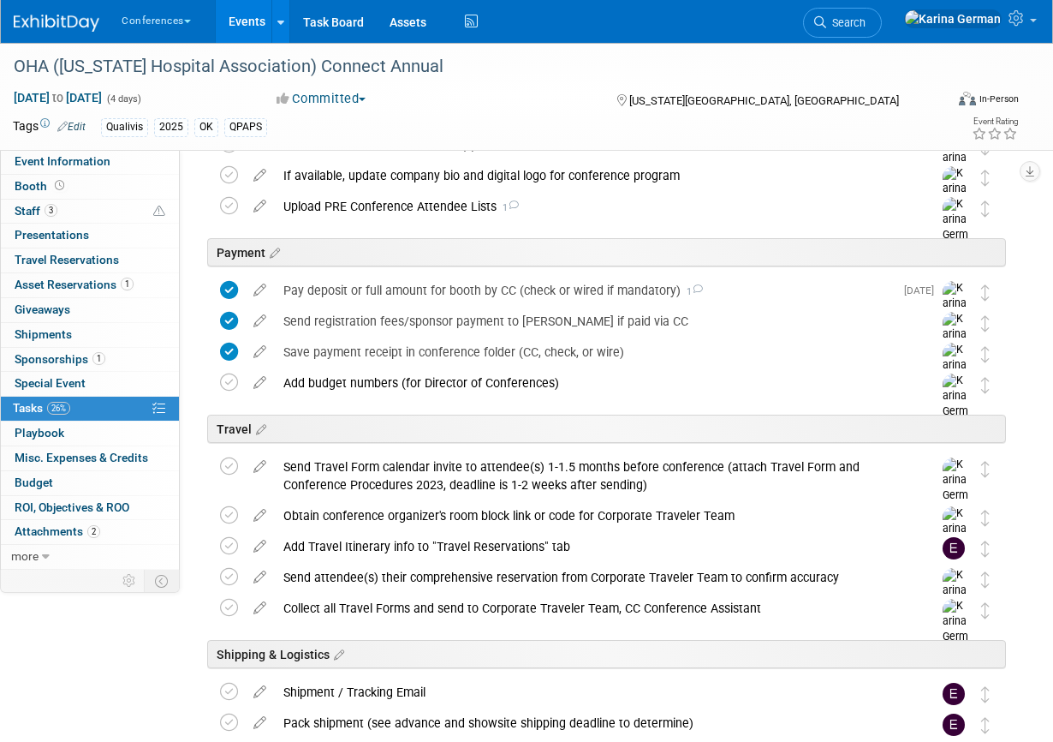
scroll to position [291, 0]
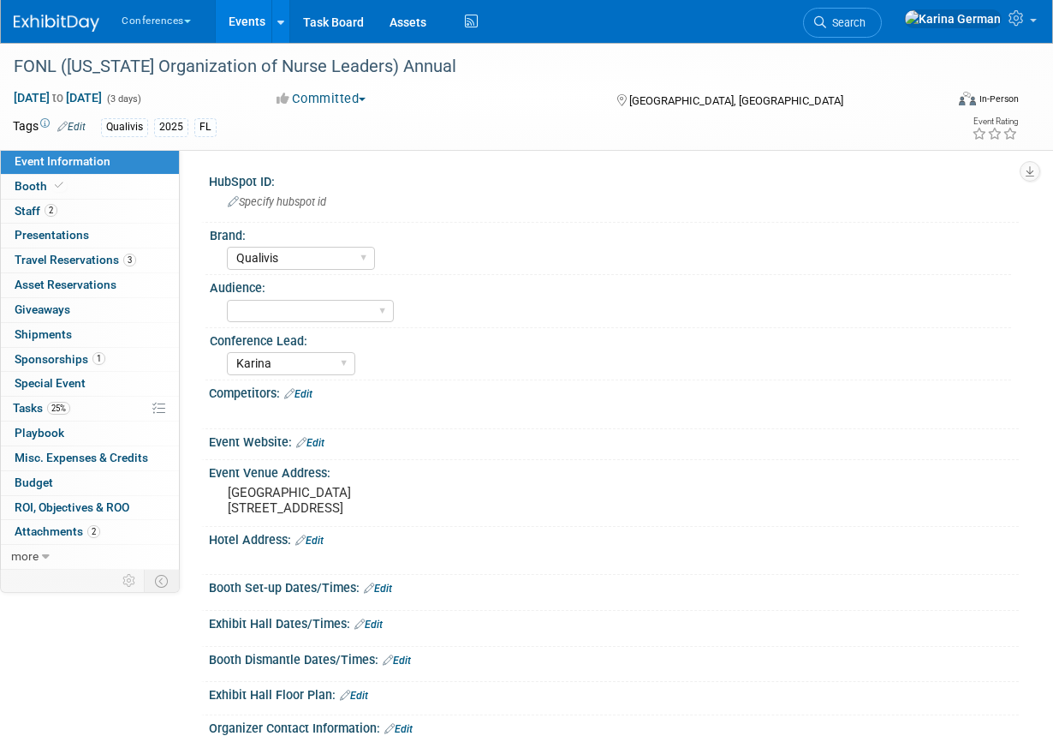
select select "Qualivis"
select select "Karina"
click at [92, 408] on link "25% Tasks 25%" at bounding box center [90, 409] width 178 height 24
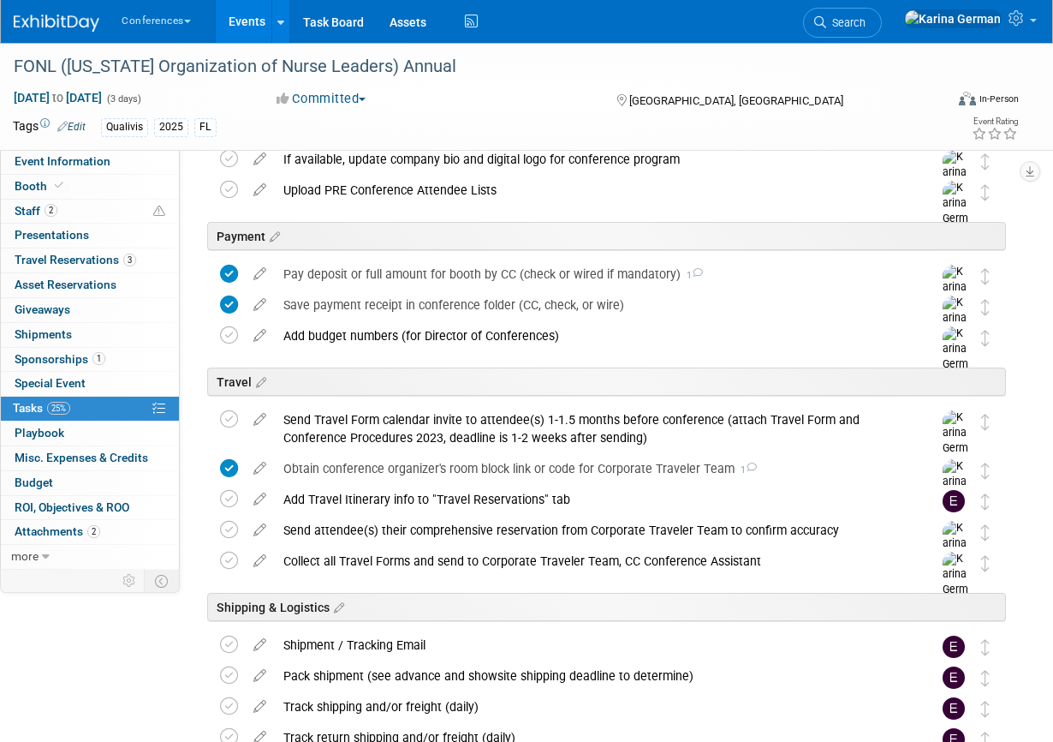
scroll to position [316, 0]
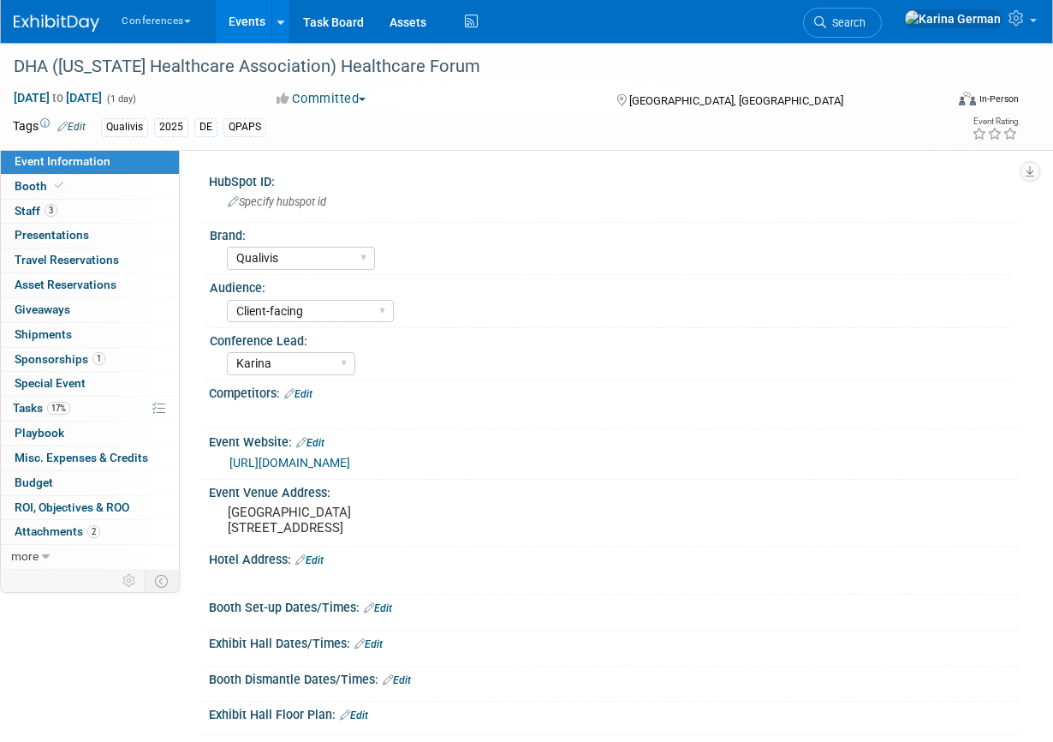
select select "Qualivis"
select select "Client-facing"
select select "Karina"
click at [69, 415] on link "17% Tasks 17%" at bounding box center [90, 409] width 178 height 24
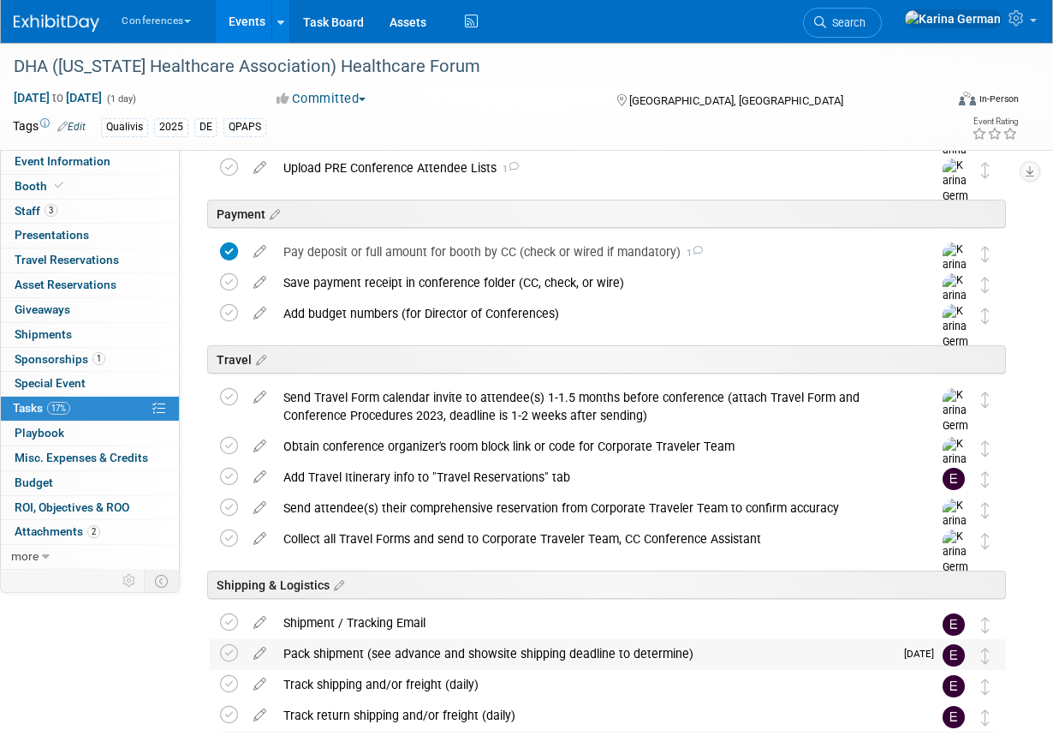
scroll to position [273, 0]
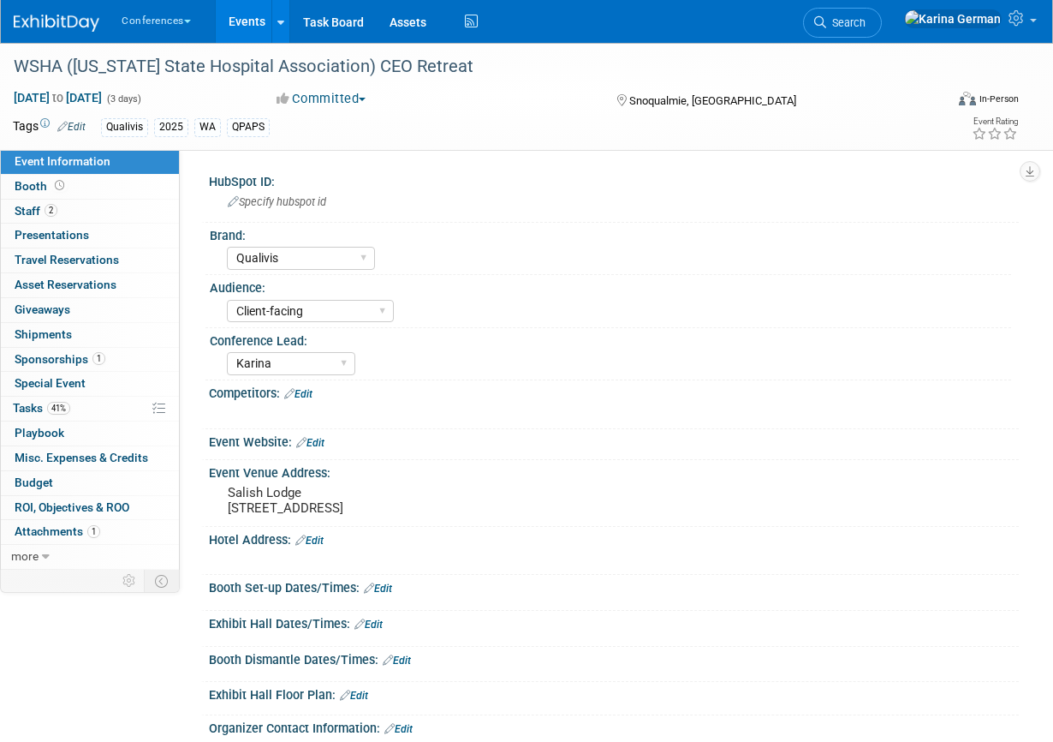
select select "Qualivis"
select select "Client-facing"
select select "Karina"
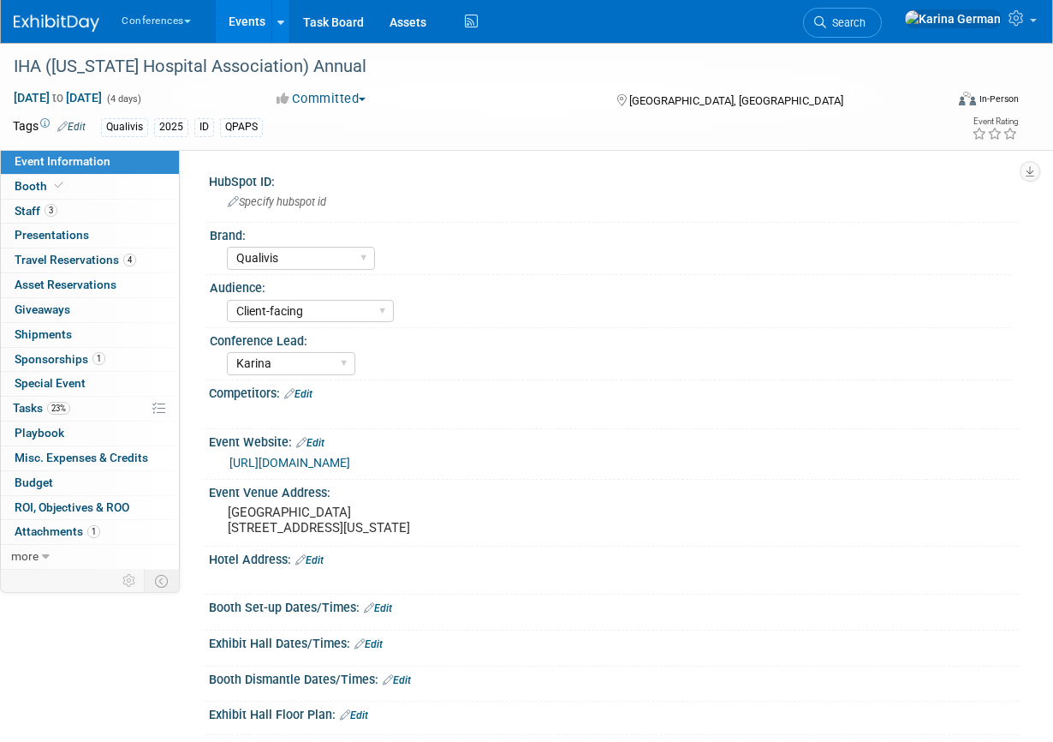
select select "Qualivis"
select select "Client-facing"
select select "Karina"
click at [77, 219] on link "3 Staff 3" at bounding box center [90, 212] width 178 height 24
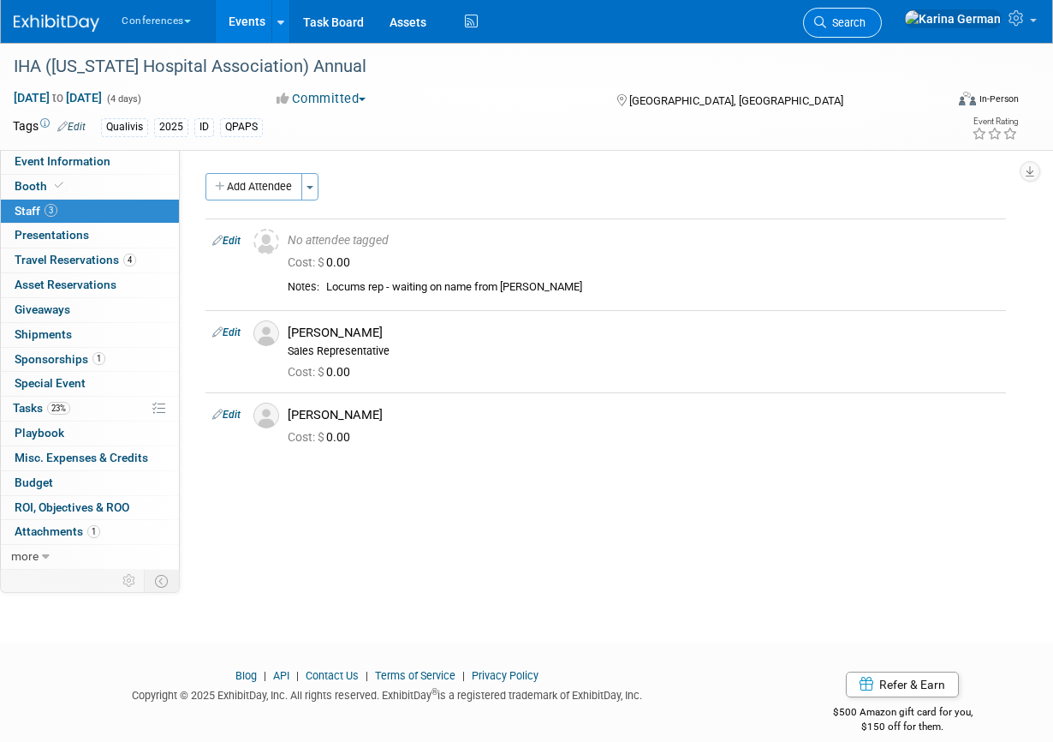
click at [866, 18] on span "Search" at bounding box center [845, 22] width 39 height 13
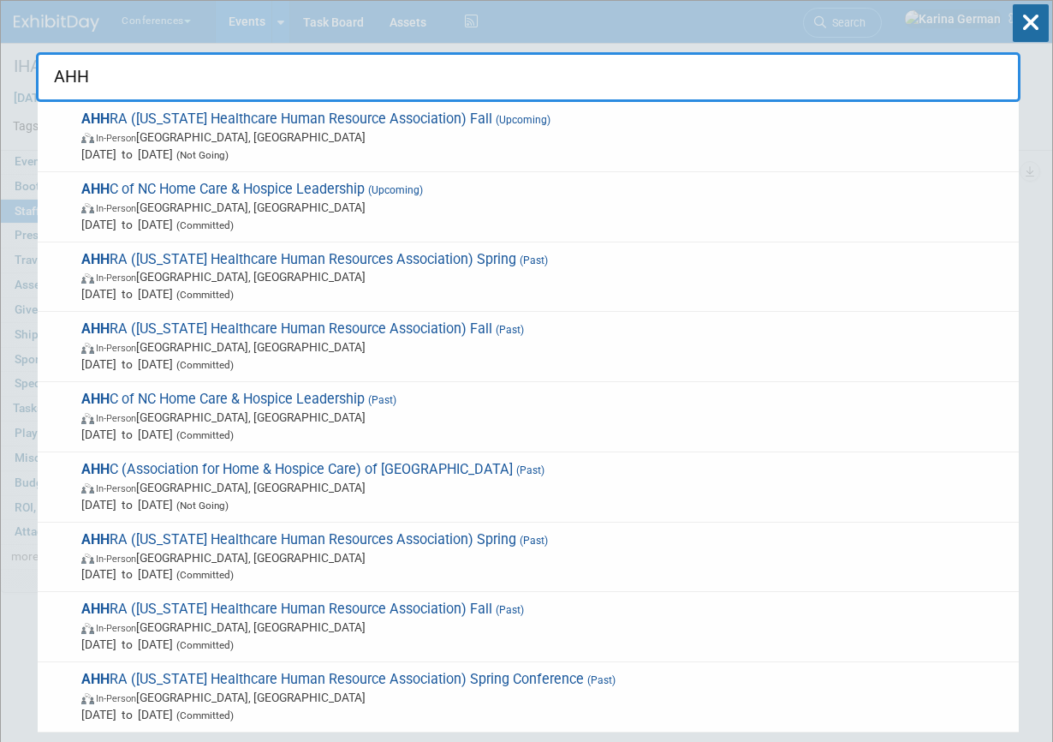
click at [391, 86] on input "AHH" at bounding box center [528, 77] width 985 height 50
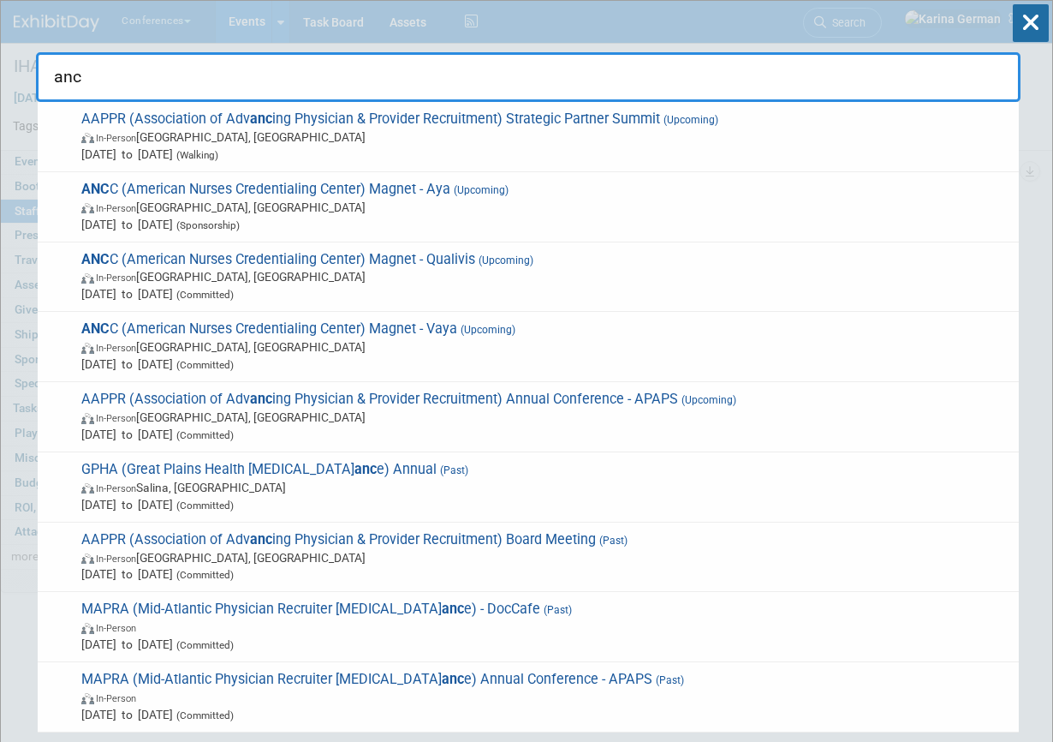
type input "ancc"
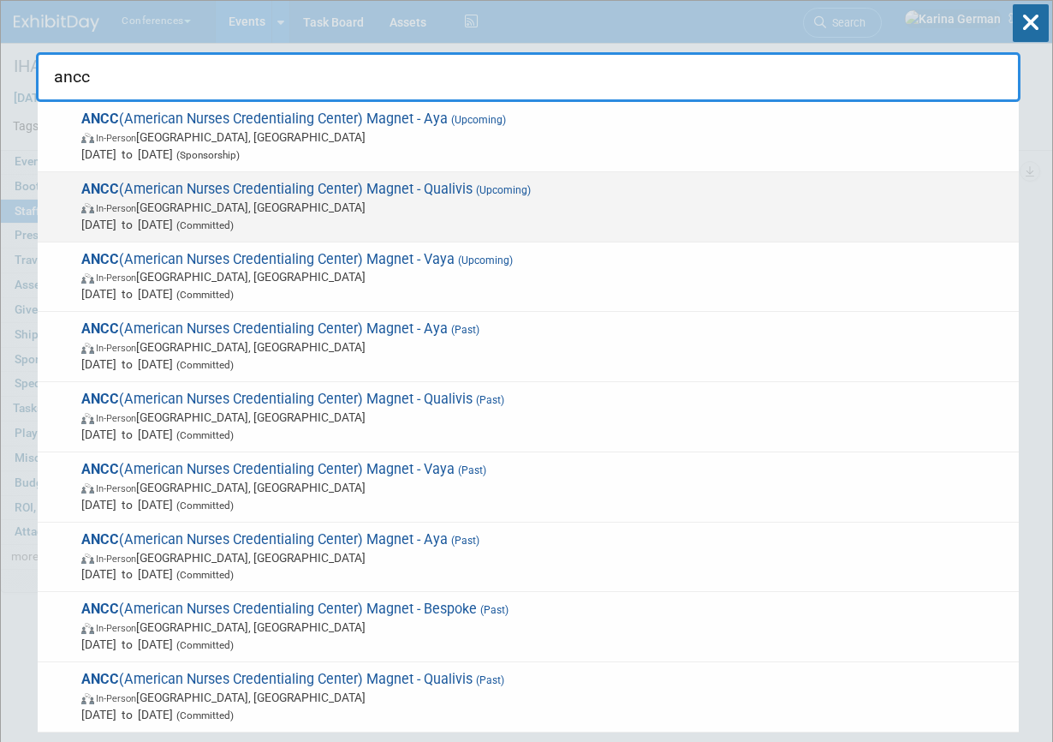
click at [292, 229] on span "Oct 8, 2025 to Oct 10, 2025 (Committed)" at bounding box center [545, 224] width 929 height 17
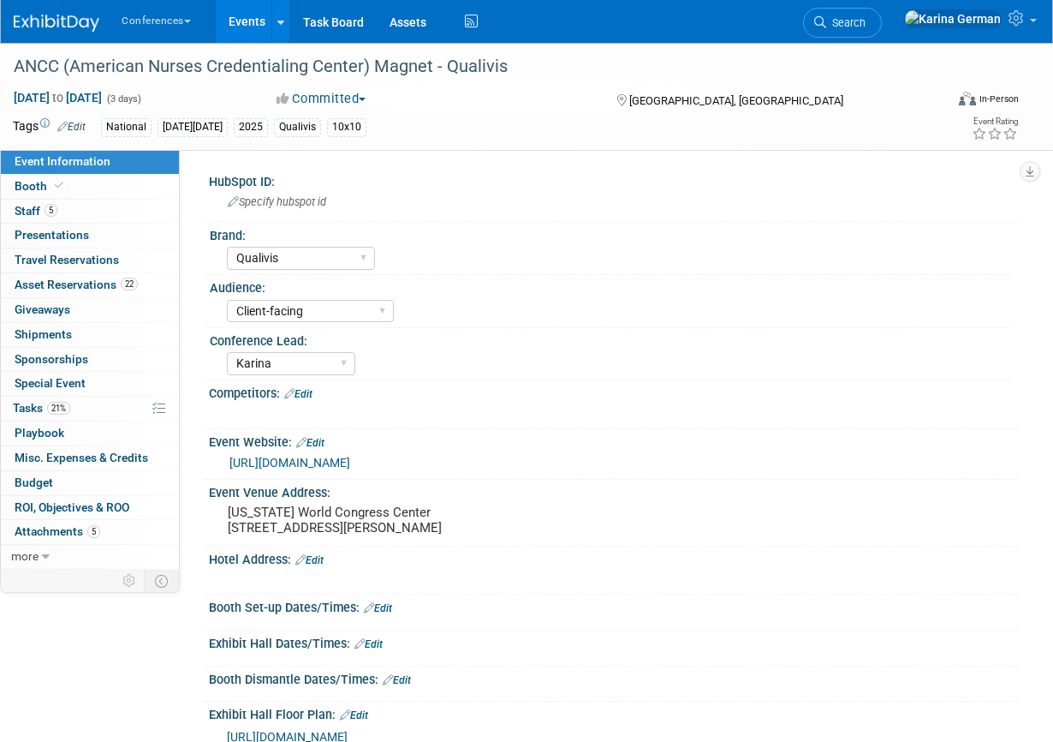
select select "Qualivis"
select select "Client-facing"
select select "Karina"
click at [92, 219] on link "5 Staff 5" at bounding box center [90, 212] width 178 height 24
